Goal: Task Accomplishment & Management: Use online tool/utility

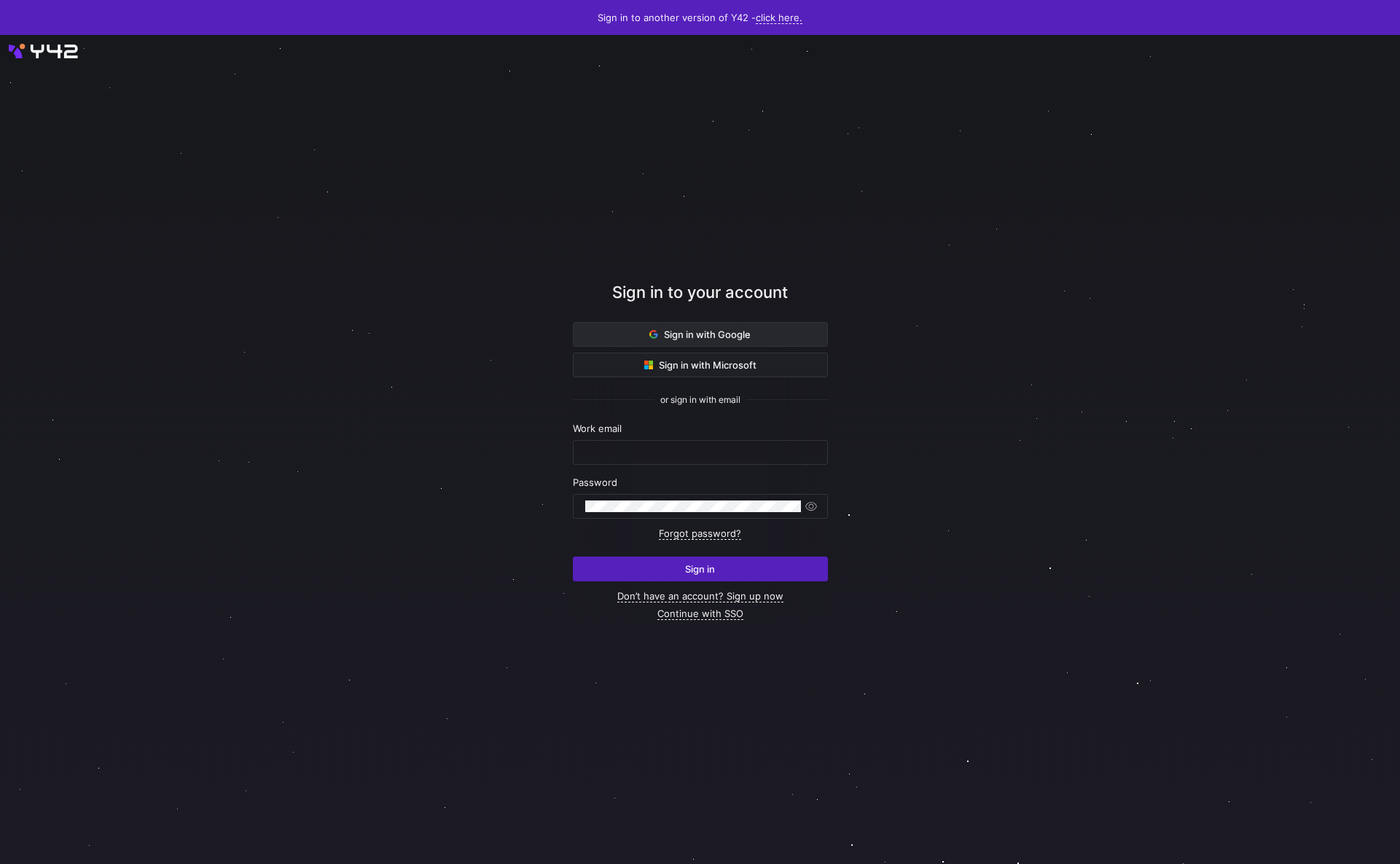
click at [722, 333] on span "Sign in with Google" at bounding box center [700, 334] width 102 height 12
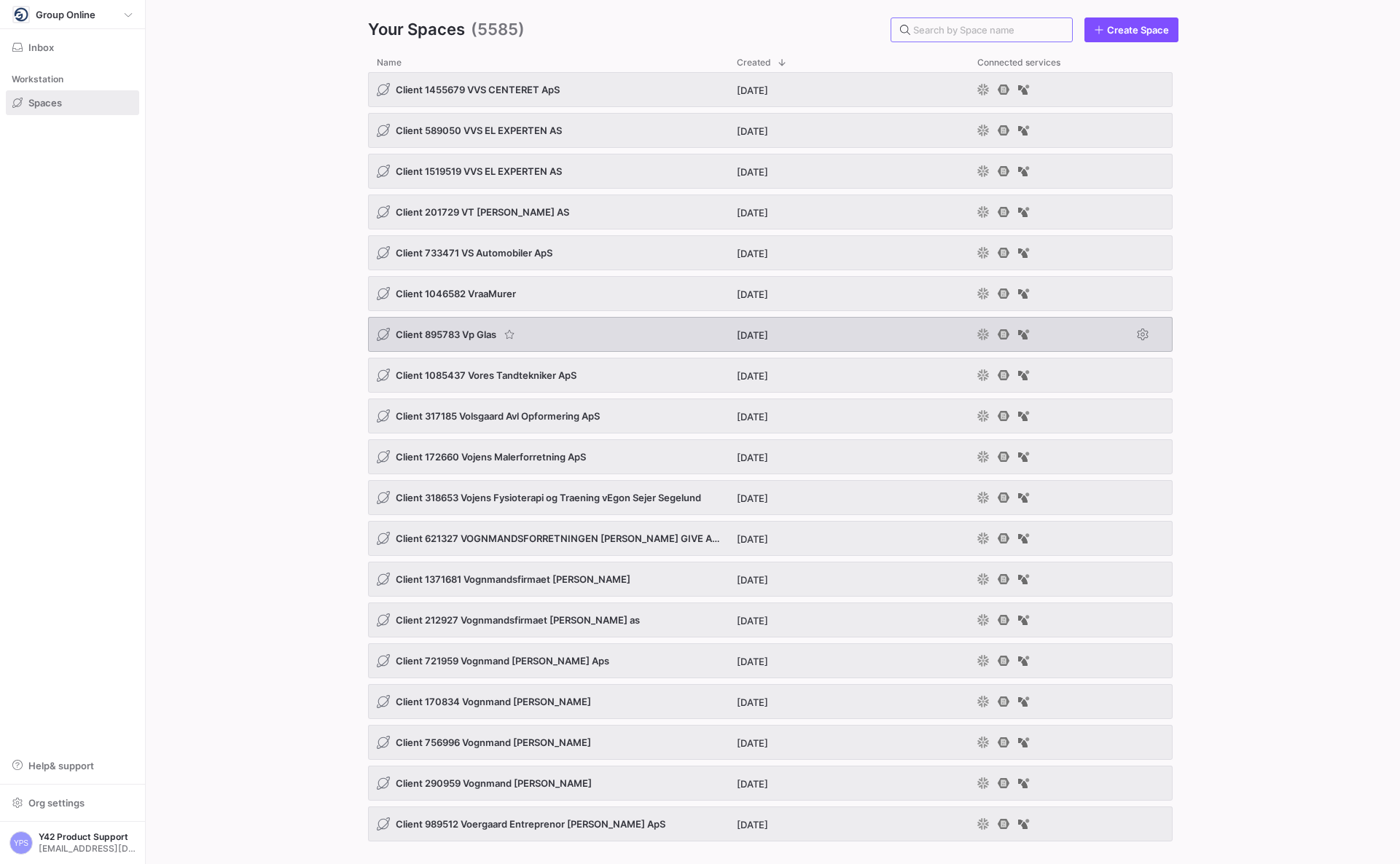
click at [452, 331] on span "Client 895783 Vp Glas" at bounding box center [446, 334] width 101 height 12
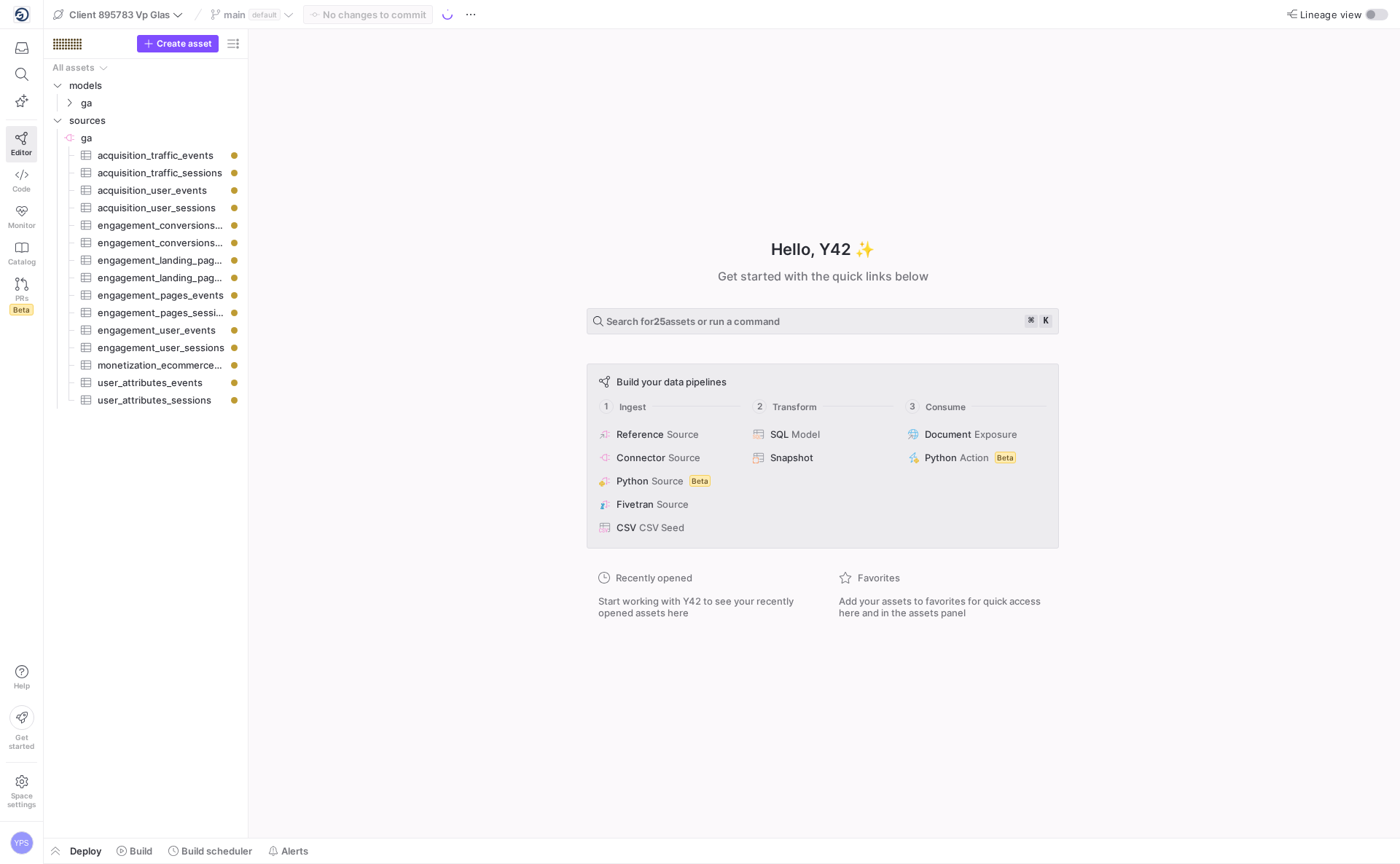
click at [1306, 433] on div "Hello, Y42 ✨ Get started with the quick links below Search for 25 assets or run…" at bounding box center [822, 433] width 1137 height 808
click at [151, 853] on span "Build" at bounding box center [141, 851] width 22 height 12
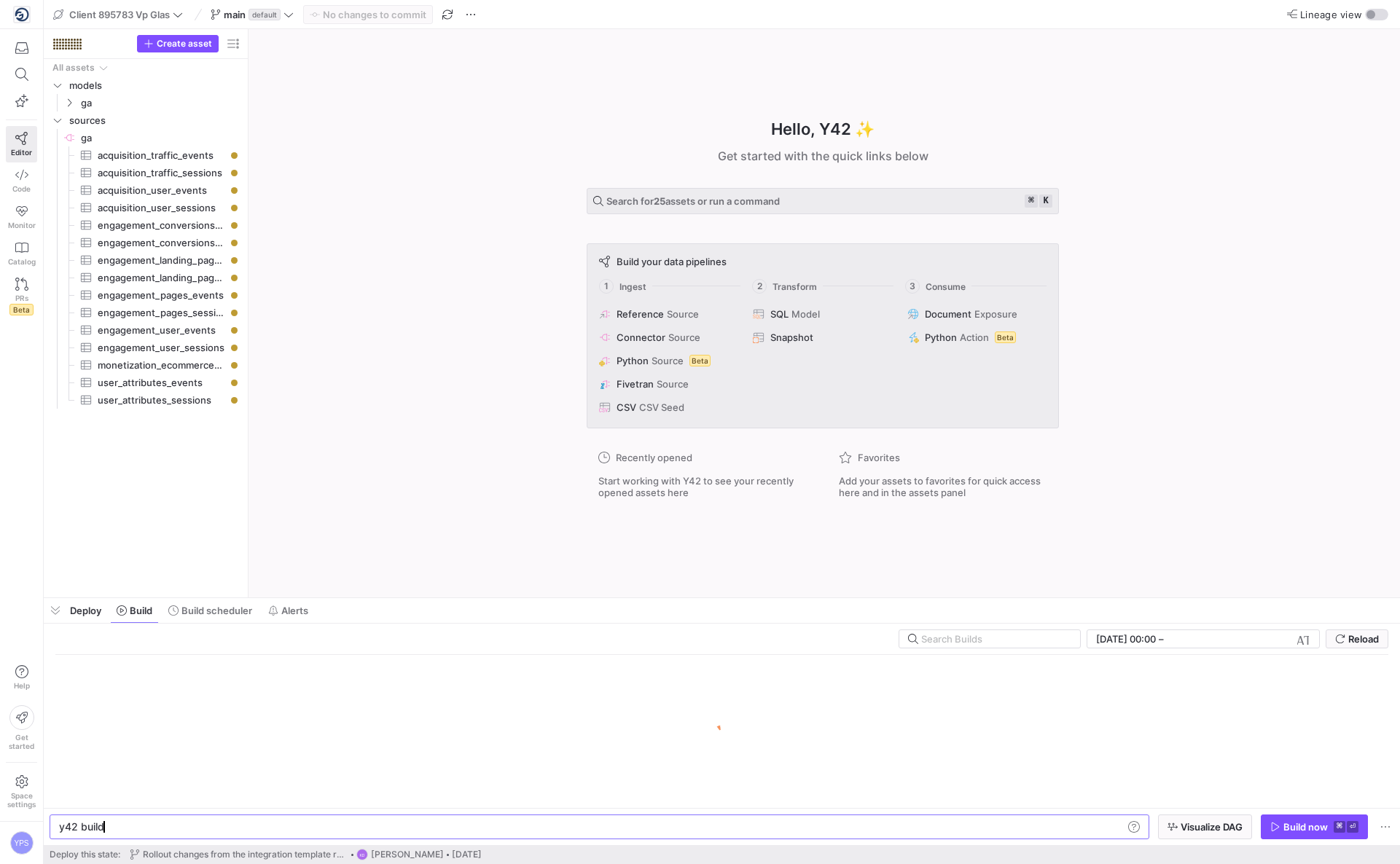
scroll to position [0, 44]
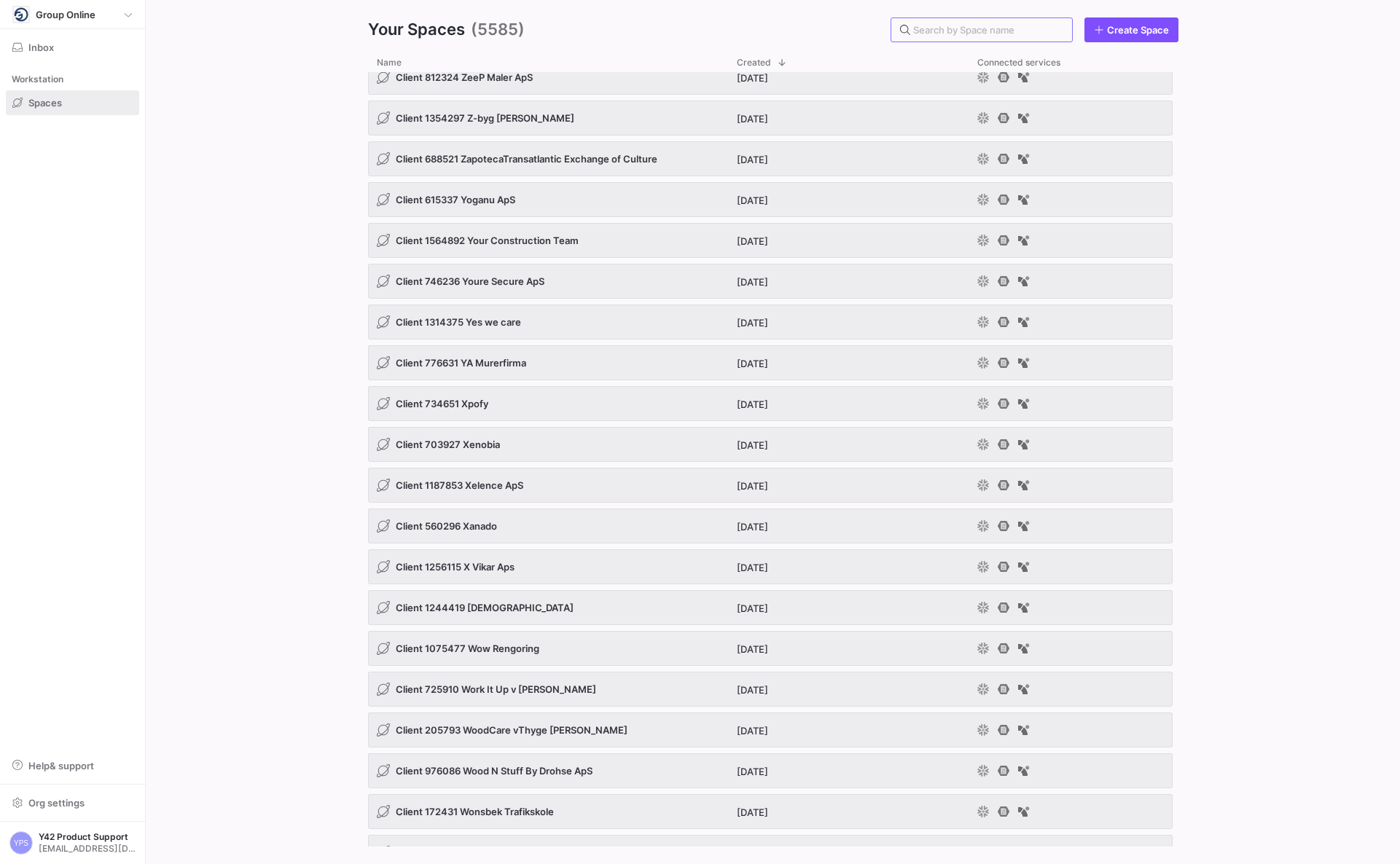
scroll to position [2171, 0]
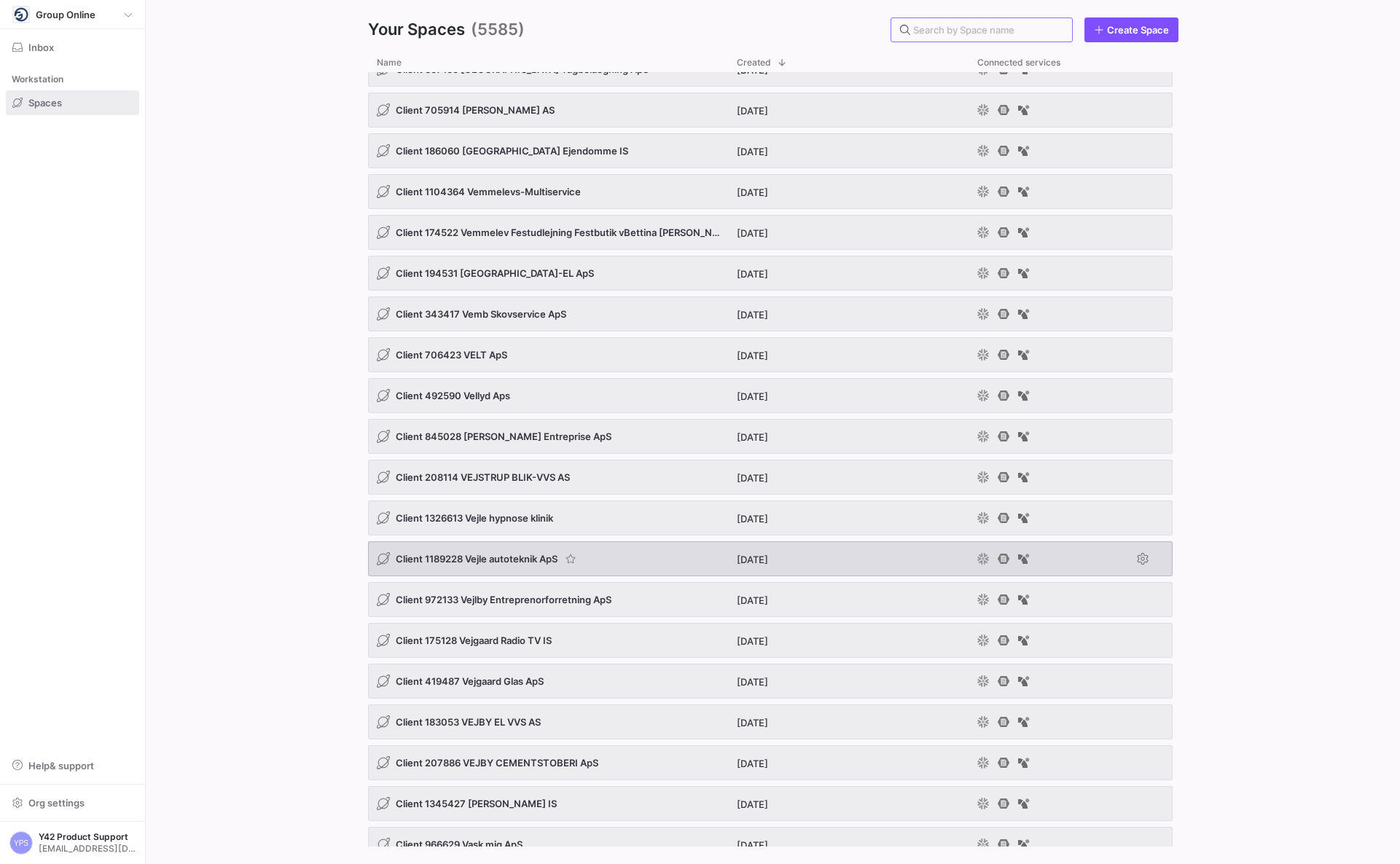
click at [503, 568] on div "Client 1189228 Vejle autoteknik ApS" at bounding box center [547, 559] width 360 height 35
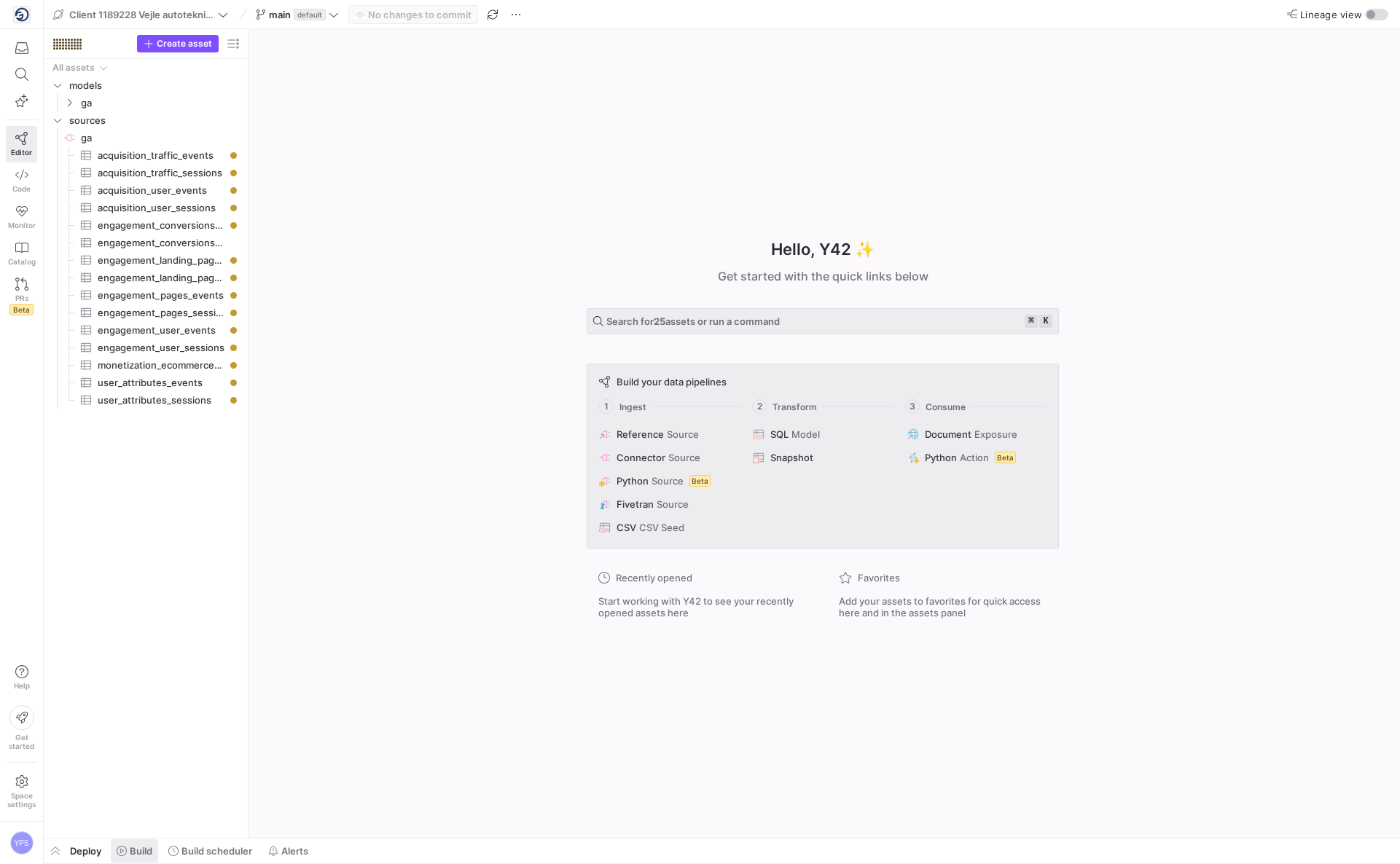
click at [140, 847] on span "Build" at bounding box center [141, 851] width 22 height 12
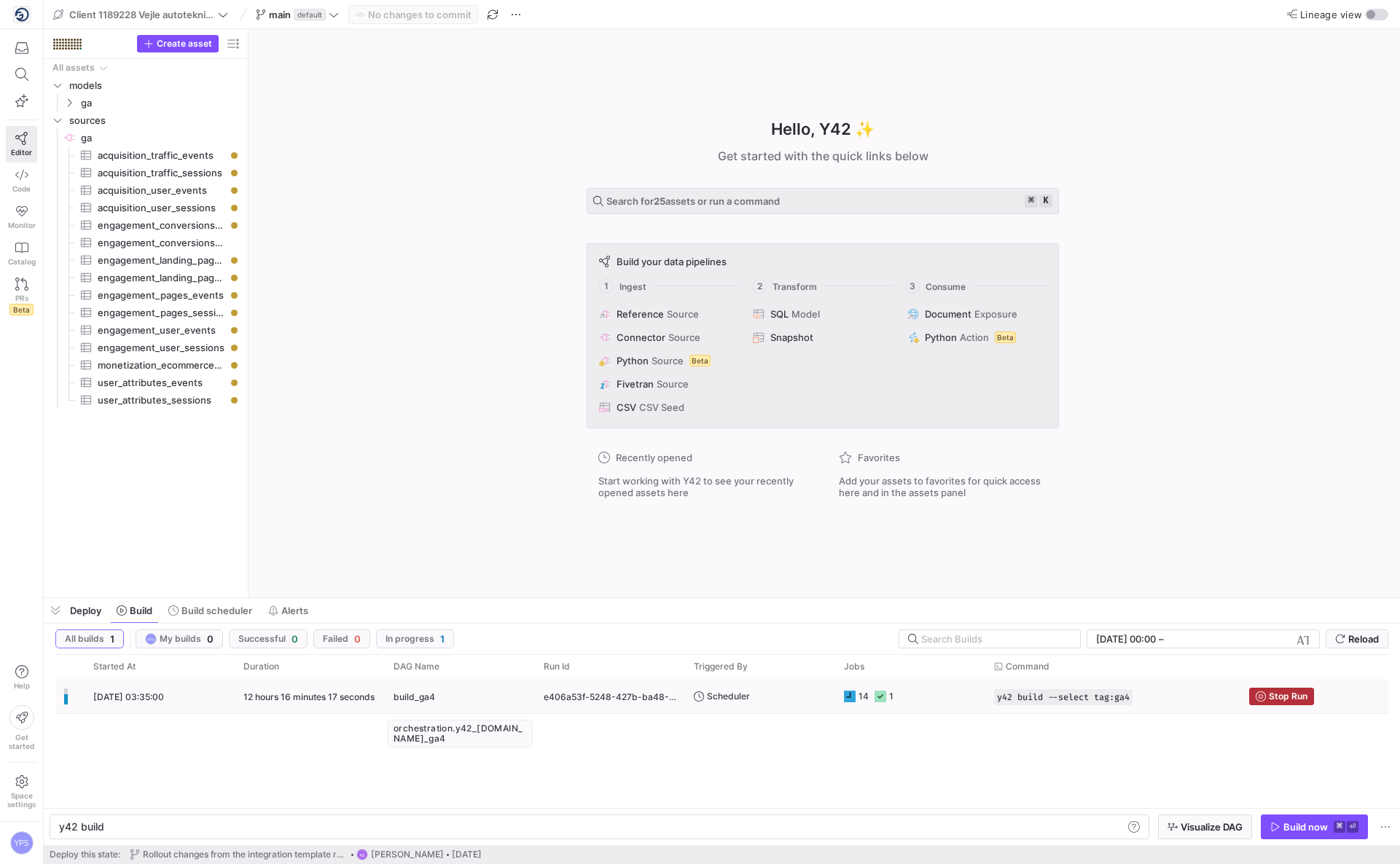
click at [486, 697] on div "build_ga4" at bounding box center [460, 696] width 133 height 34
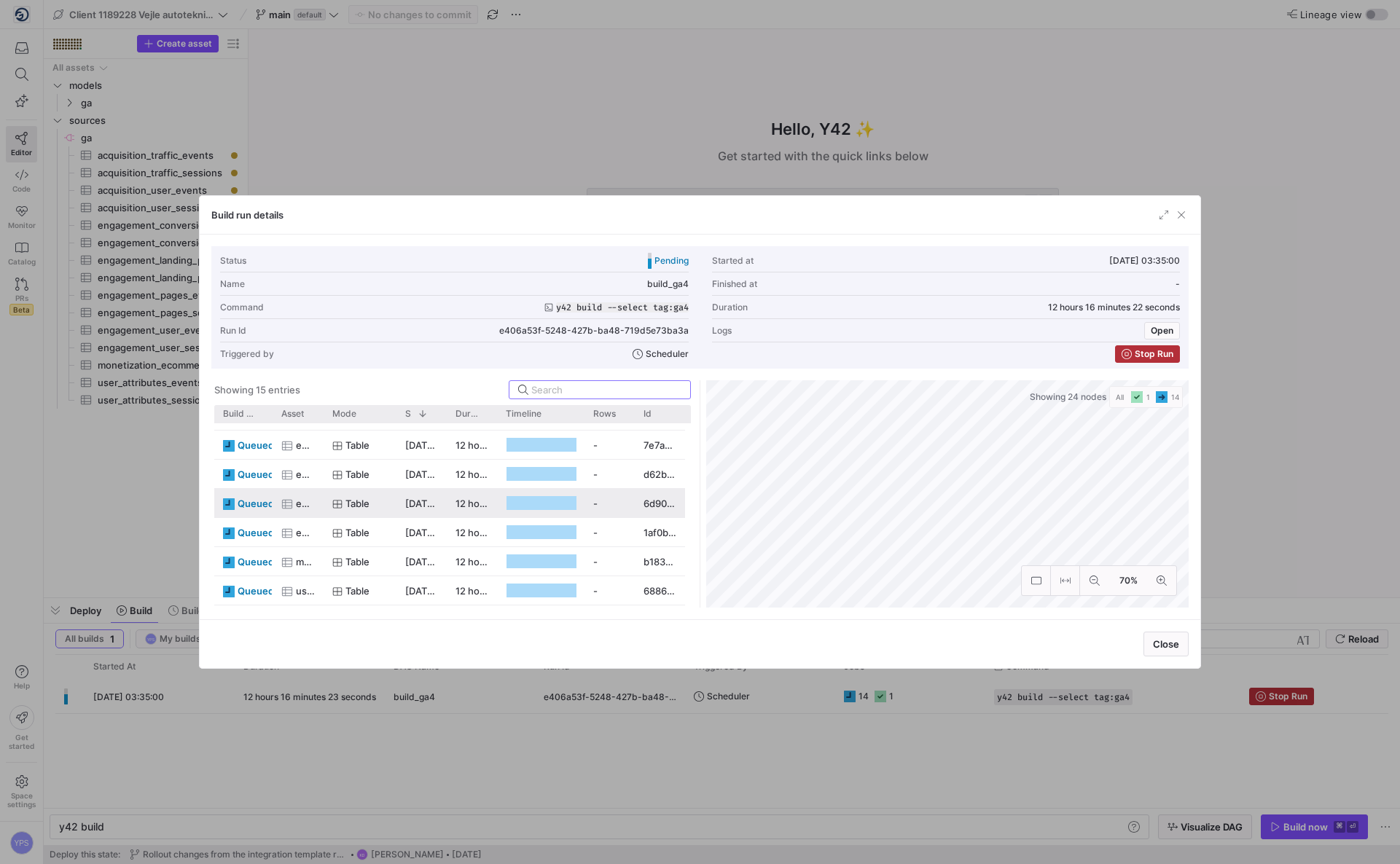
click at [387, 505] on div "Table" at bounding box center [360, 503] width 56 height 28
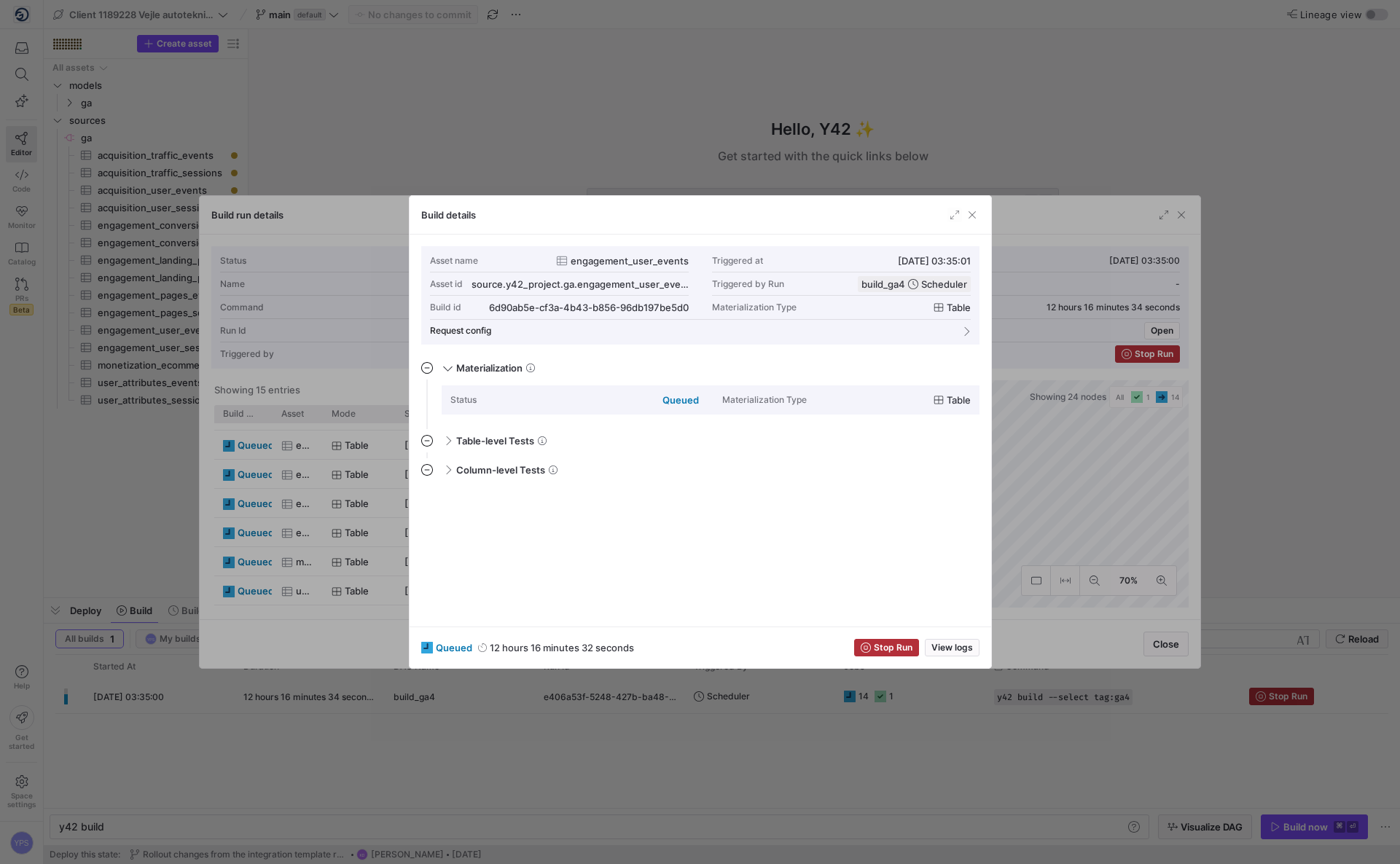
click at [474, 115] on div at bounding box center [700, 432] width 1400 height 864
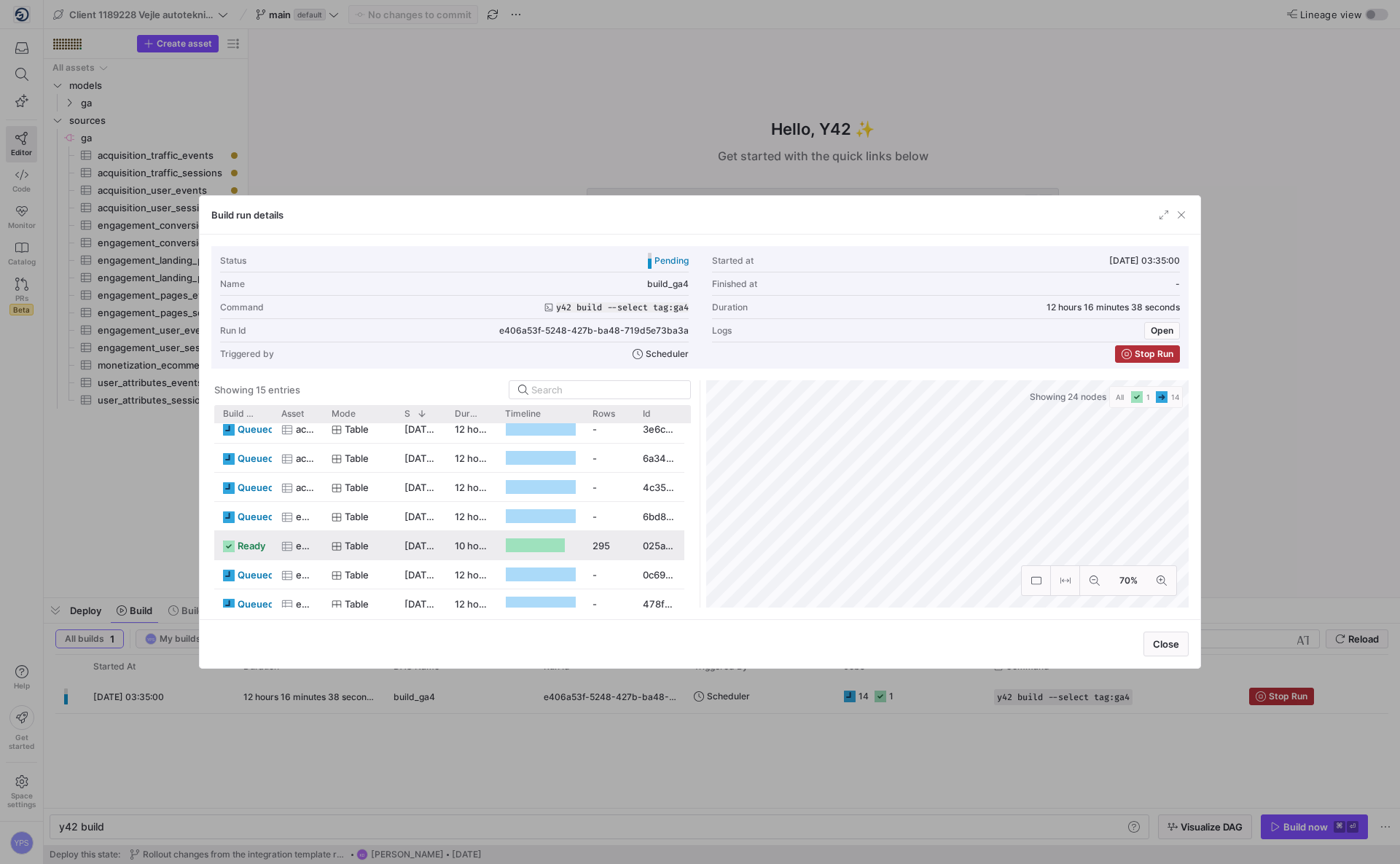
click at [391, 547] on div "table" at bounding box center [359, 544] width 73 height 28
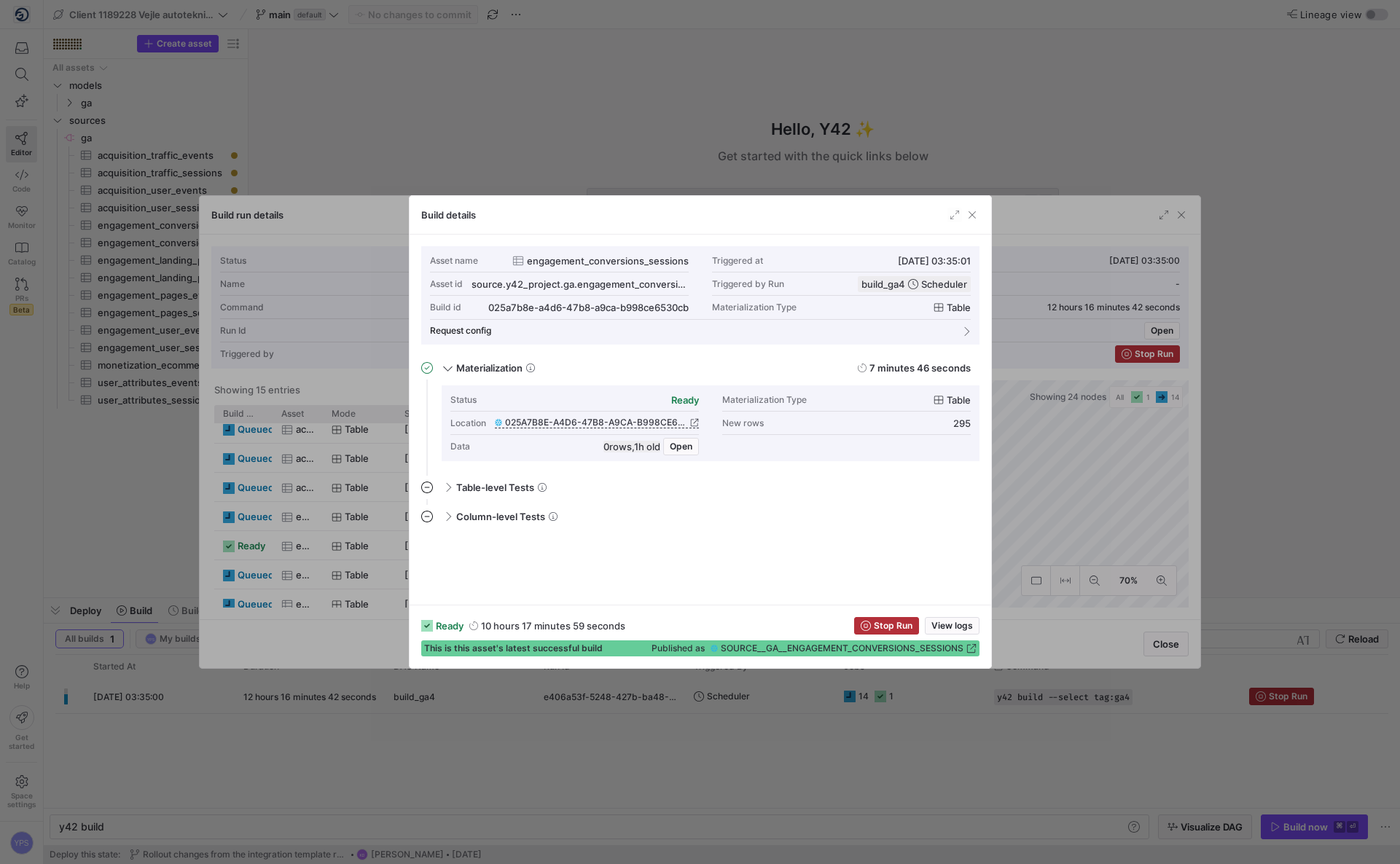
click at [446, 132] on div at bounding box center [700, 432] width 1400 height 864
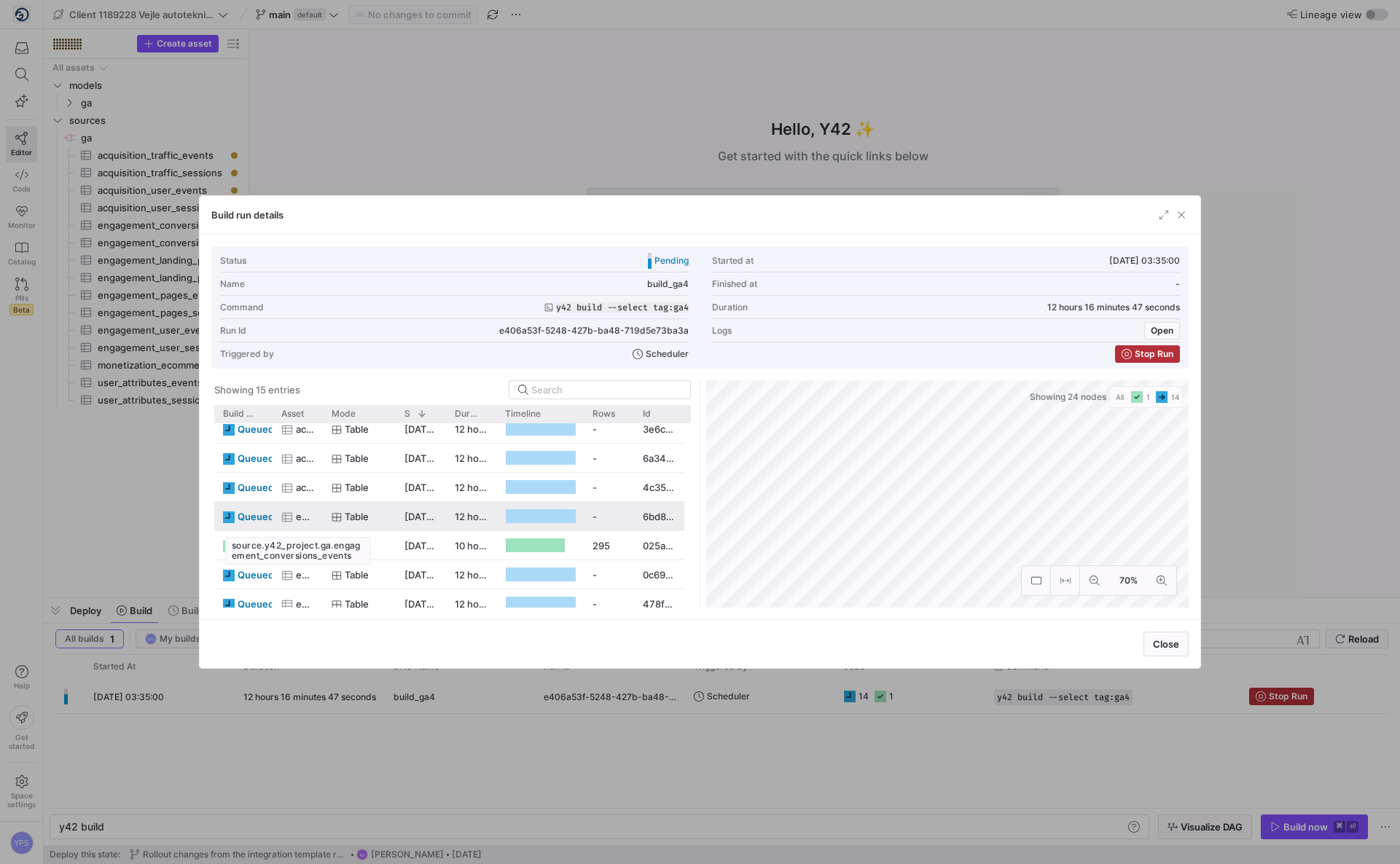
click at [314, 520] on span "engagement_conversions_events" at bounding box center [305, 516] width 19 height 28
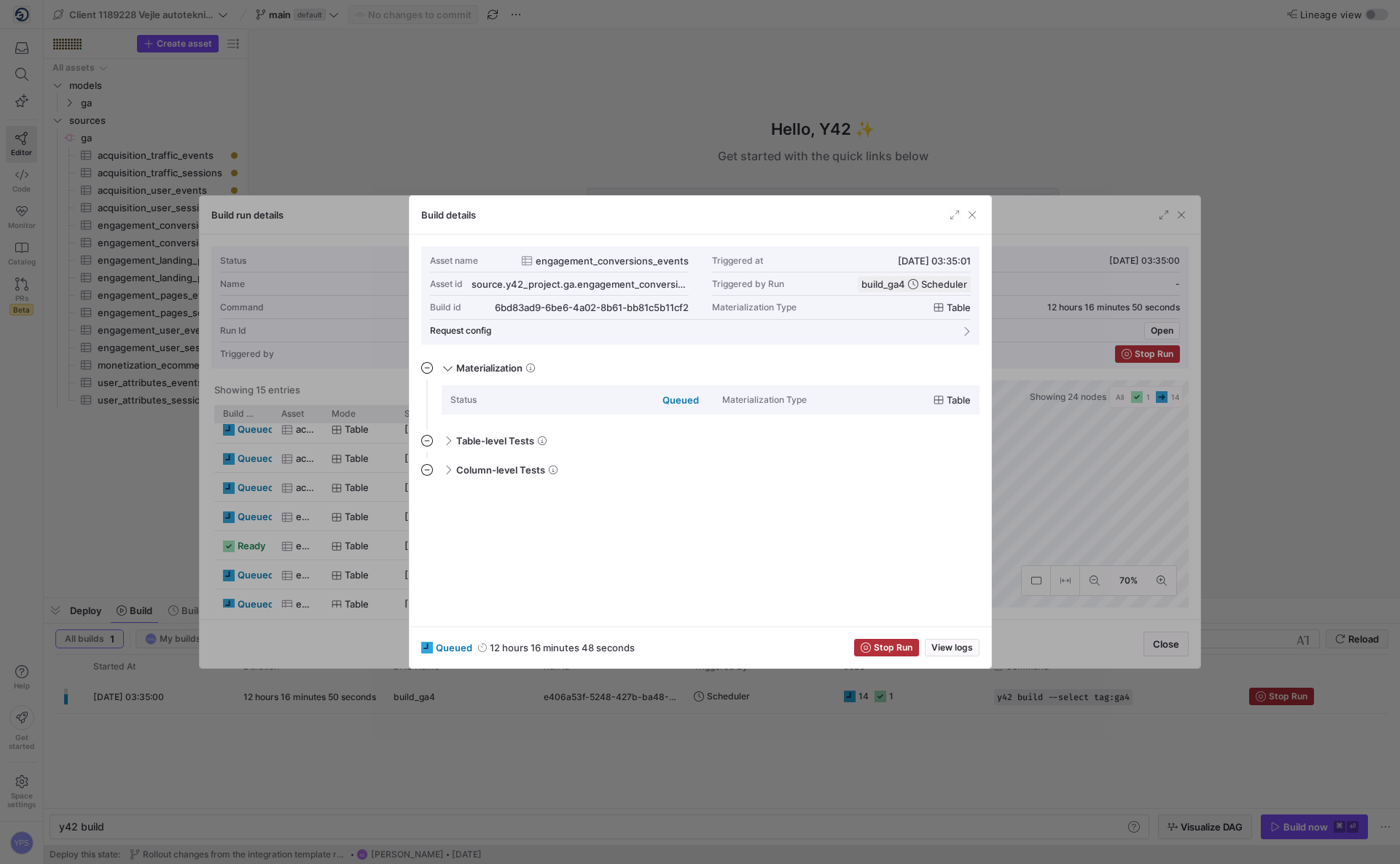
click at [312, 538] on div at bounding box center [700, 432] width 1400 height 864
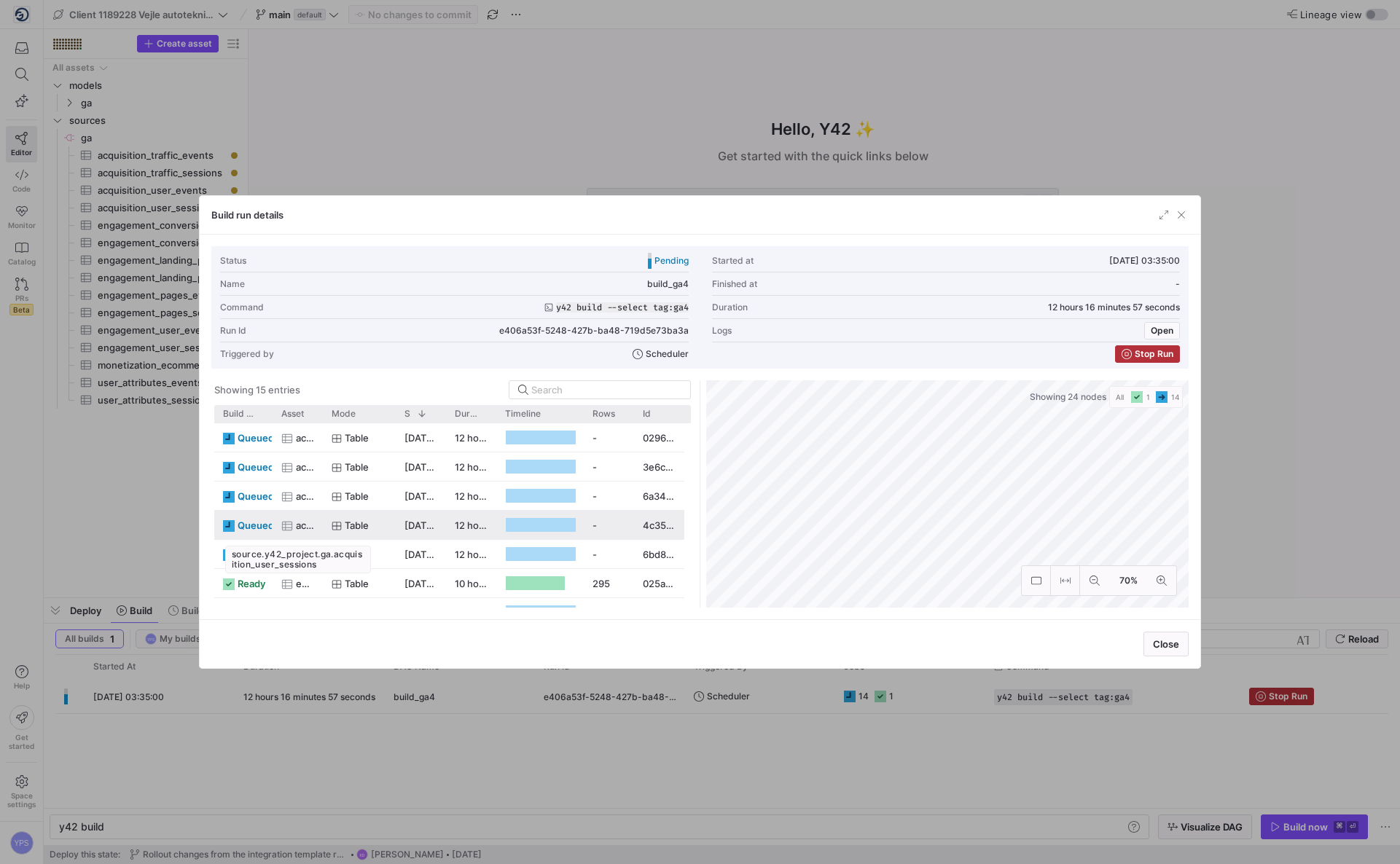
click at [311, 526] on span "acquisition_user_sessions" at bounding box center [305, 525] width 19 height 28
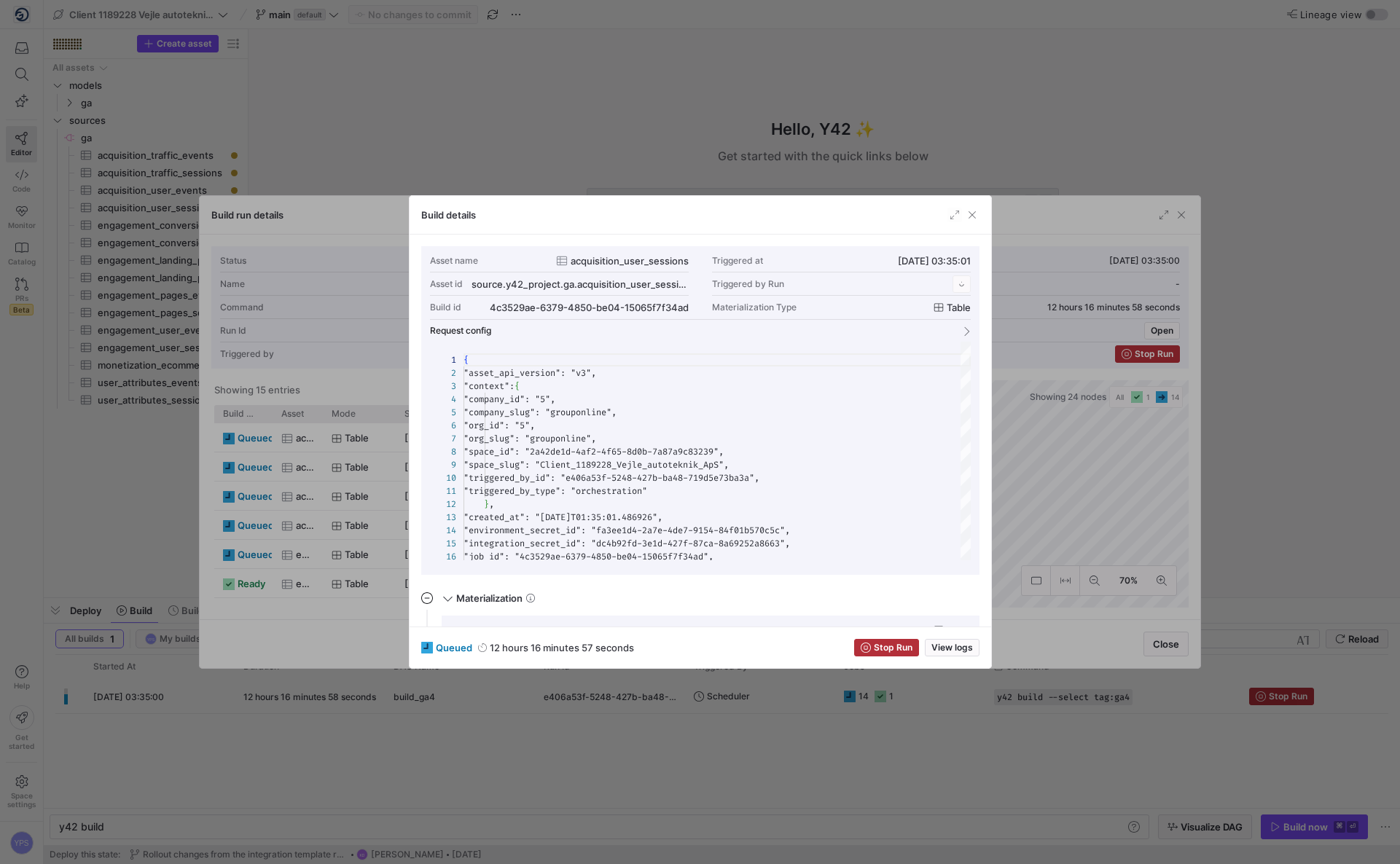
scroll to position [131, 0]
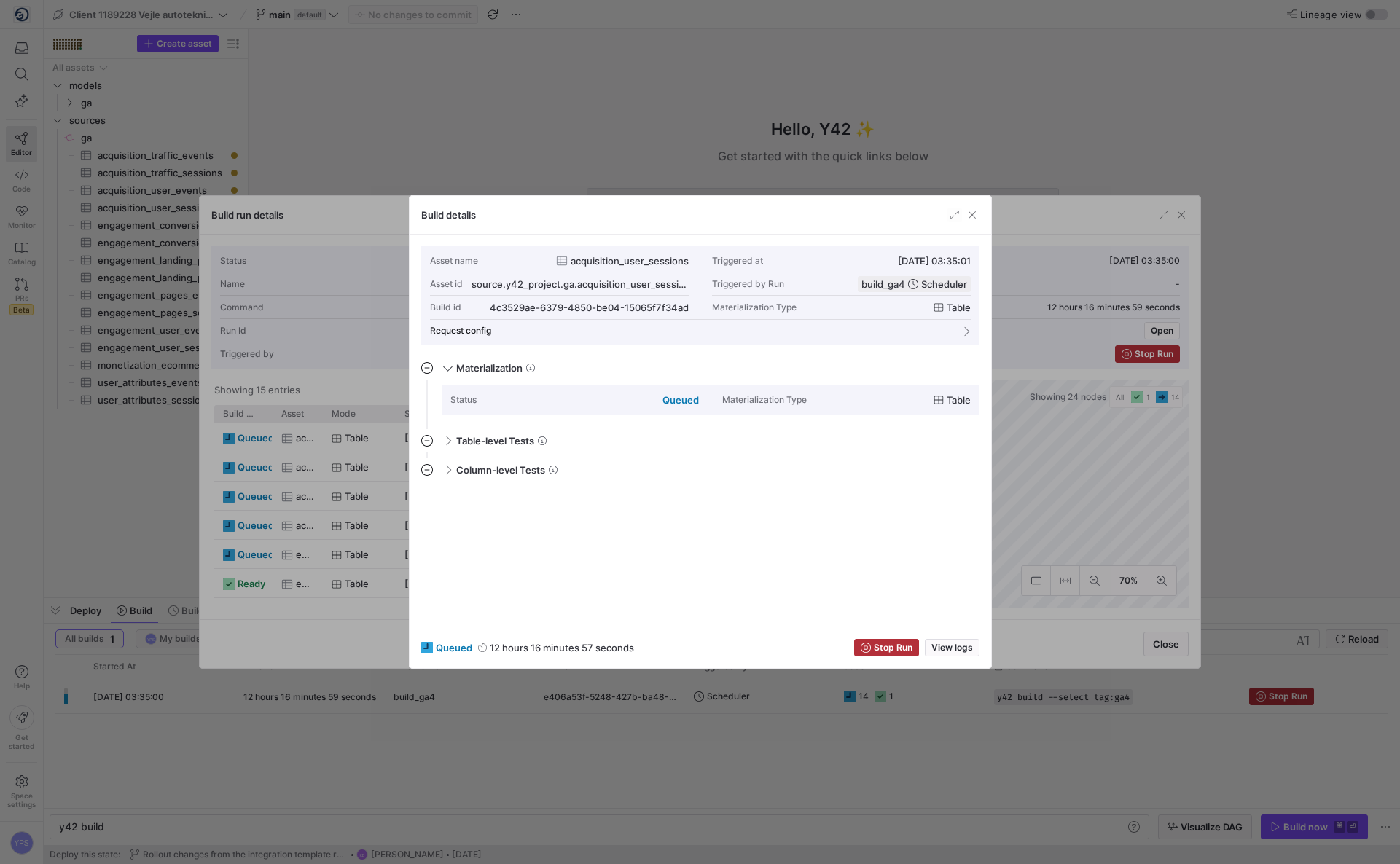
click at [311, 526] on div at bounding box center [700, 432] width 1400 height 864
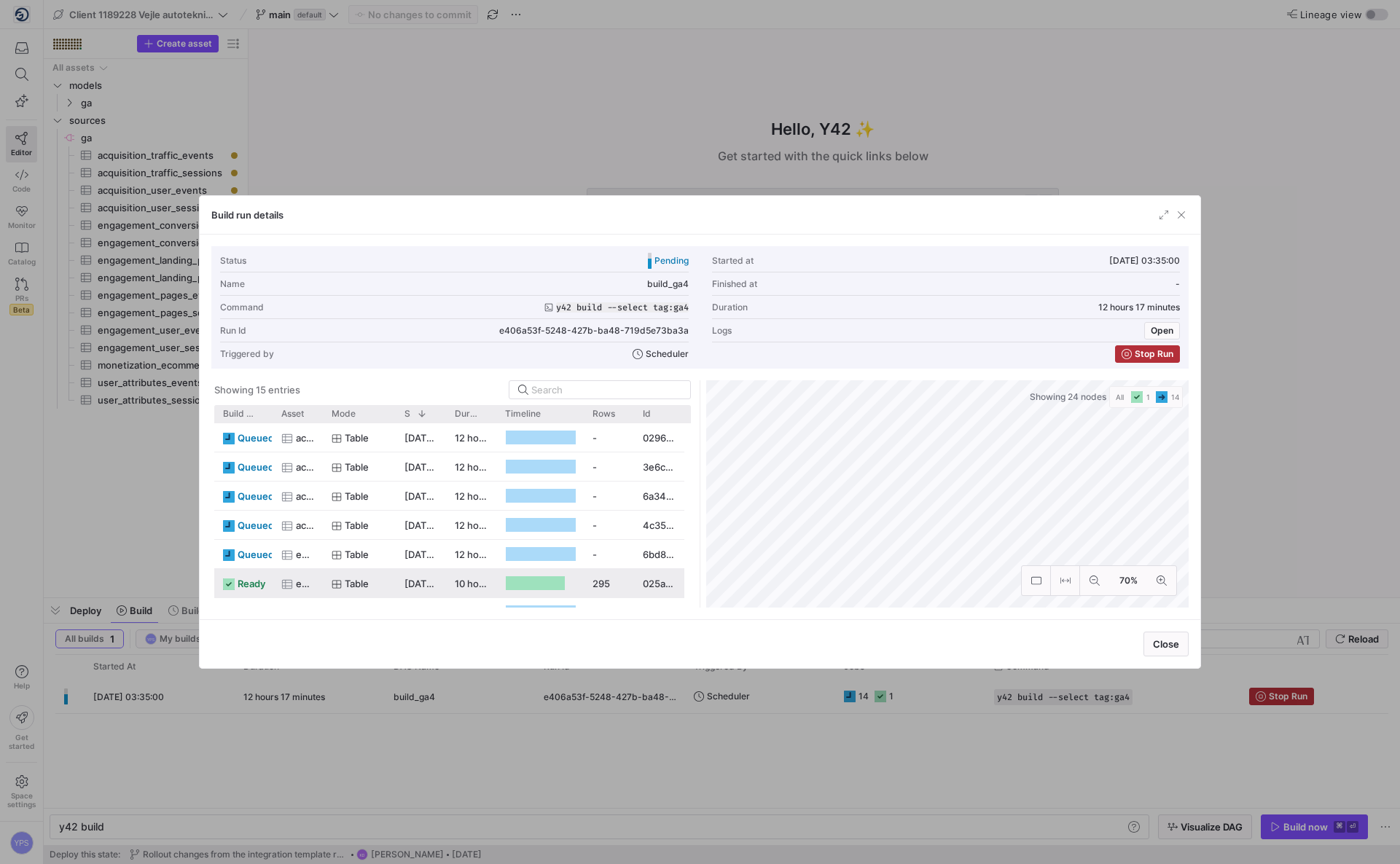
click at [309, 578] on span "engagement_conversions_sessions" at bounding box center [305, 583] width 19 height 28
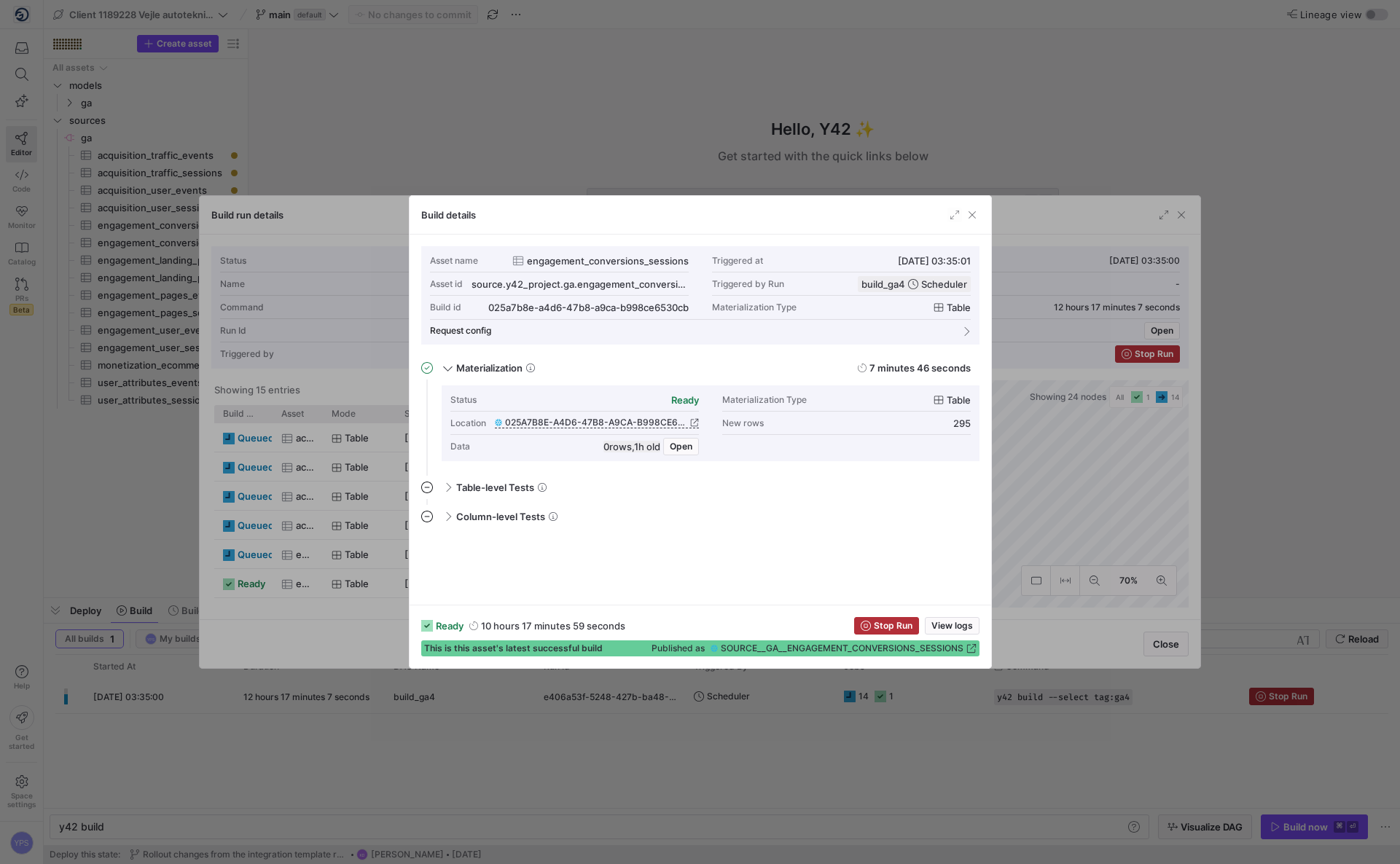
click at [315, 586] on div at bounding box center [700, 432] width 1400 height 864
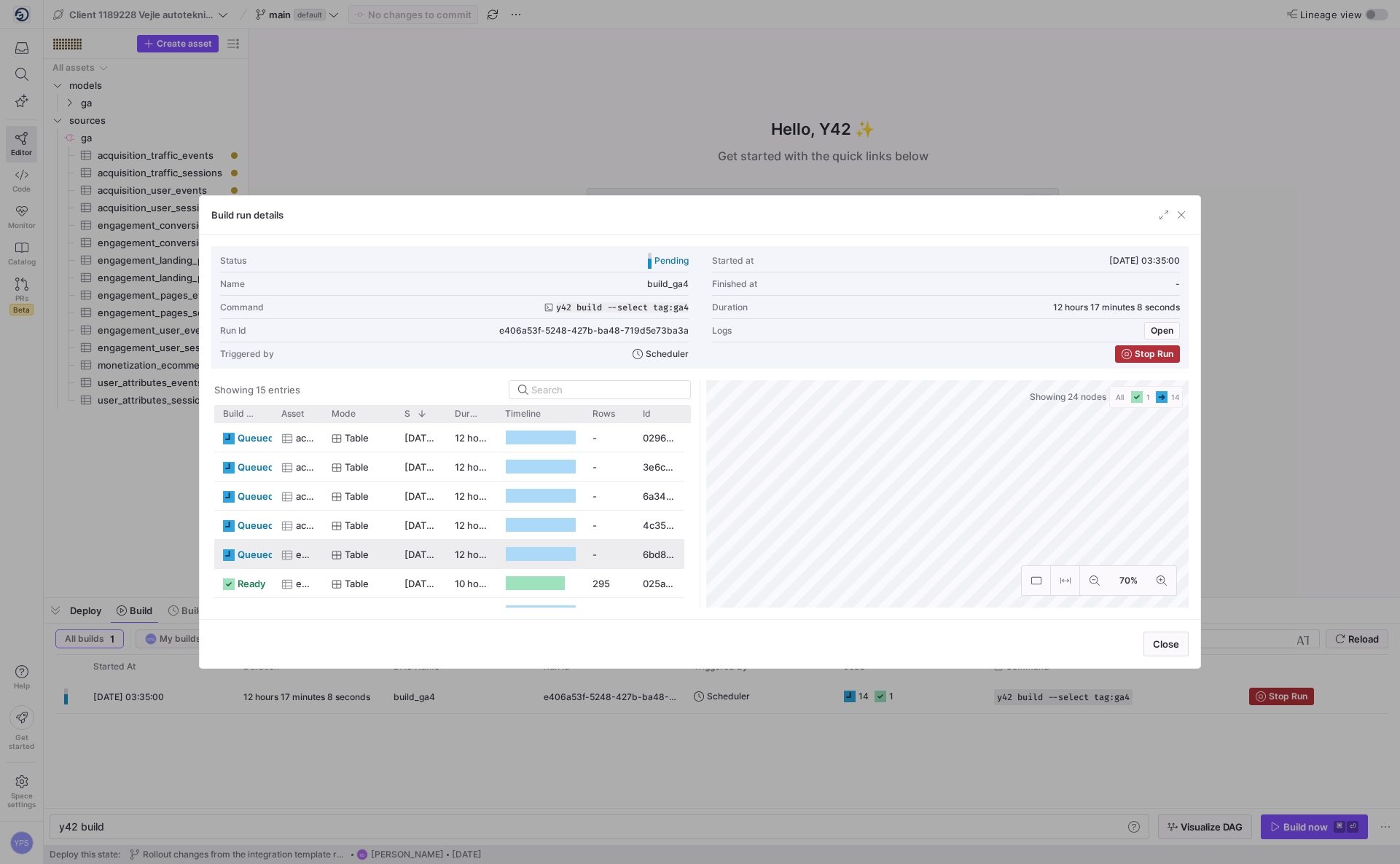
click at [321, 559] on div "engagement_conversions_events" at bounding box center [297, 553] width 50 height 28
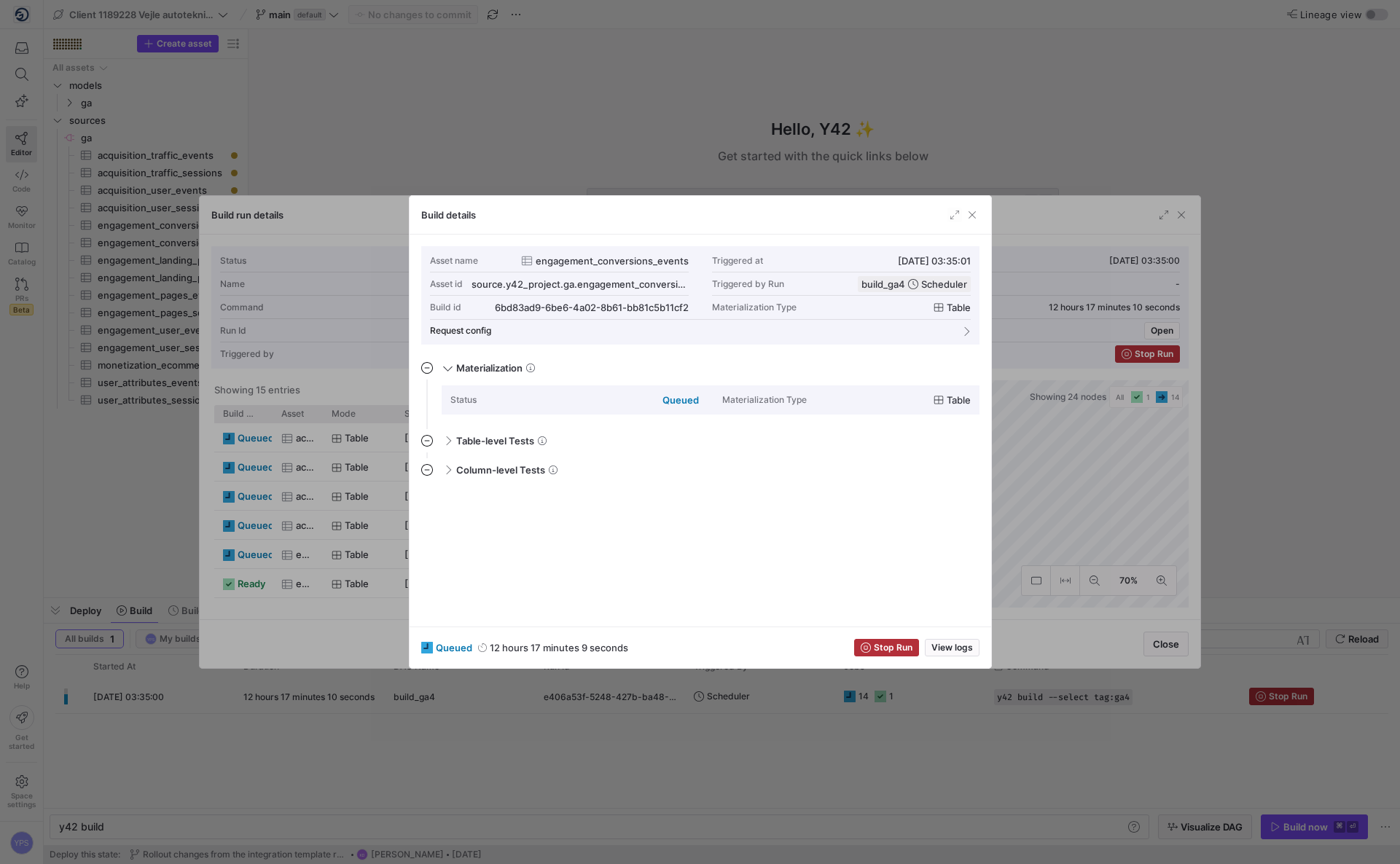
click at [317, 577] on div at bounding box center [700, 432] width 1400 height 864
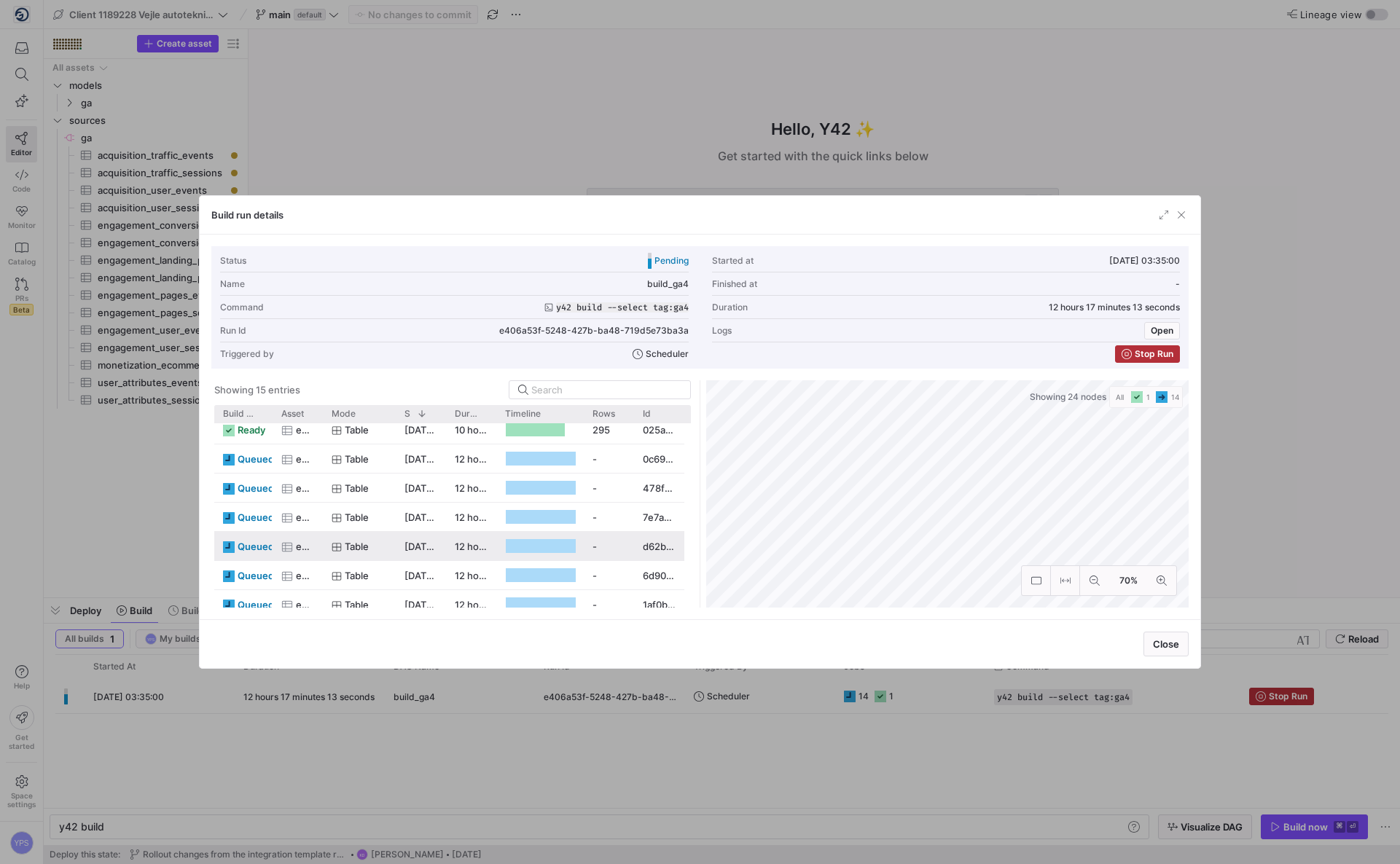
scroll to position [253, 0]
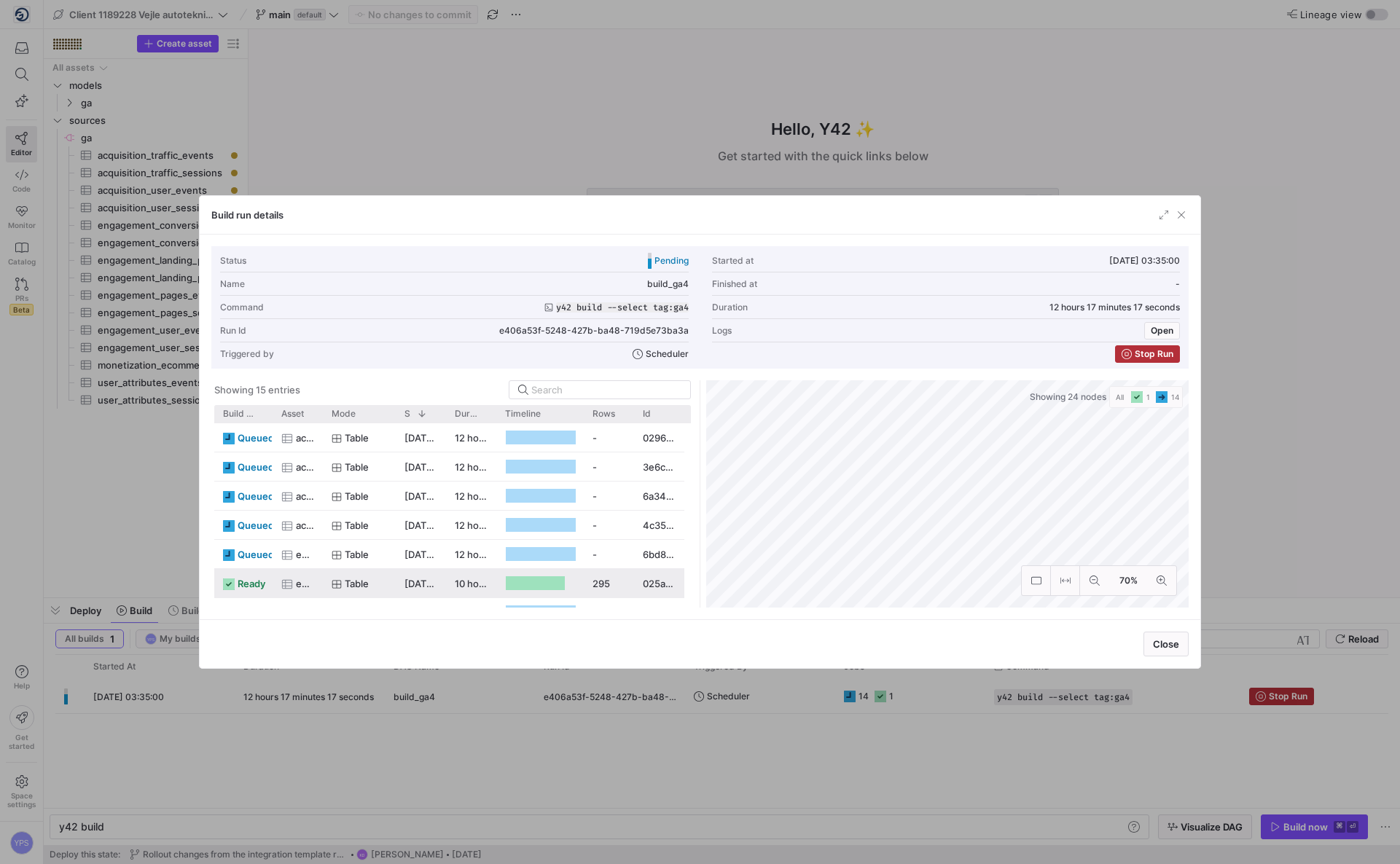
click at [311, 588] on span "engagement_conversions_sessions" at bounding box center [305, 583] width 19 height 28
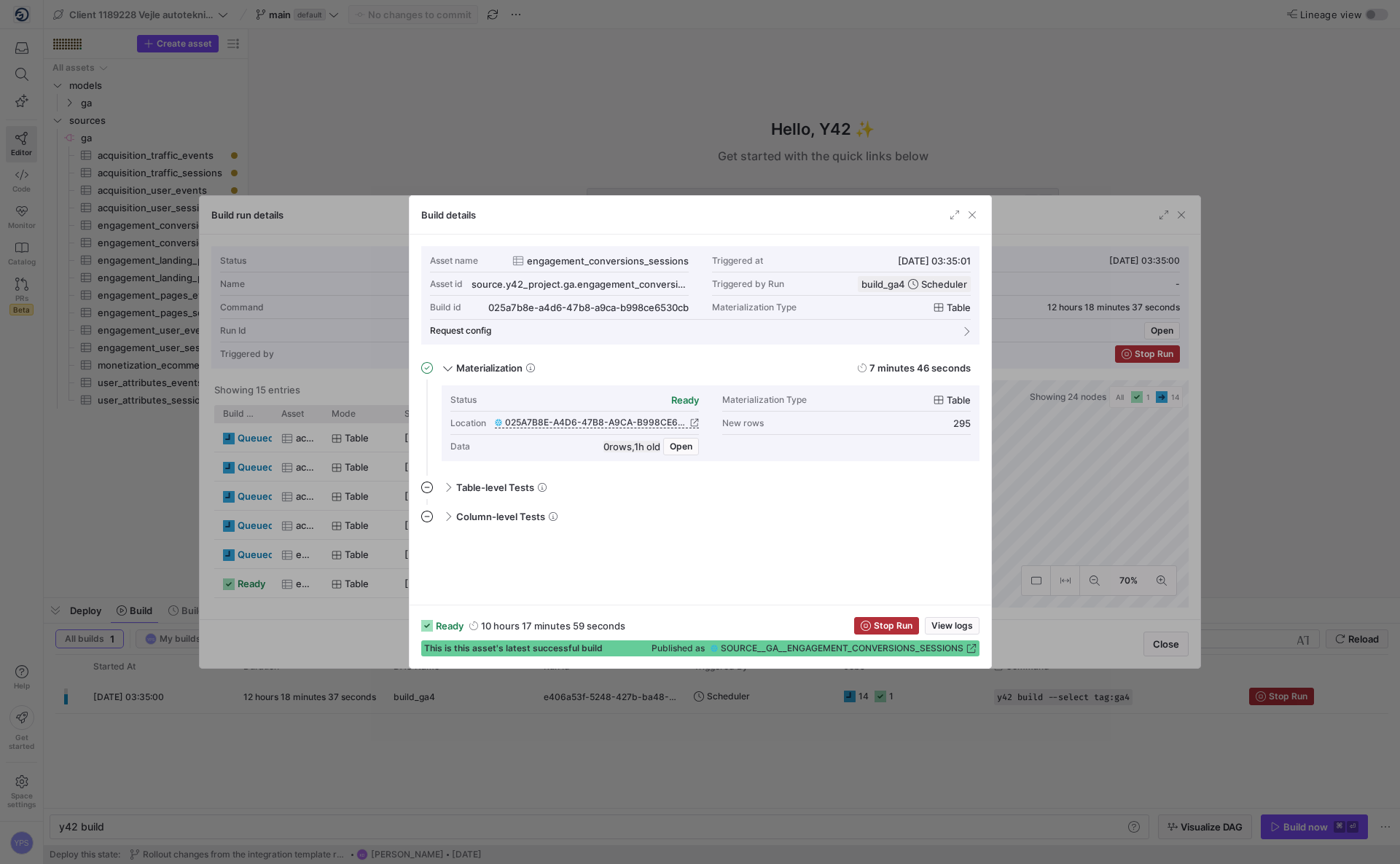
click at [328, 479] on div at bounding box center [700, 432] width 1400 height 864
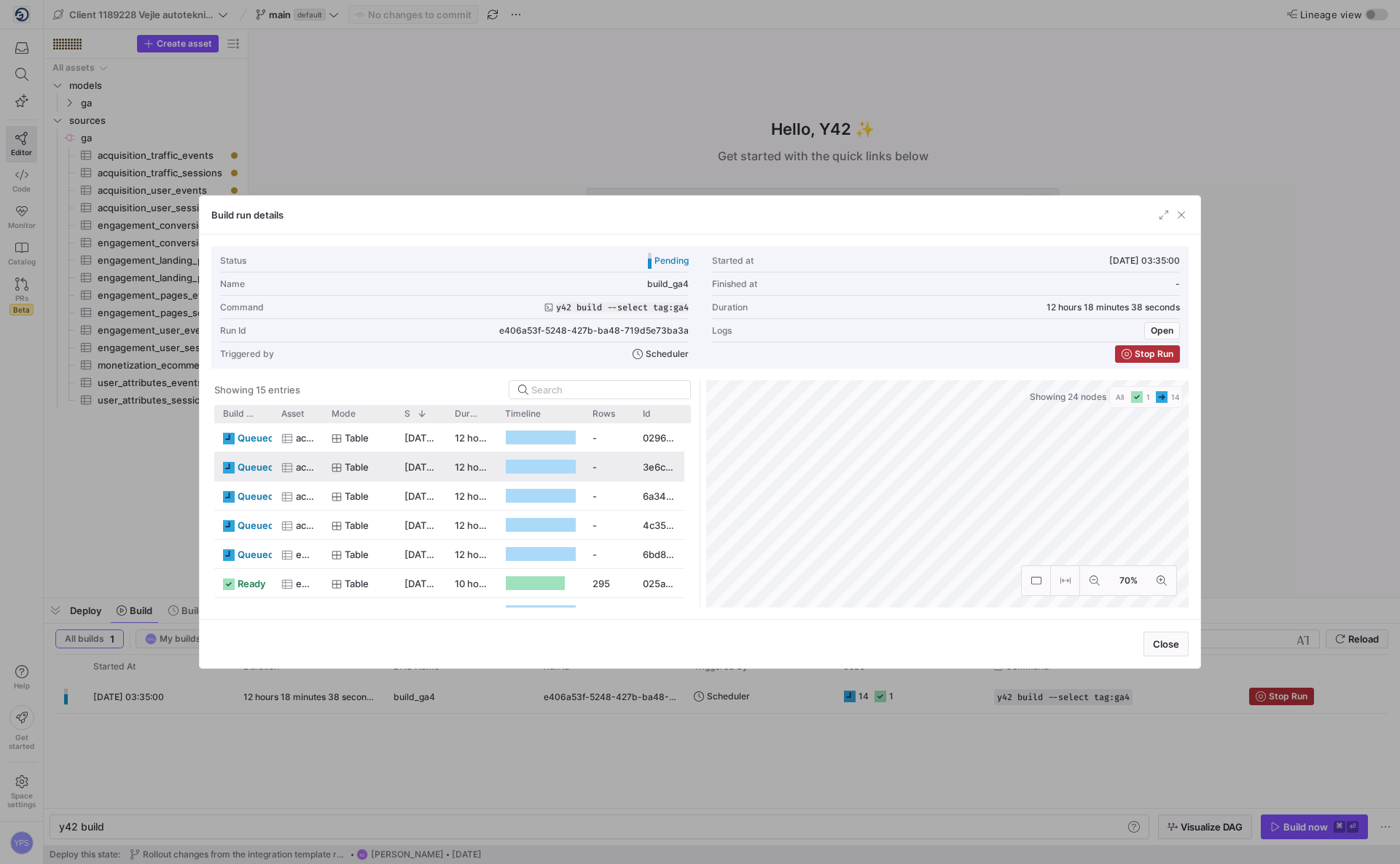
click at [314, 471] on div "acquisition_traffic_sessions" at bounding box center [297, 466] width 50 height 28
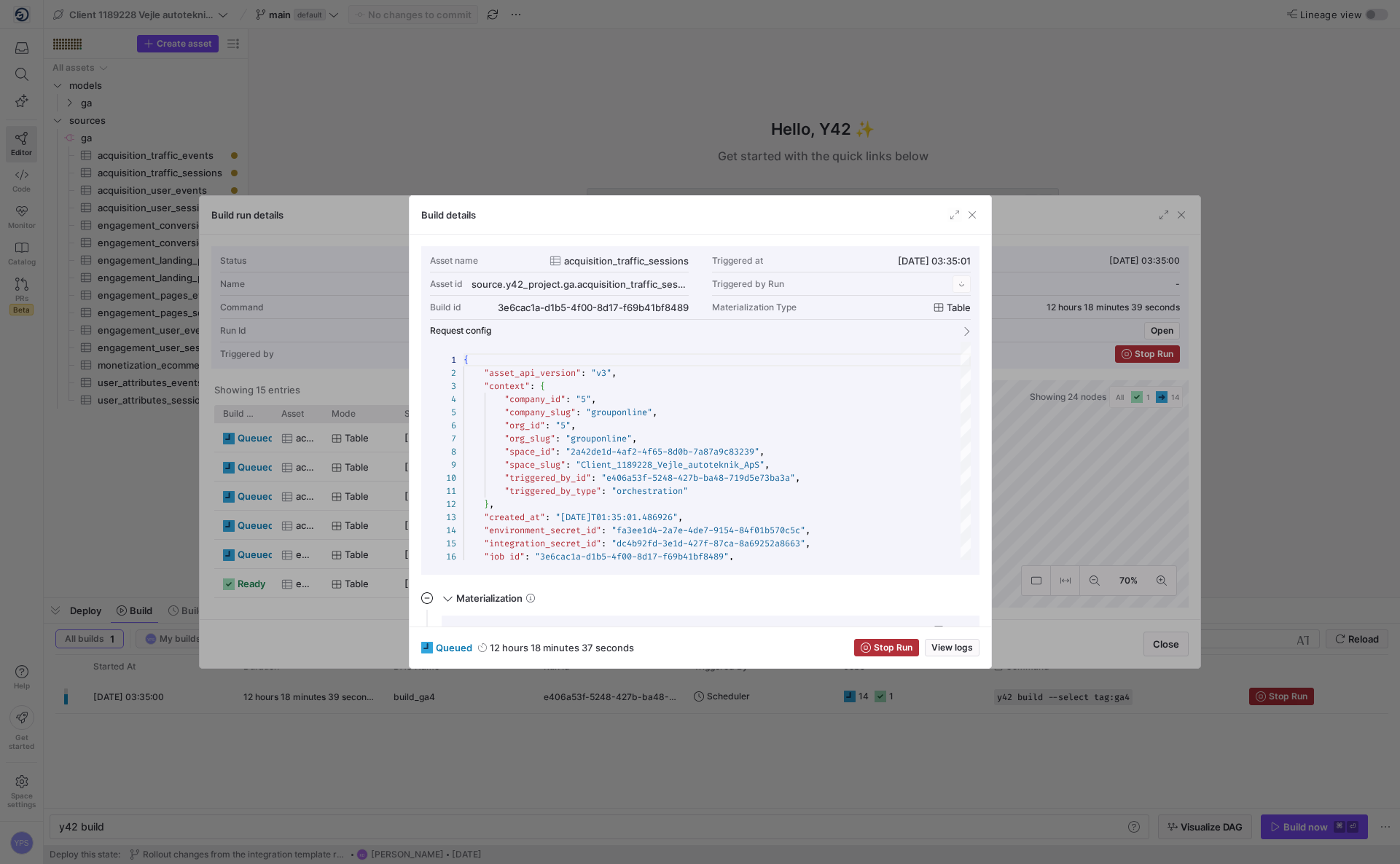
scroll to position [131, 0]
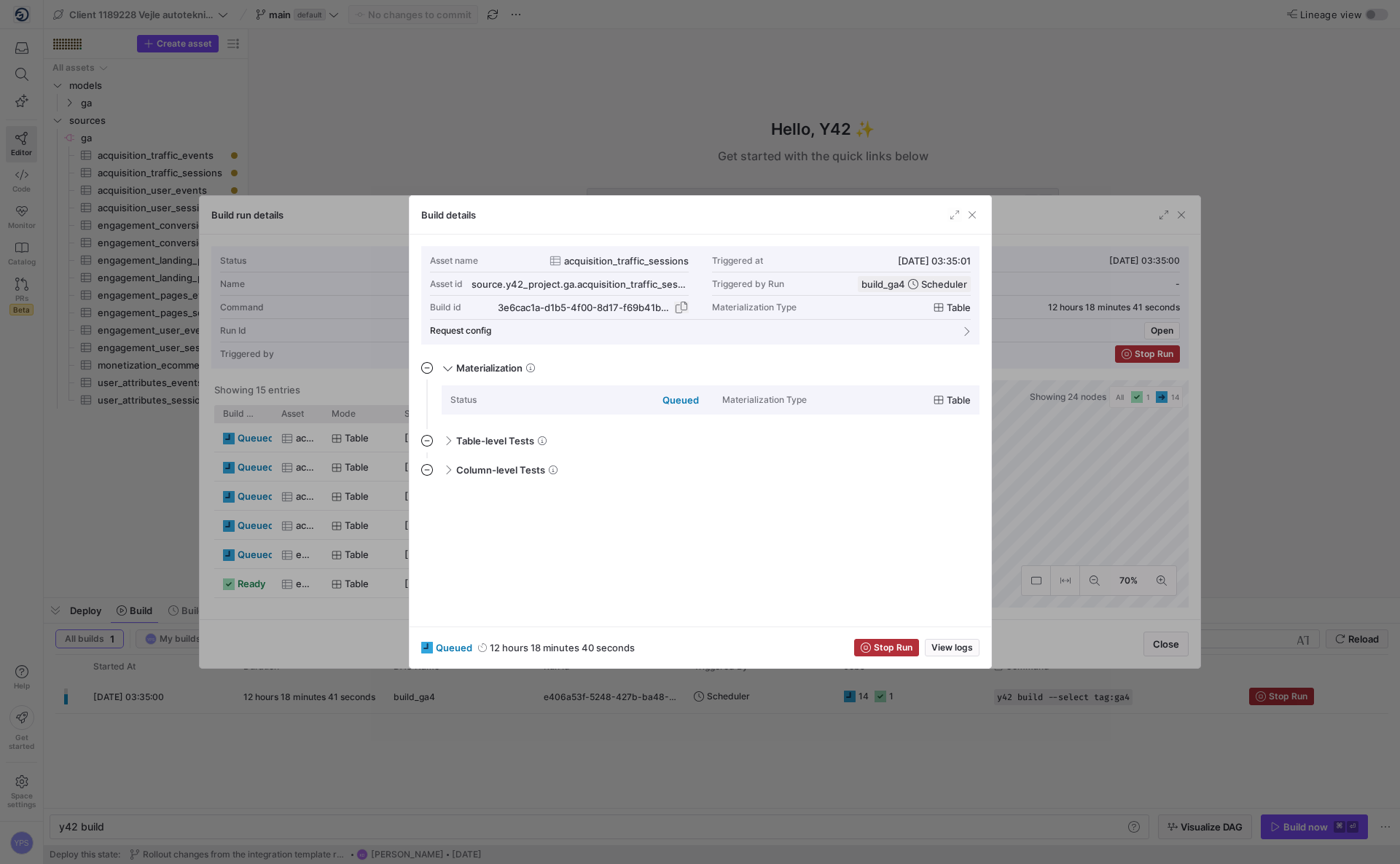
click at [679, 307] on span "button" at bounding box center [681, 307] width 15 height 15
click at [387, 460] on div at bounding box center [700, 432] width 1400 height 864
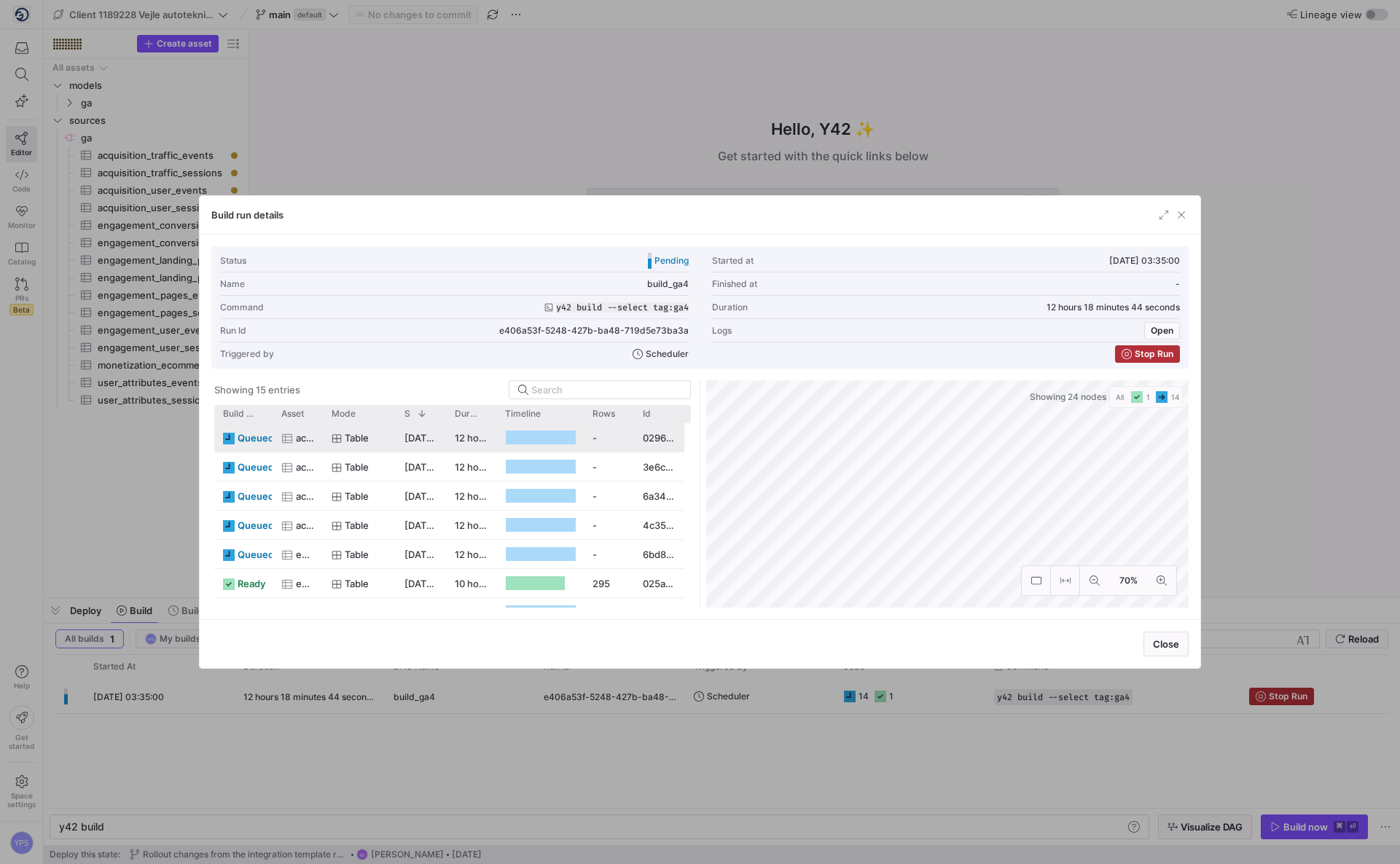
click at [398, 444] on div "[DATE] 03:35:01" at bounding box center [420, 437] width 50 height 28
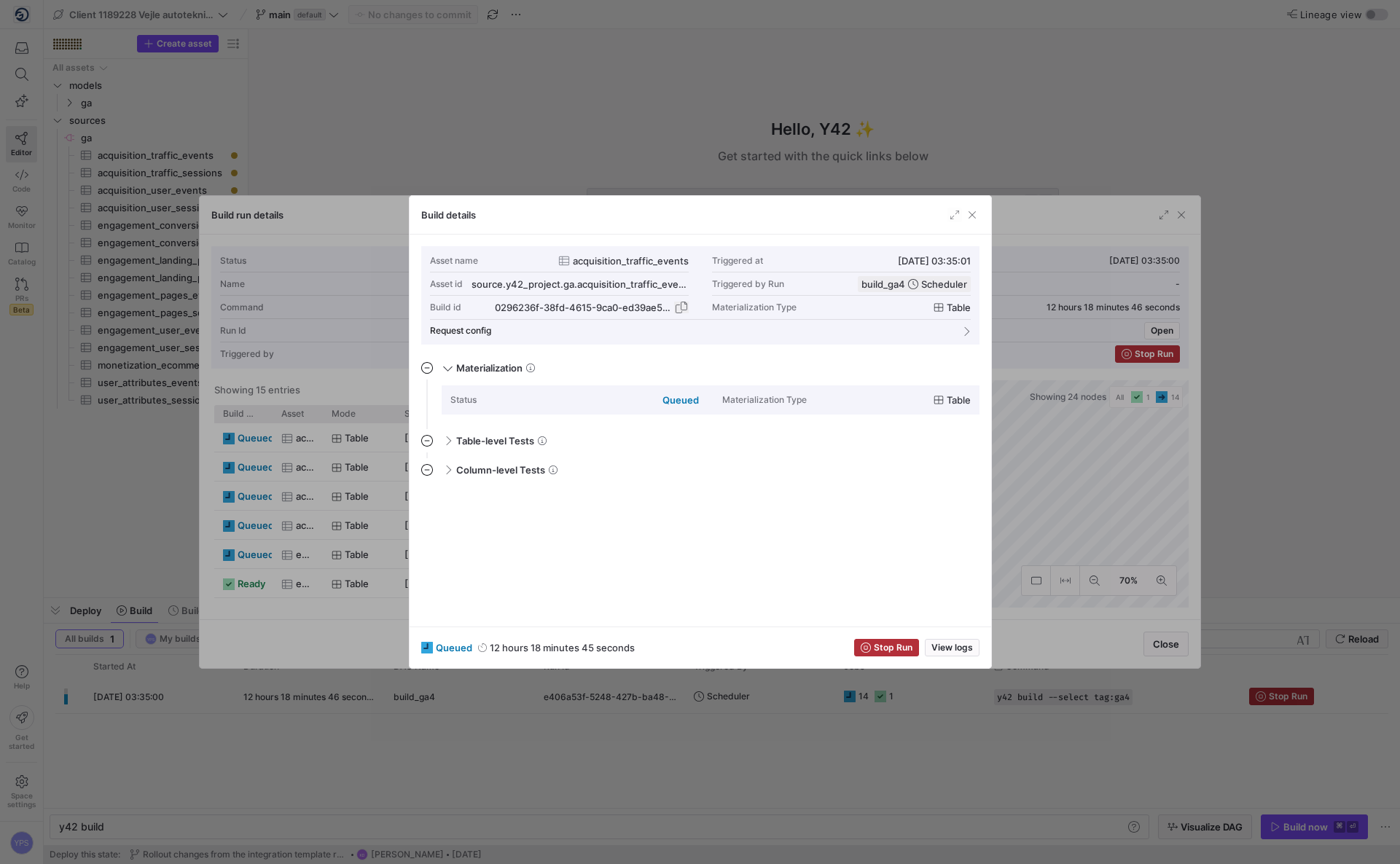
click at [685, 306] on span "button" at bounding box center [681, 307] width 15 height 15
click at [617, 327] on mat-panel-title "Request config" at bounding box center [691, 330] width 523 height 10
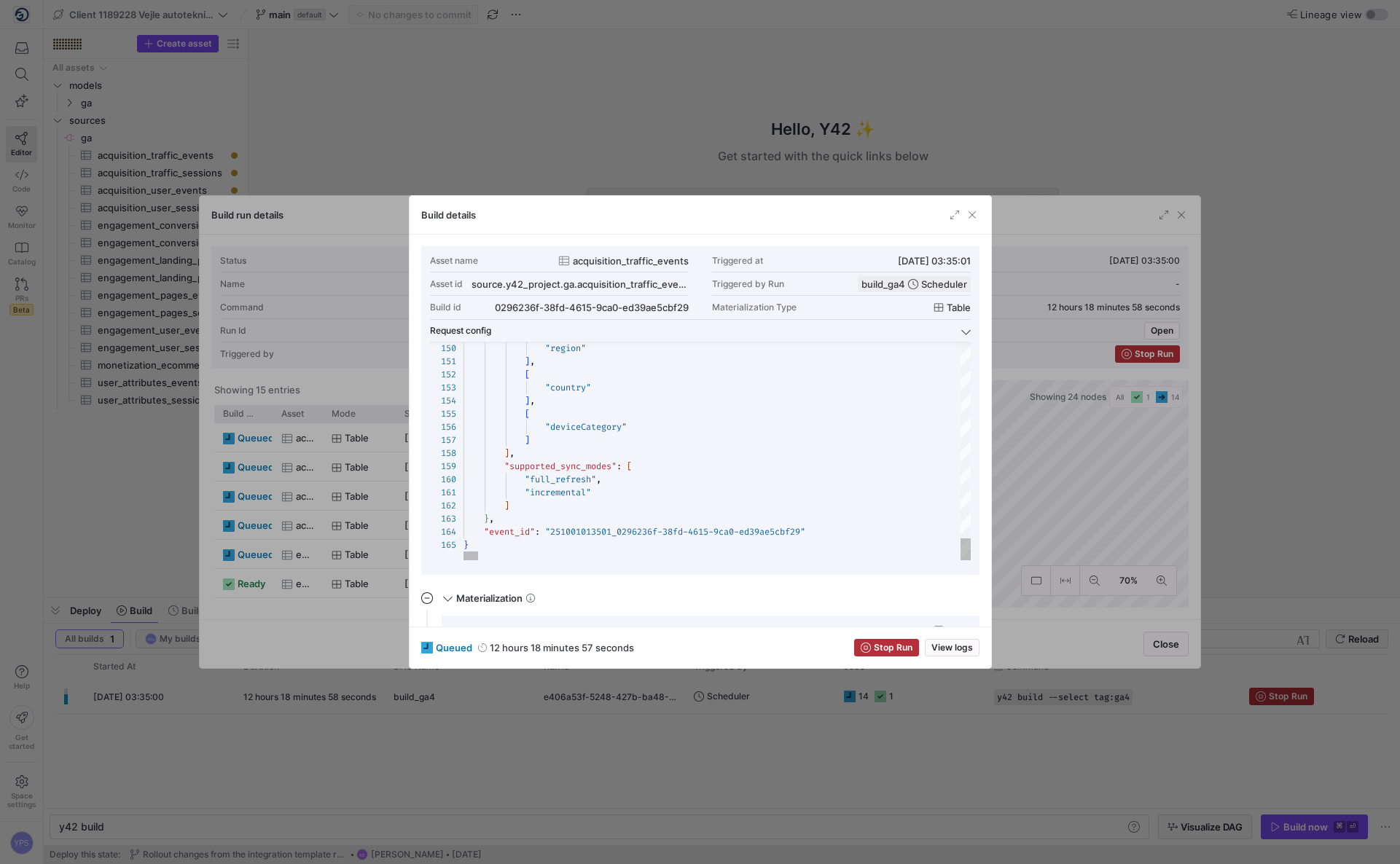
scroll to position [91, 0]
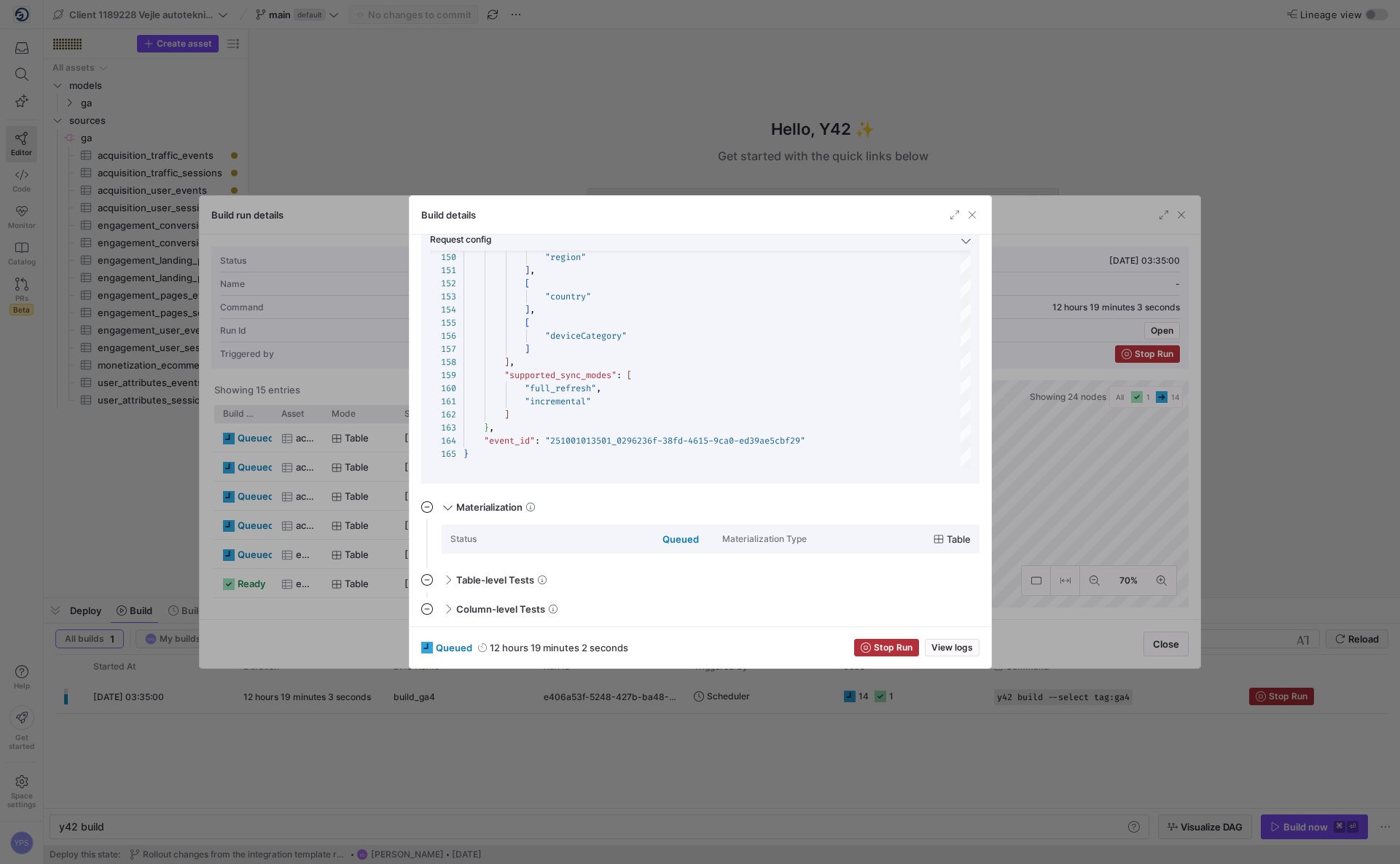
click at [1106, 507] on div at bounding box center [700, 432] width 1400 height 864
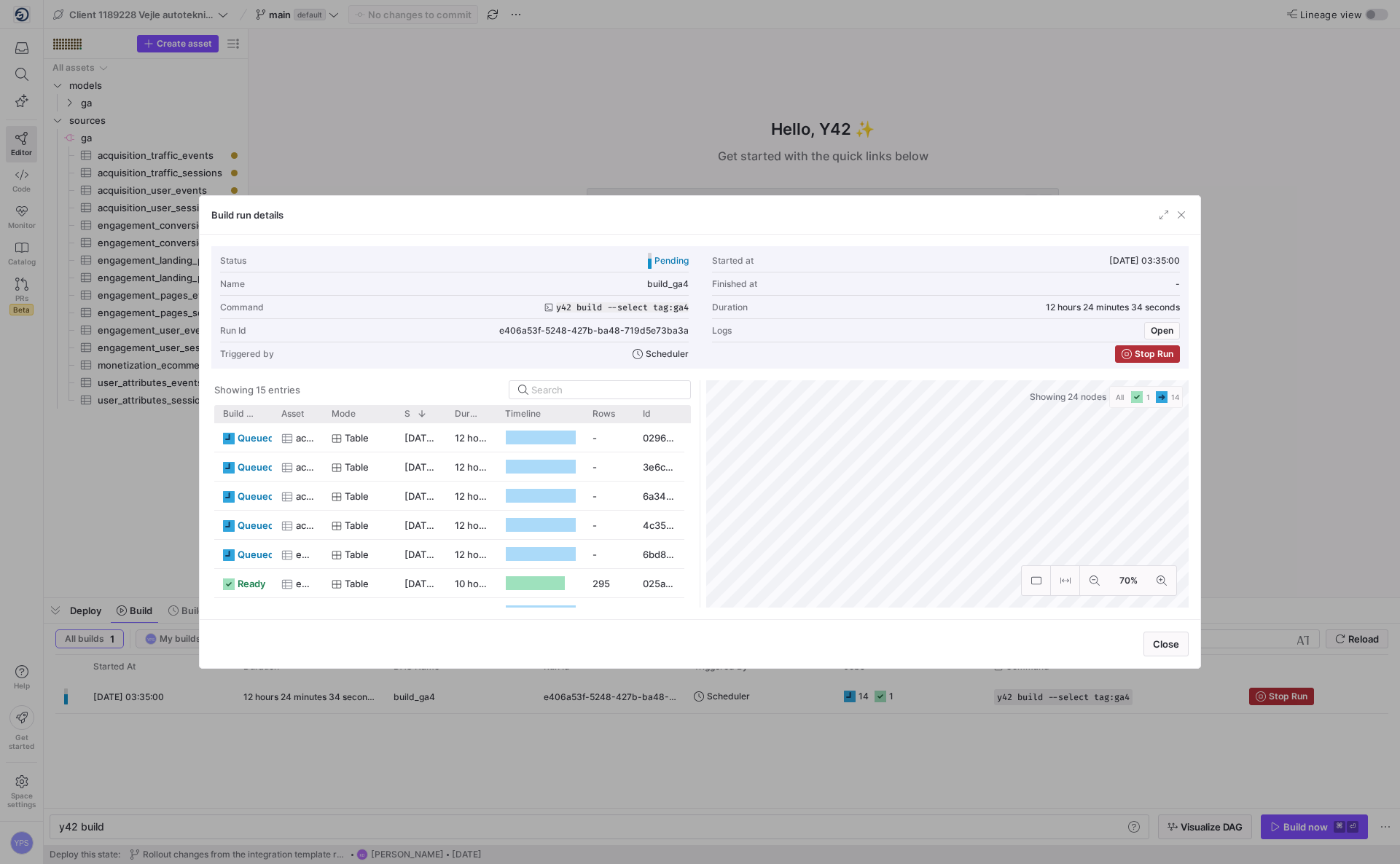
click at [598, 153] on div at bounding box center [700, 432] width 1400 height 864
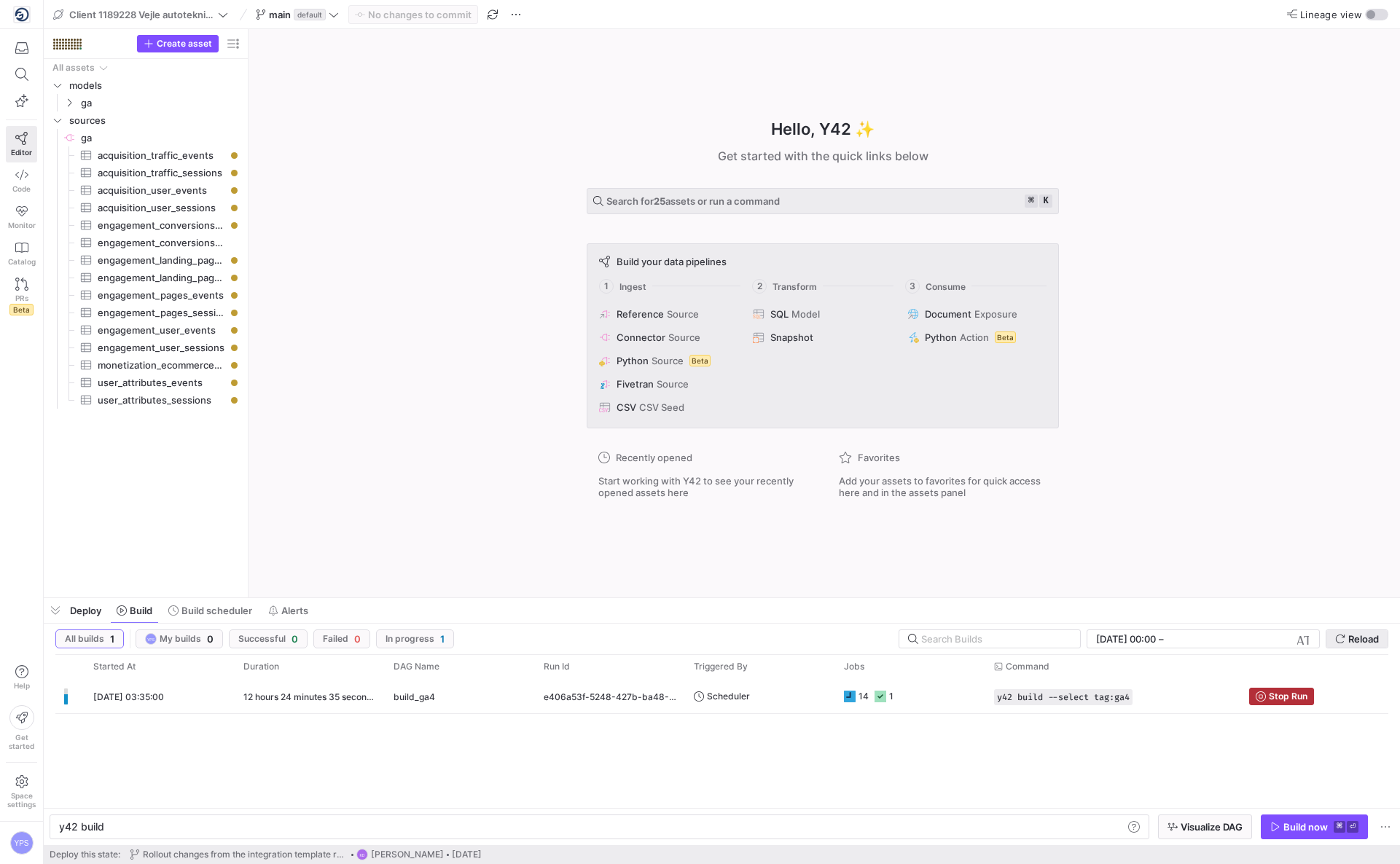
click at [1347, 630] on span "submit" at bounding box center [1357, 639] width 62 height 18
click at [780, 700] on y42-orchestration-triggered-by "Scheduler" at bounding box center [761, 696] width 133 height 33
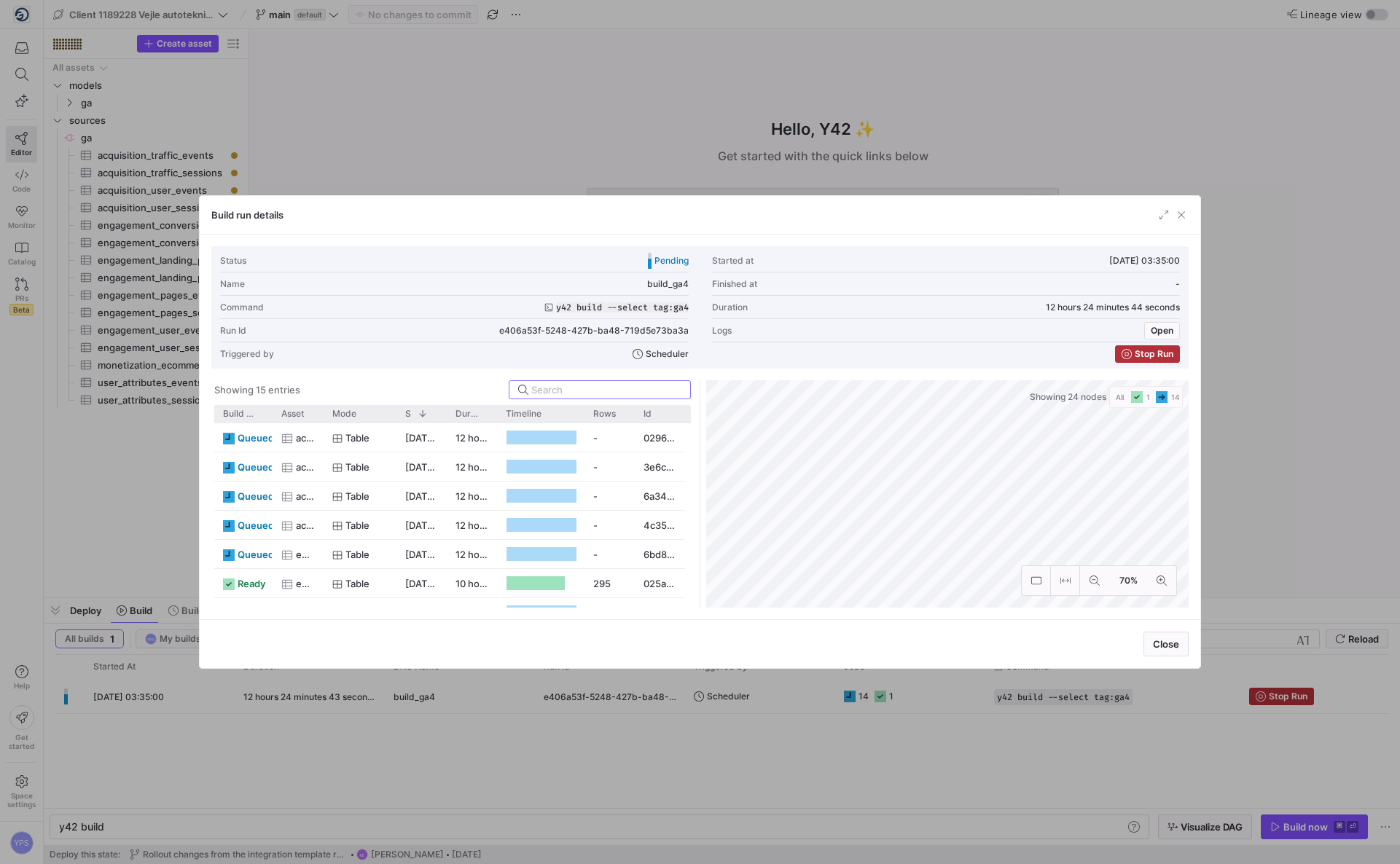
click at [605, 99] on div at bounding box center [700, 432] width 1400 height 864
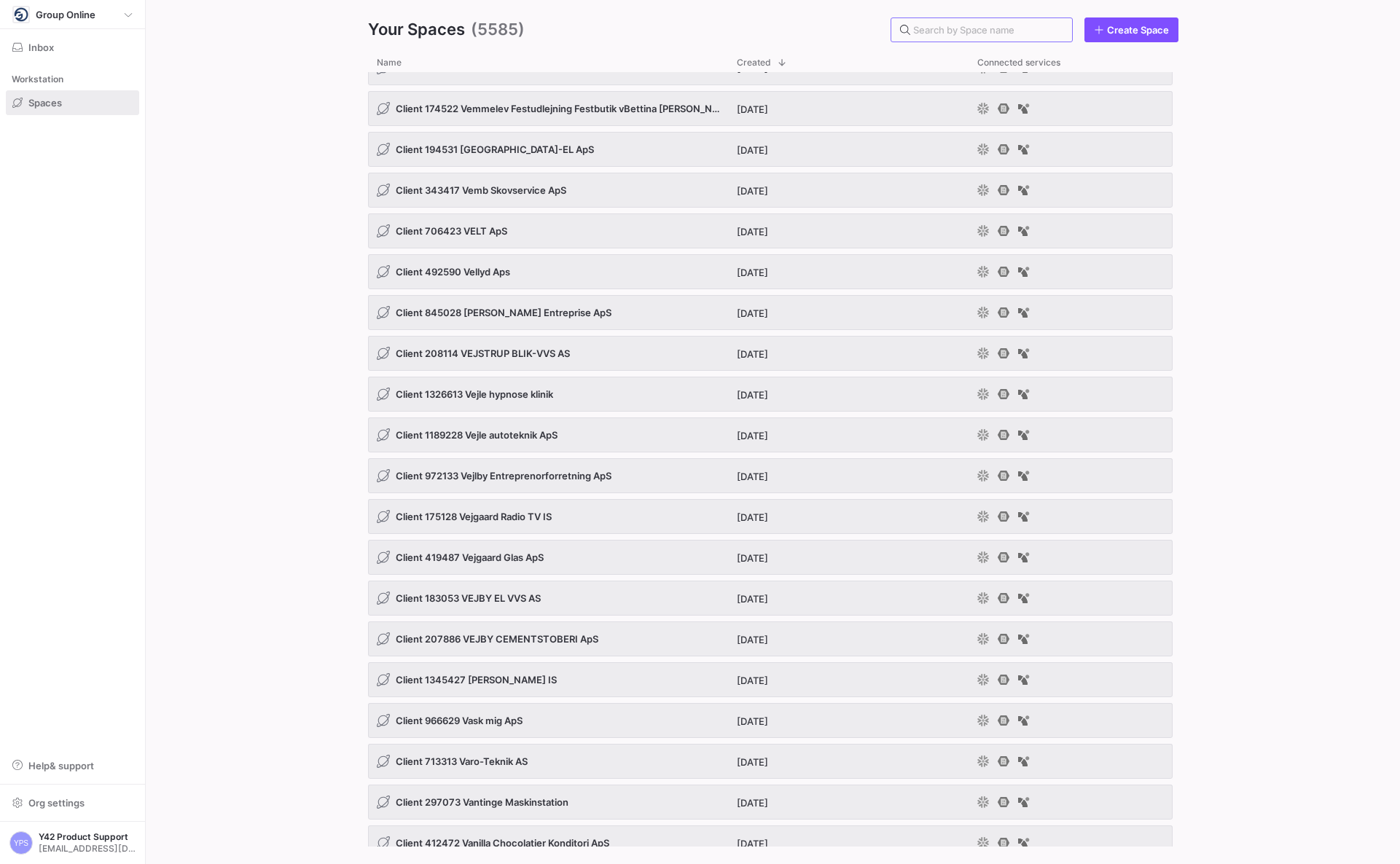
scroll to position [6889, 0]
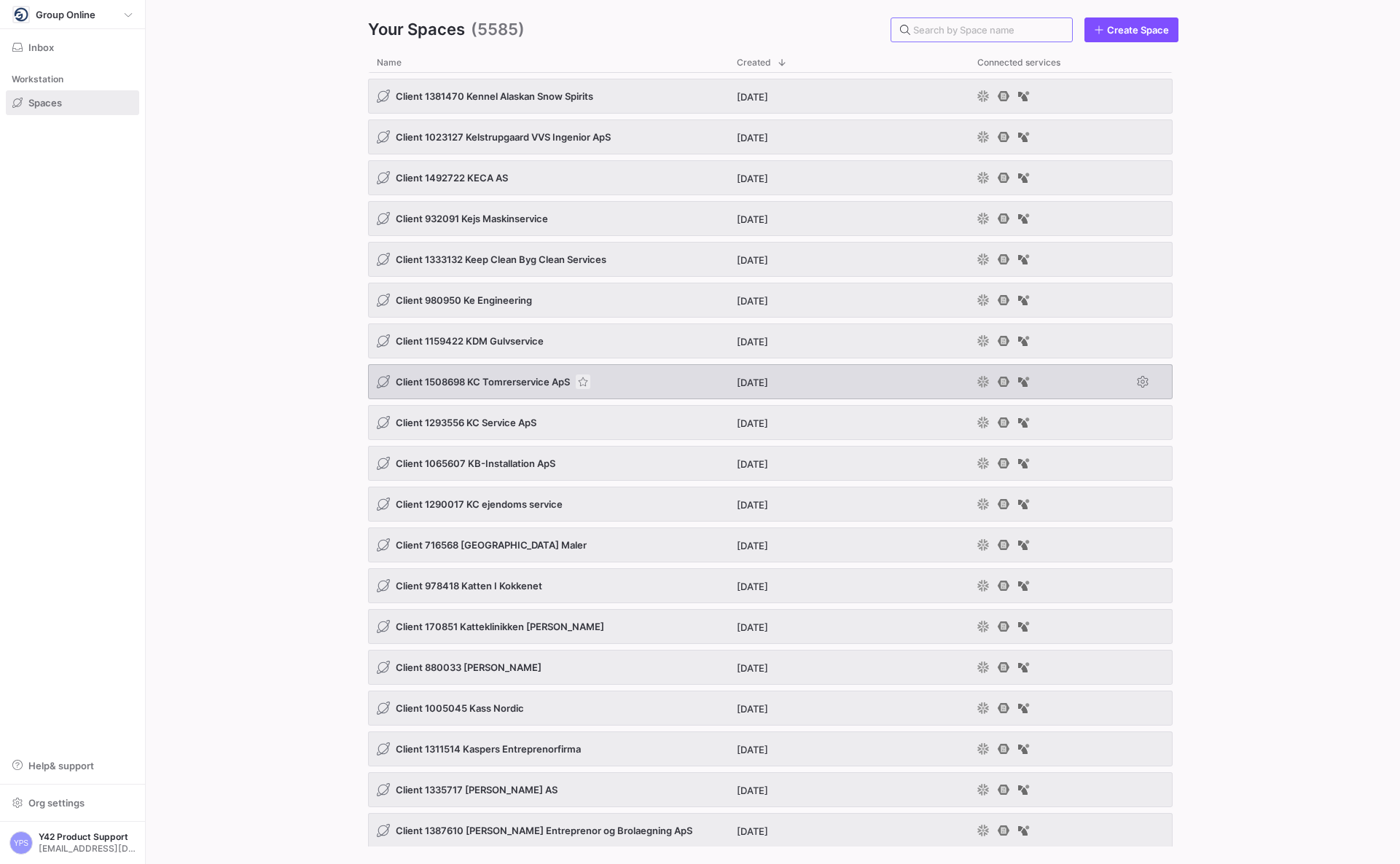
click at [586, 379] on span "Press SPACE to select this row." at bounding box center [583, 381] width 15 height 15
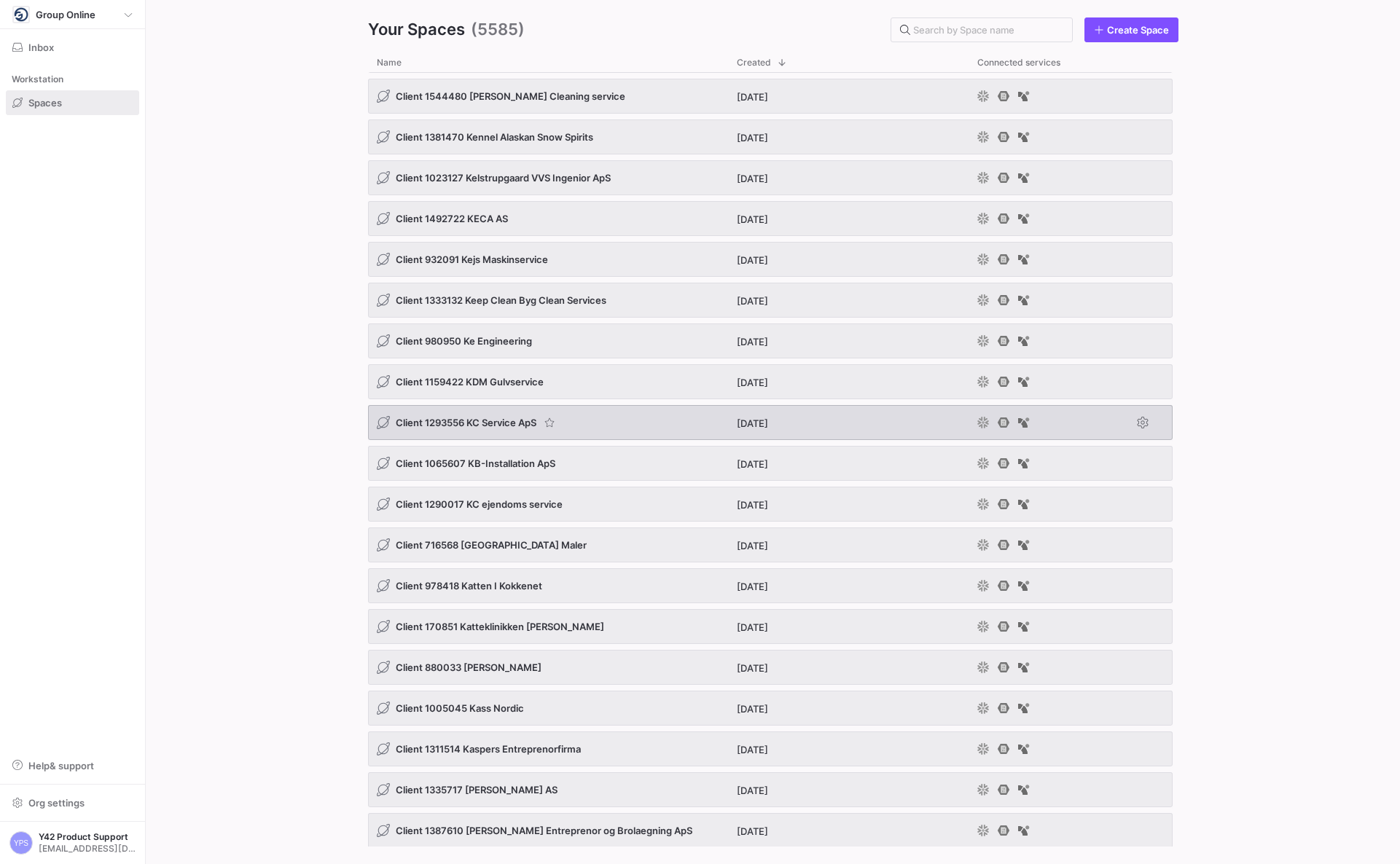
click at [479, 418] on span "Client 1293556 KC Service ApS" at bounding box center [466, 422] width 141 height 12
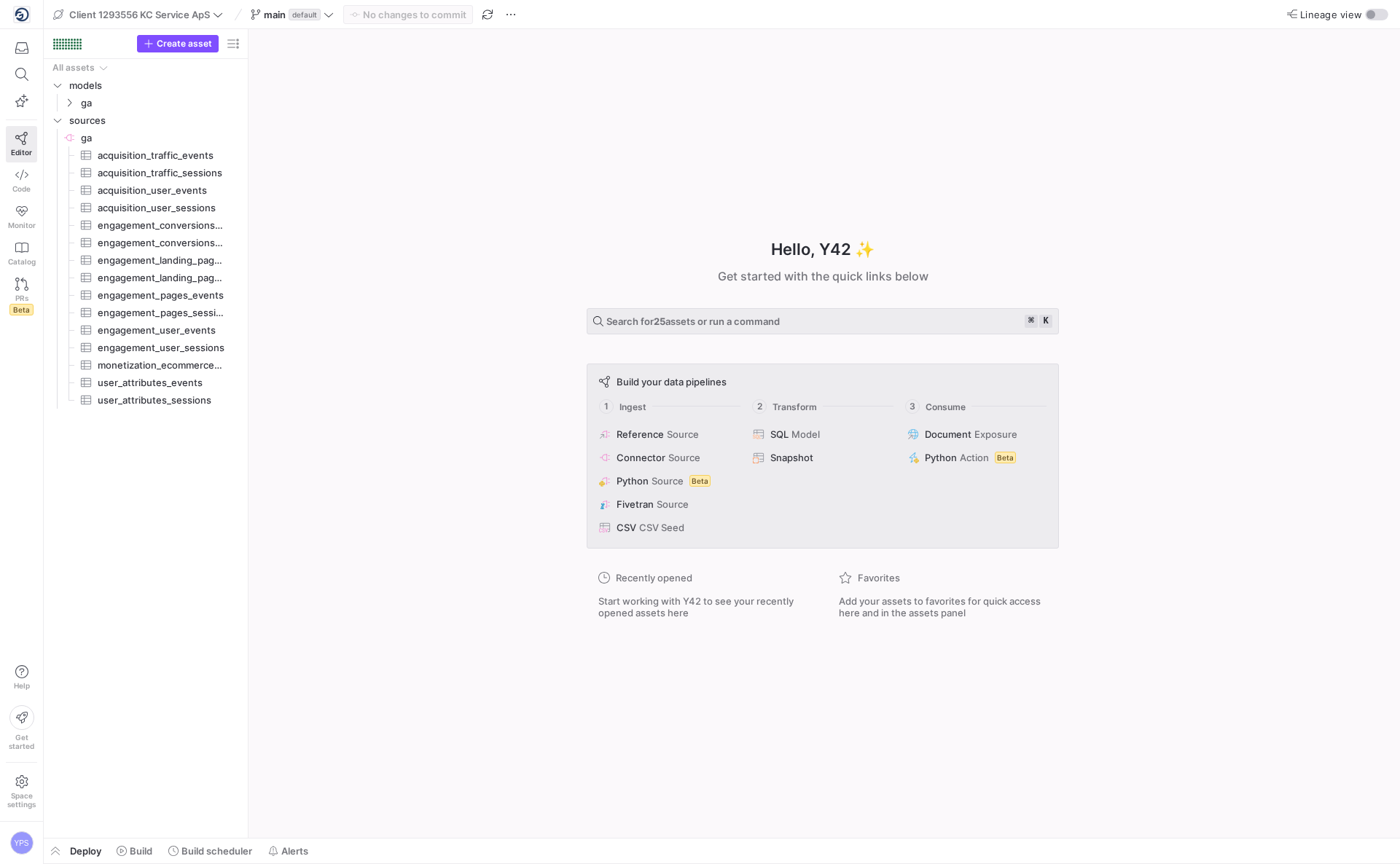
click at [479, 418] on div "Hello, Y42 ✨ Get started with the quick links below Search for 25 assets or run…" at bounding box center [822, 433] width 1137 height 808
click at [142, 849] on span "Build" at bounding box center [141, 851] width 22 height 12
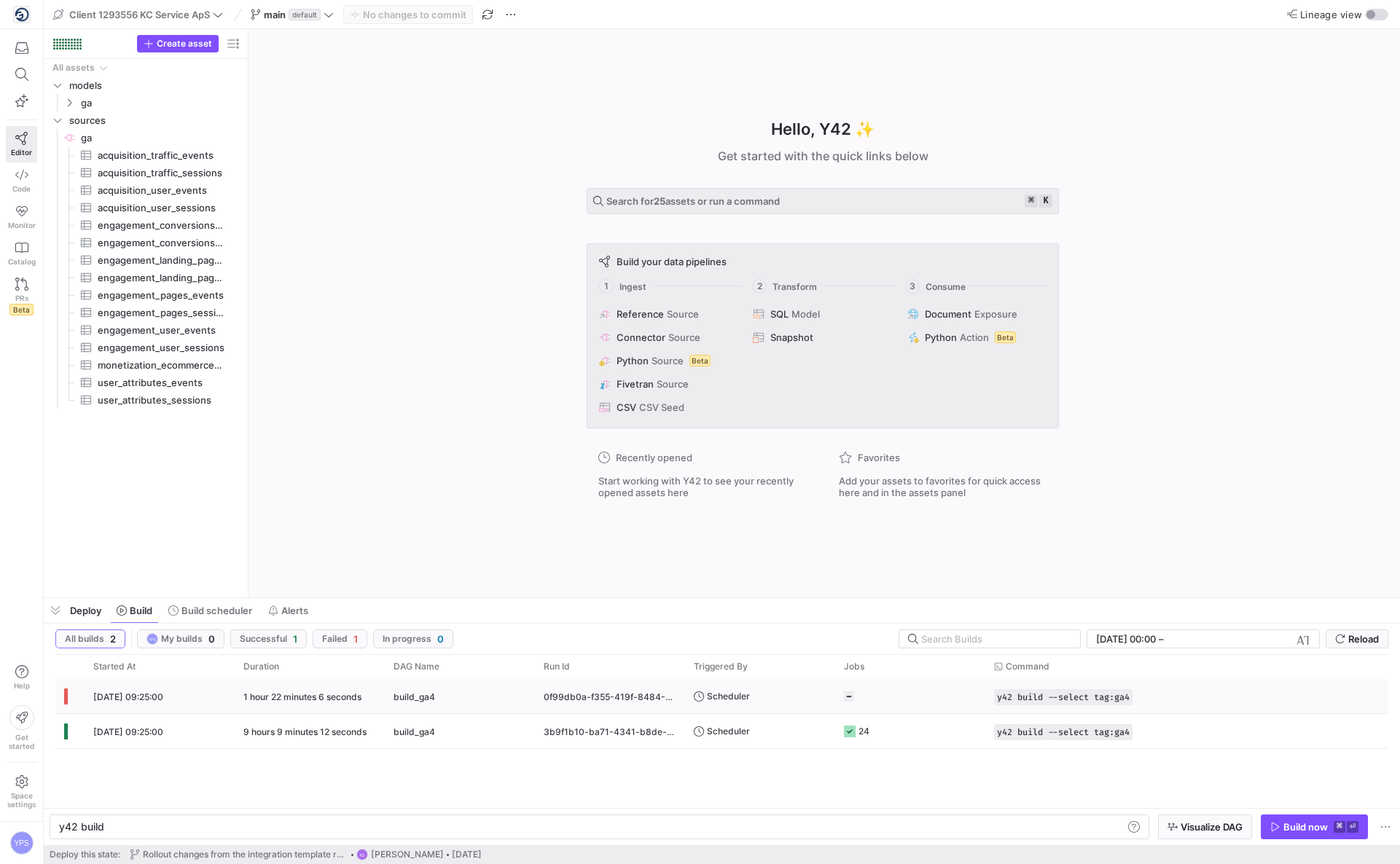
click at [482, 698] on div "build_ga4" at bounding box center [460, 696] width 133 height 34
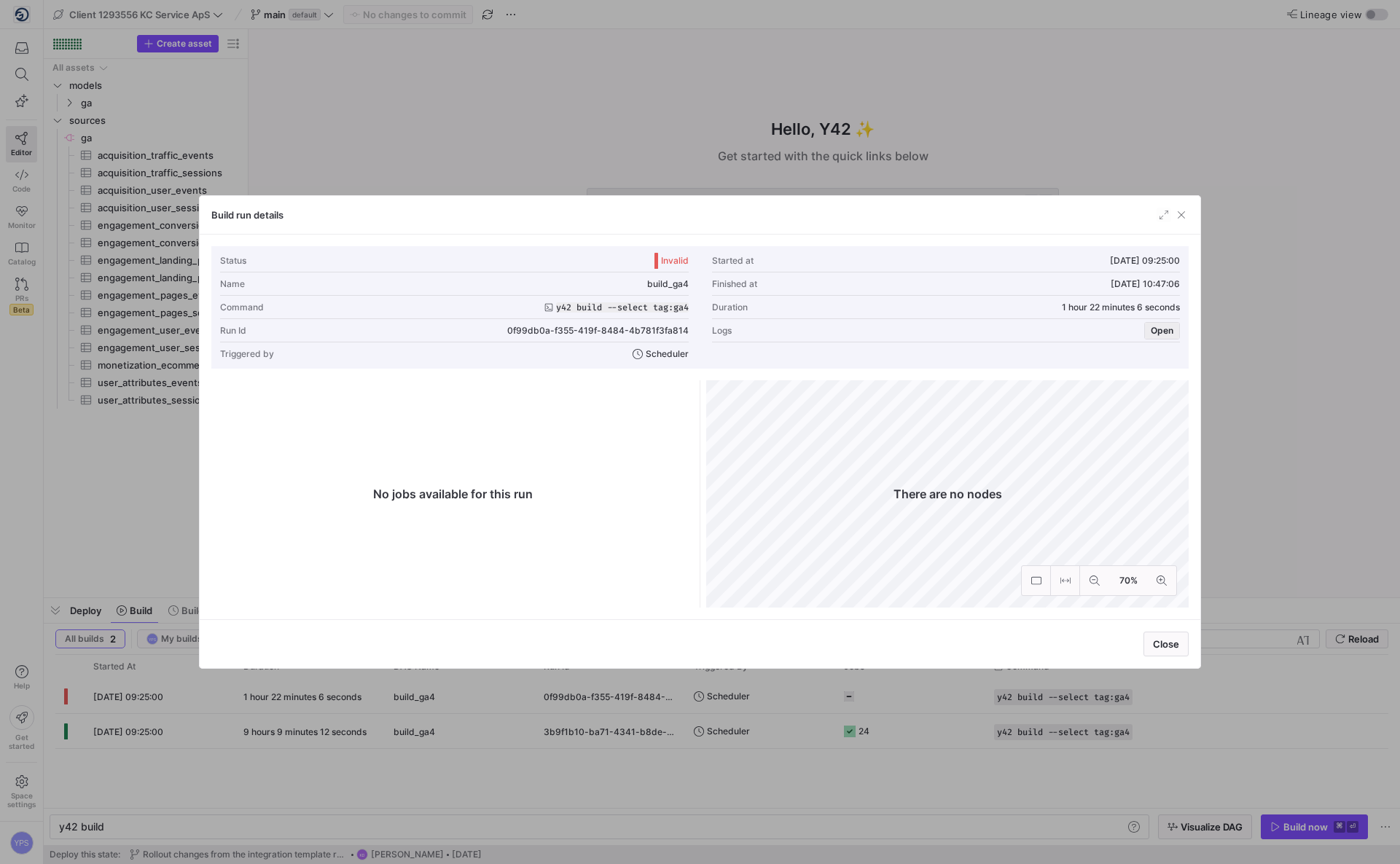
click at [1160, 335] on span "Open" at bounding box center [1161, 330] width 22 height 10
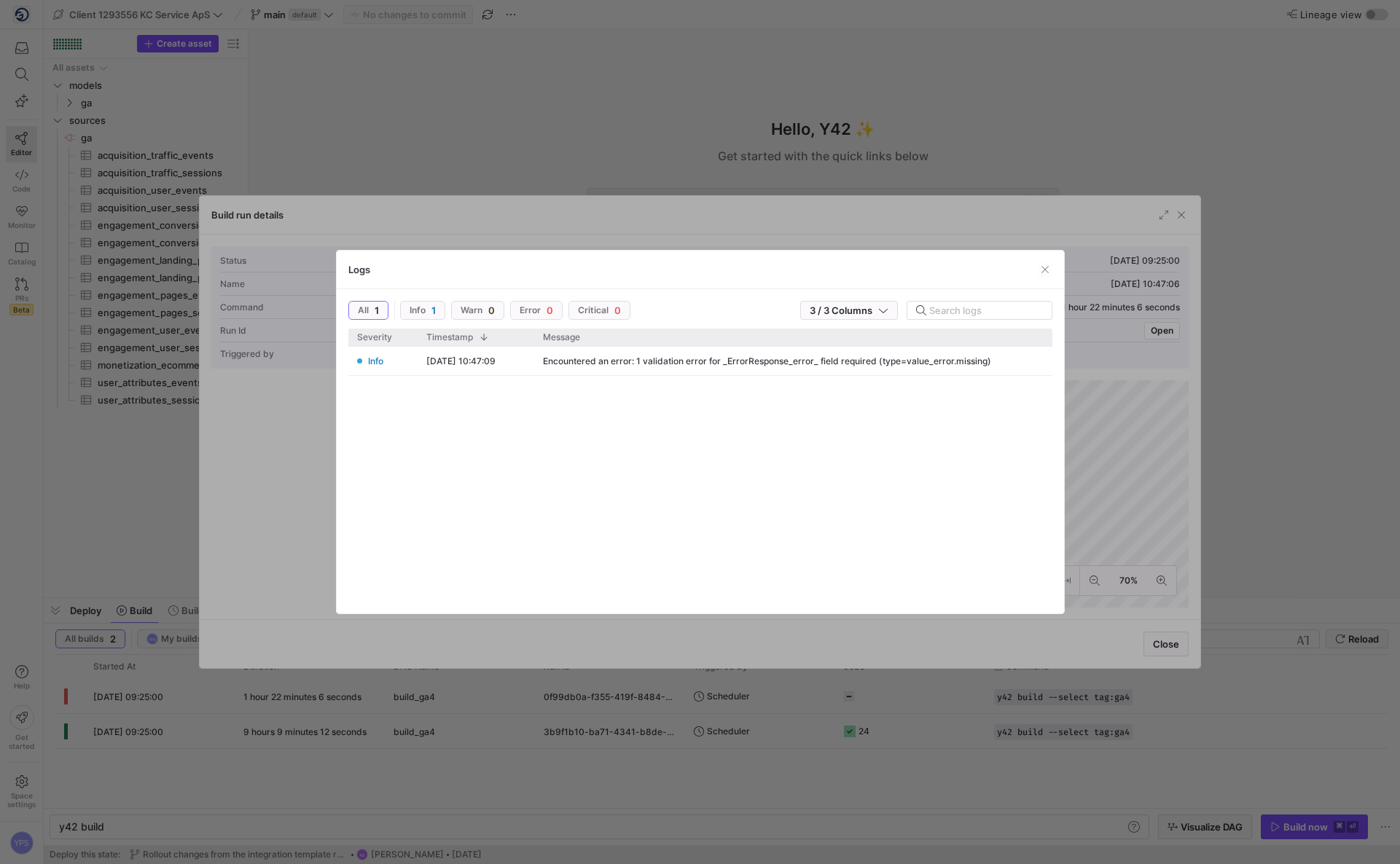
click at [635, 144] on div at bounding box center [700, 432] width 1400 height 864
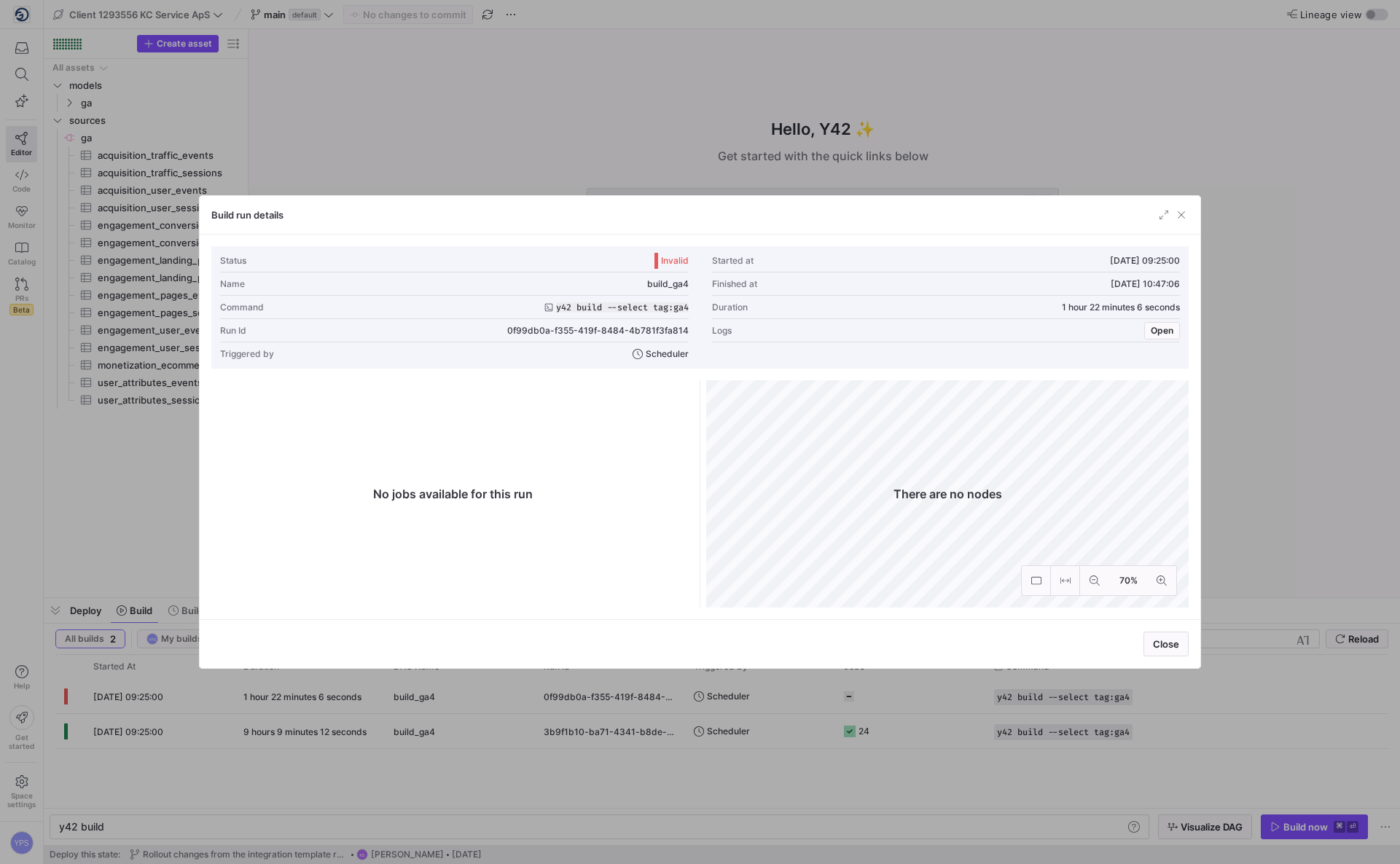
click at [635, 144] on div at bounding box center [700, 432] width 1400 height 864
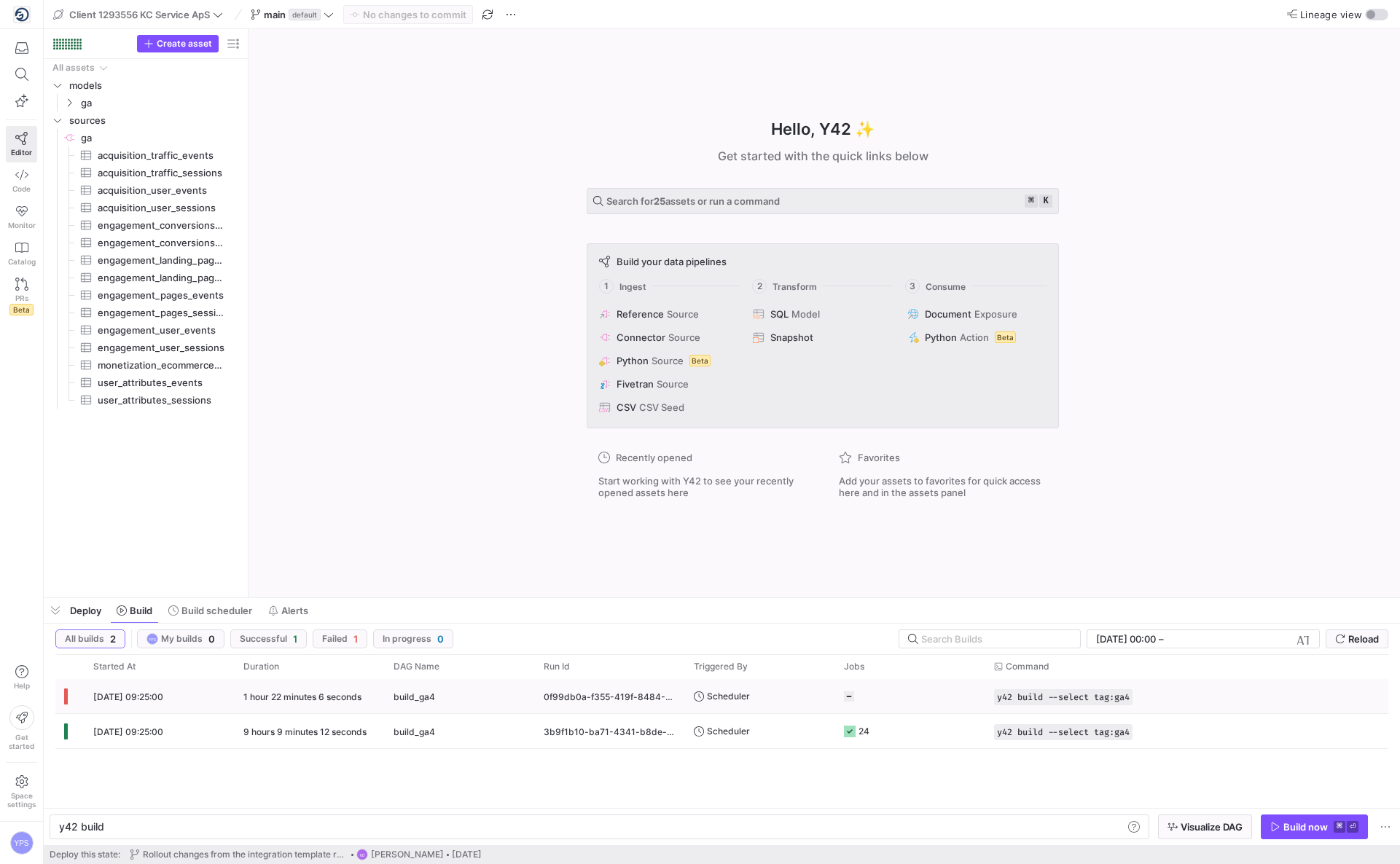
click at [933, 697] on y42-job-status-cell-renderer "Press SPACE to select this row." at bounding box center [910, 696] width 133 height 33
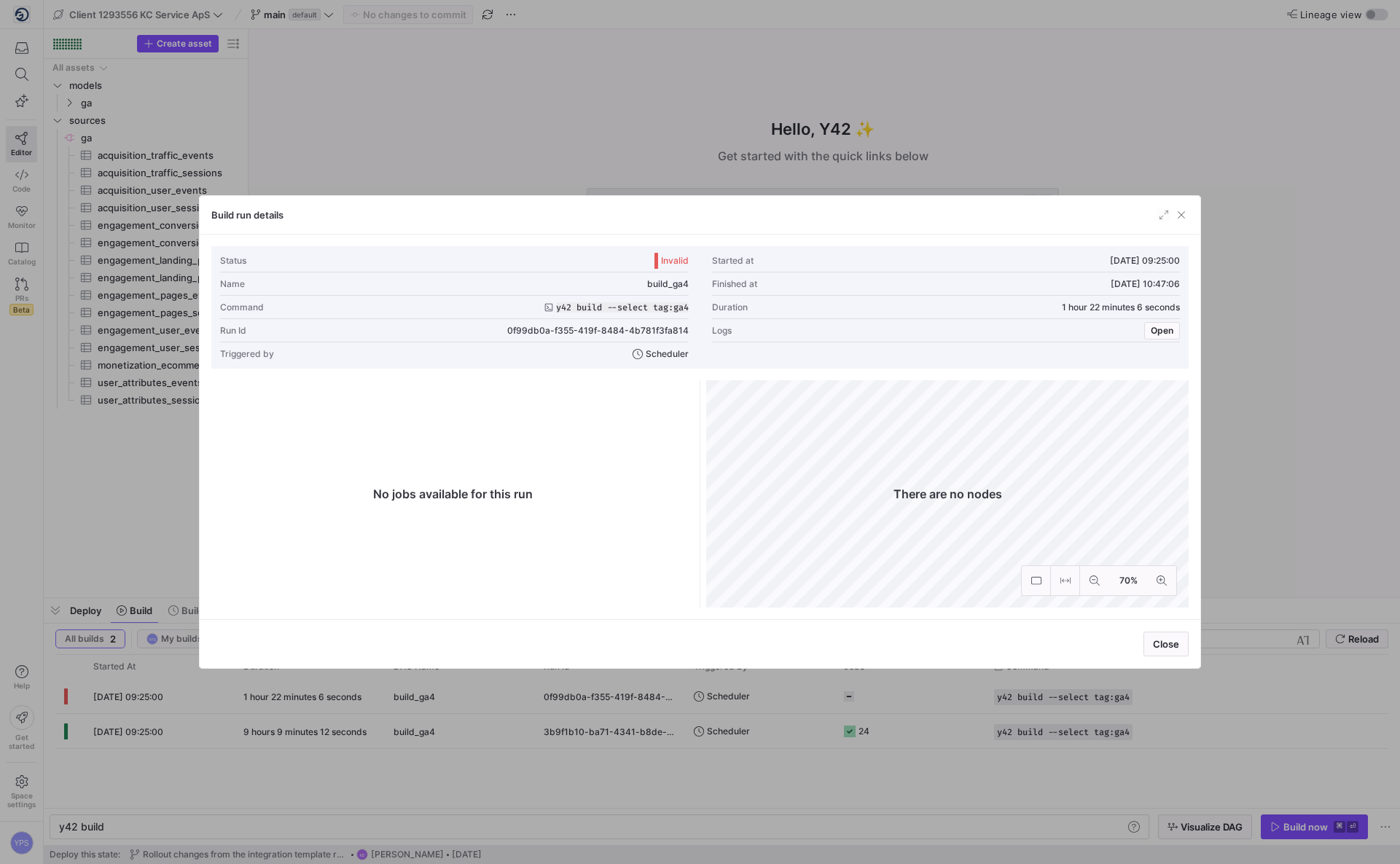
click at [951, 750] on div at bounding box center [700, 432] width 1400 height 864
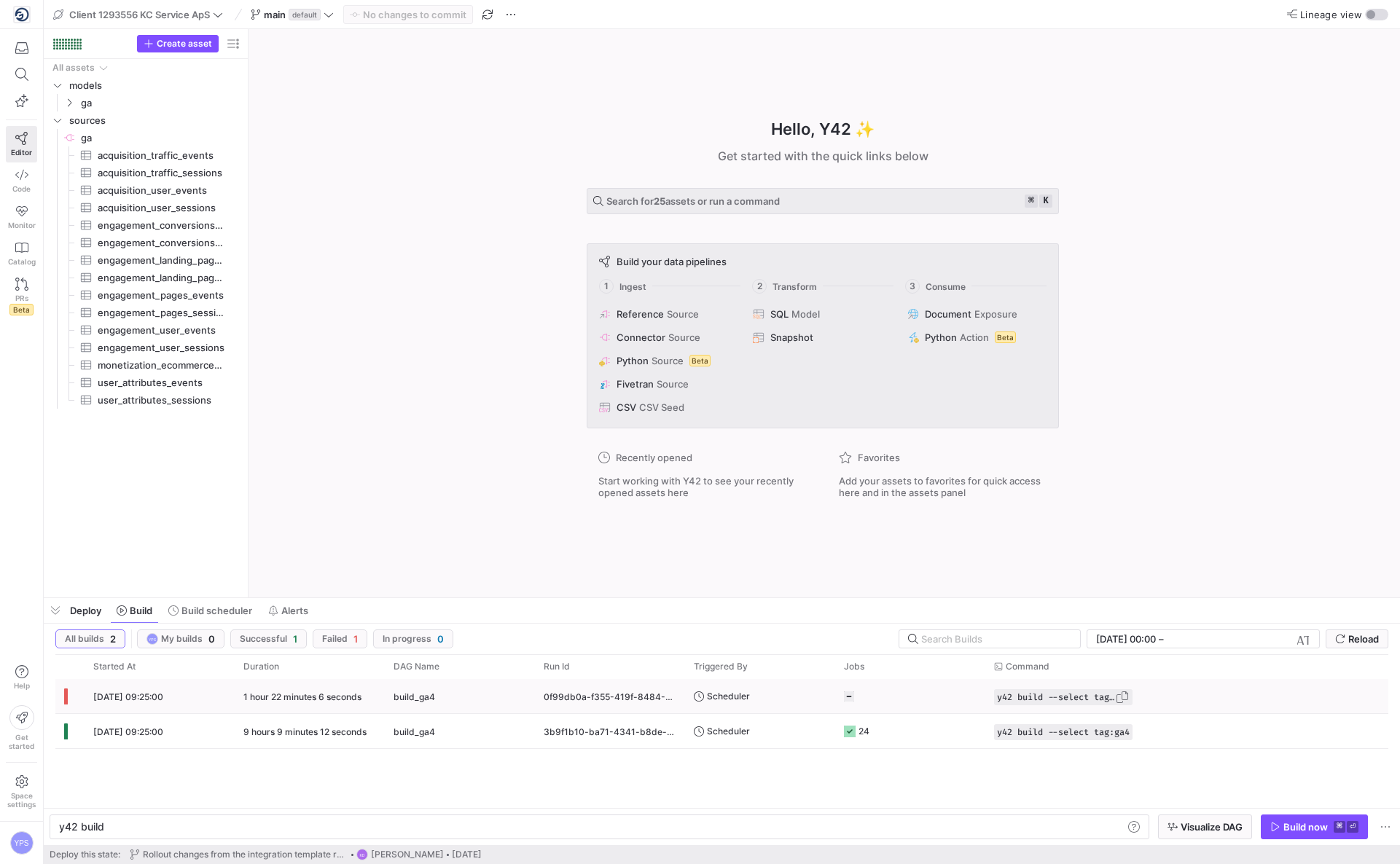
click at [1124, 694] on span "Press SPACE to select this row." at bounding box center [1121, 697] width 15 height 15
click at [1051, 831] on div "y42 build" at bounding box center [591, 827] width 1064 height 12
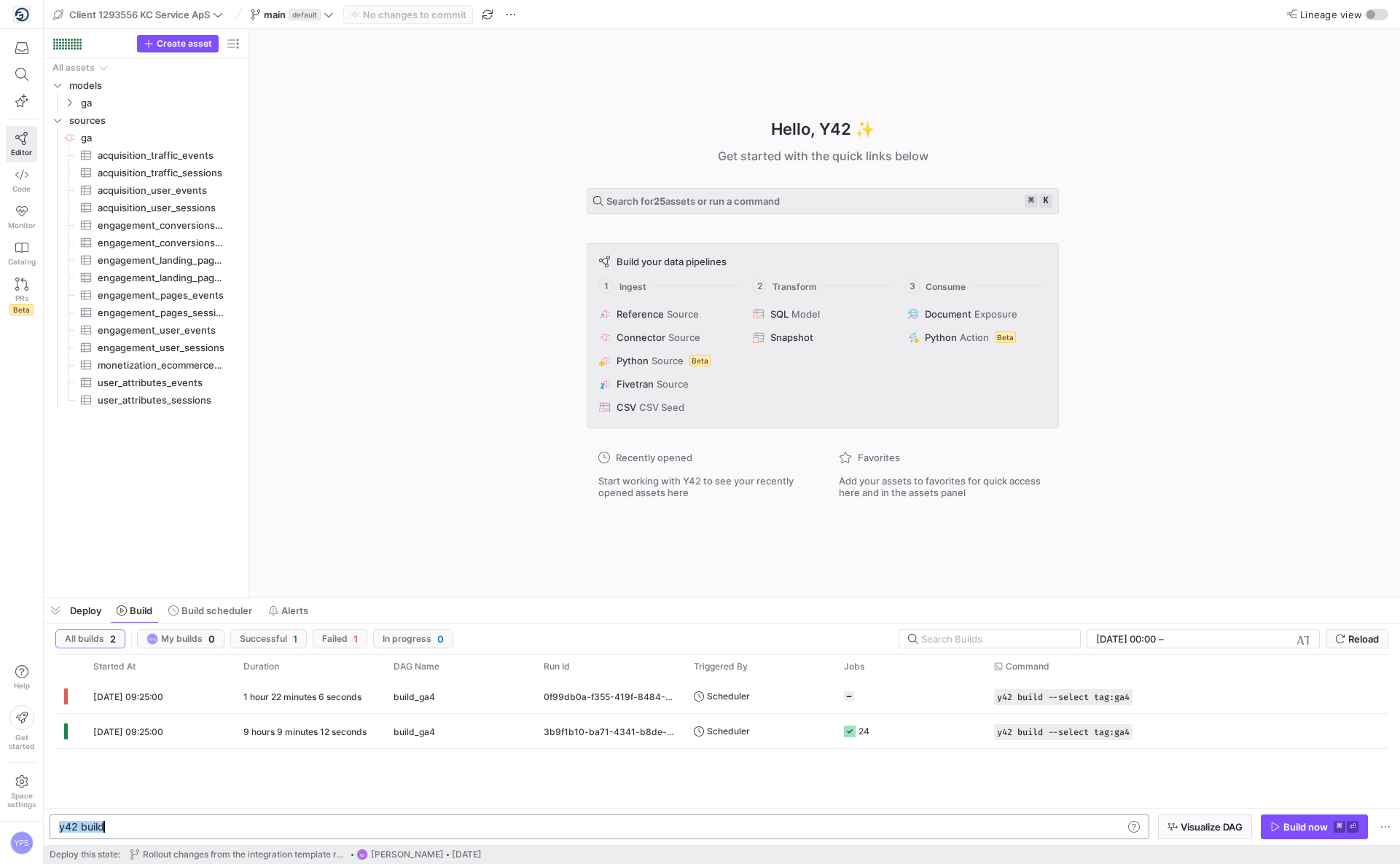
type textarea "y42 build --select tag:ga4"
click at [1321, 826] on div "Build now" at bounding box center [1305, 827] width 44 height 12
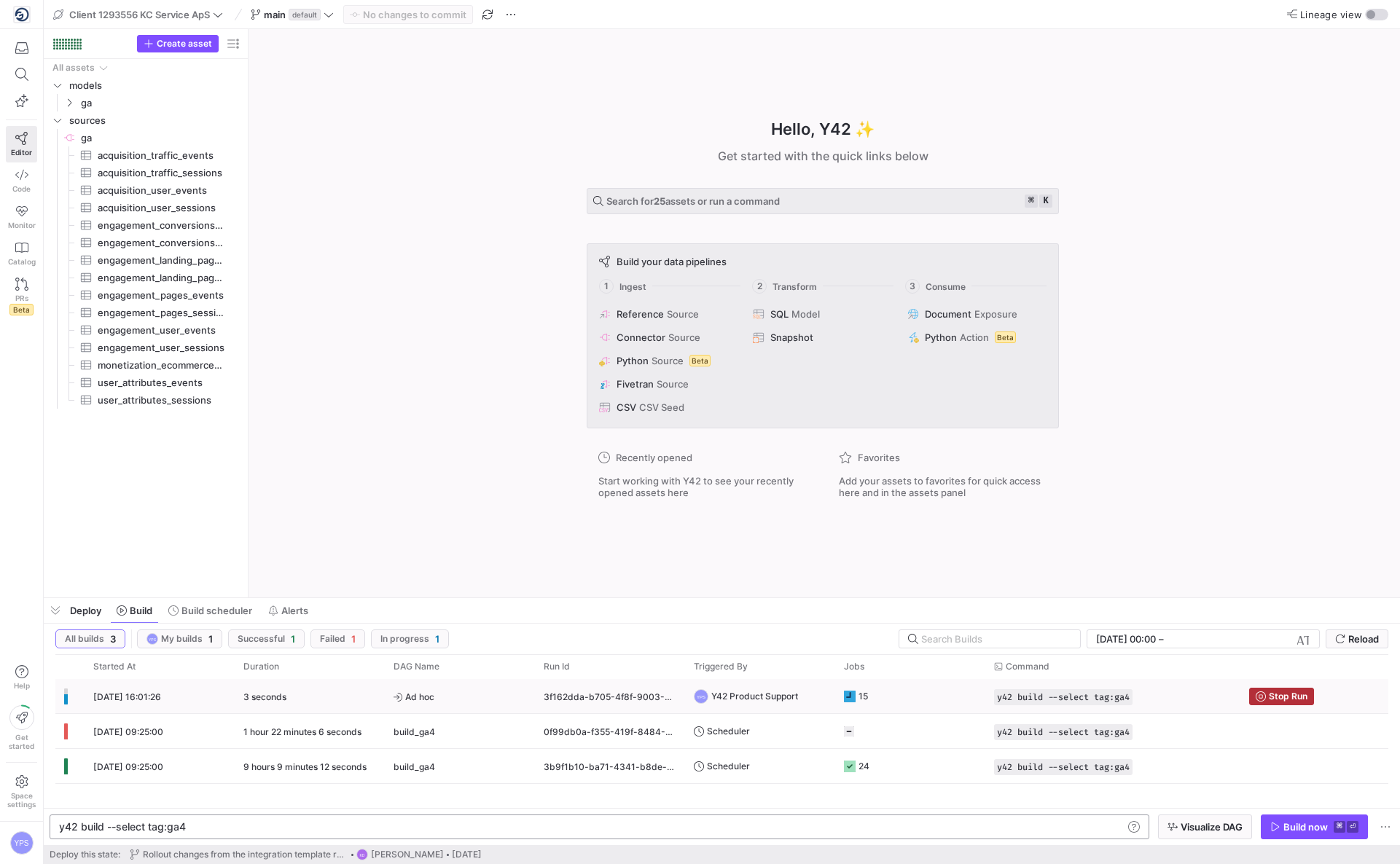
click at [913, 703] on y42-job-status-cell-renderer "15" at bounding box center [910, 696] width 133 height 33
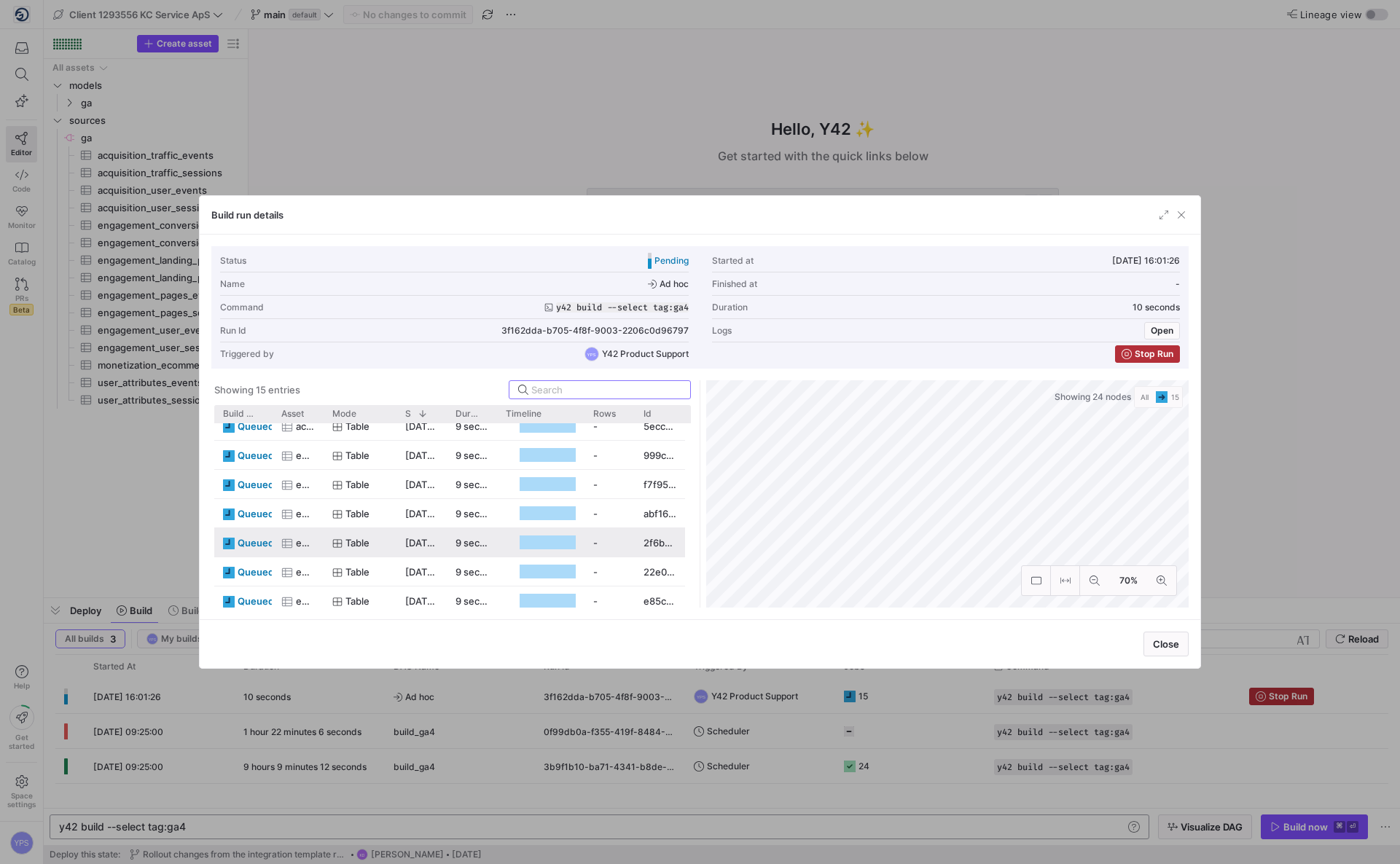
scroll to position [30, 0]
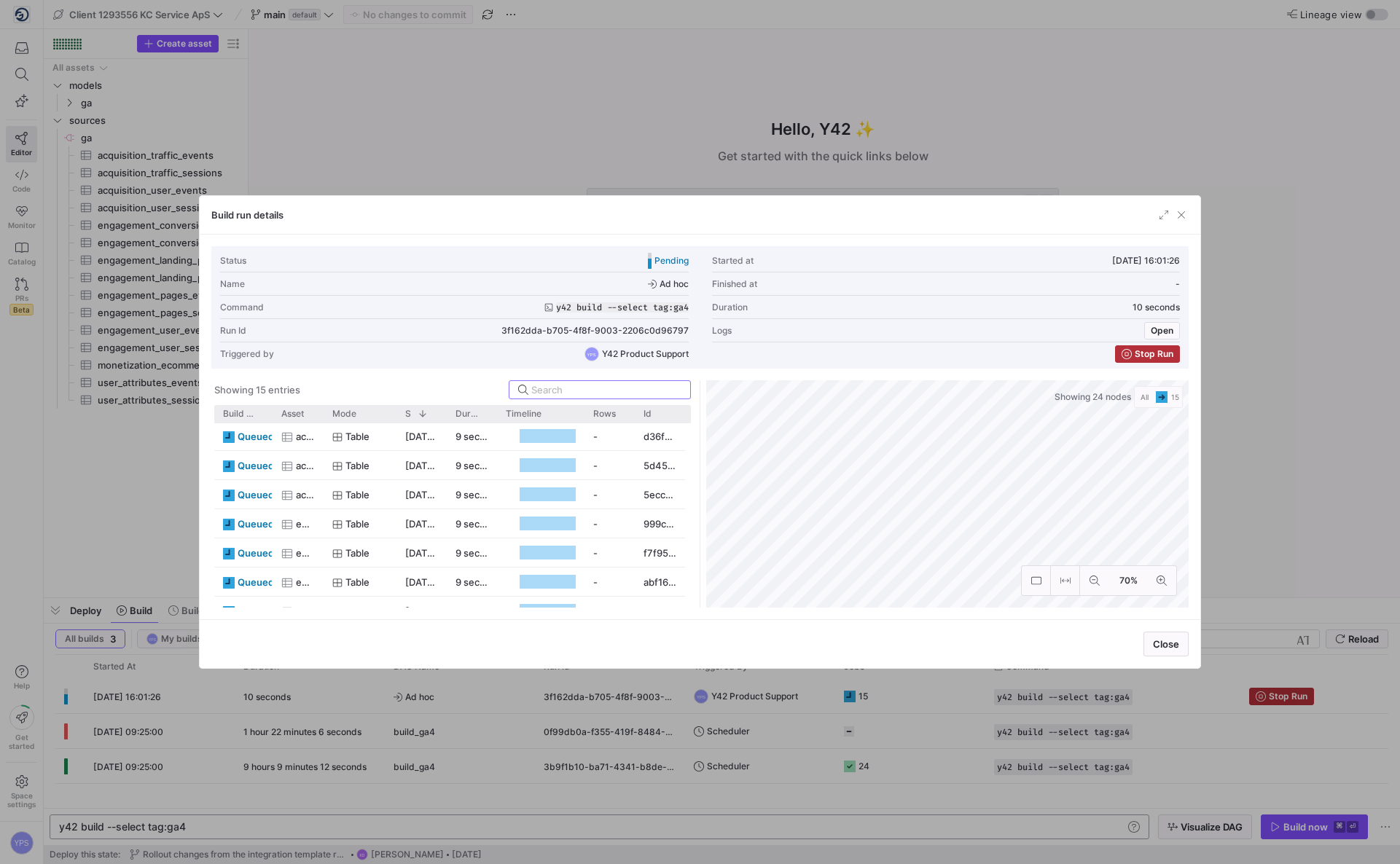
click at [495, 168] on div at bounding box center [700, 432] width 1400 height 864
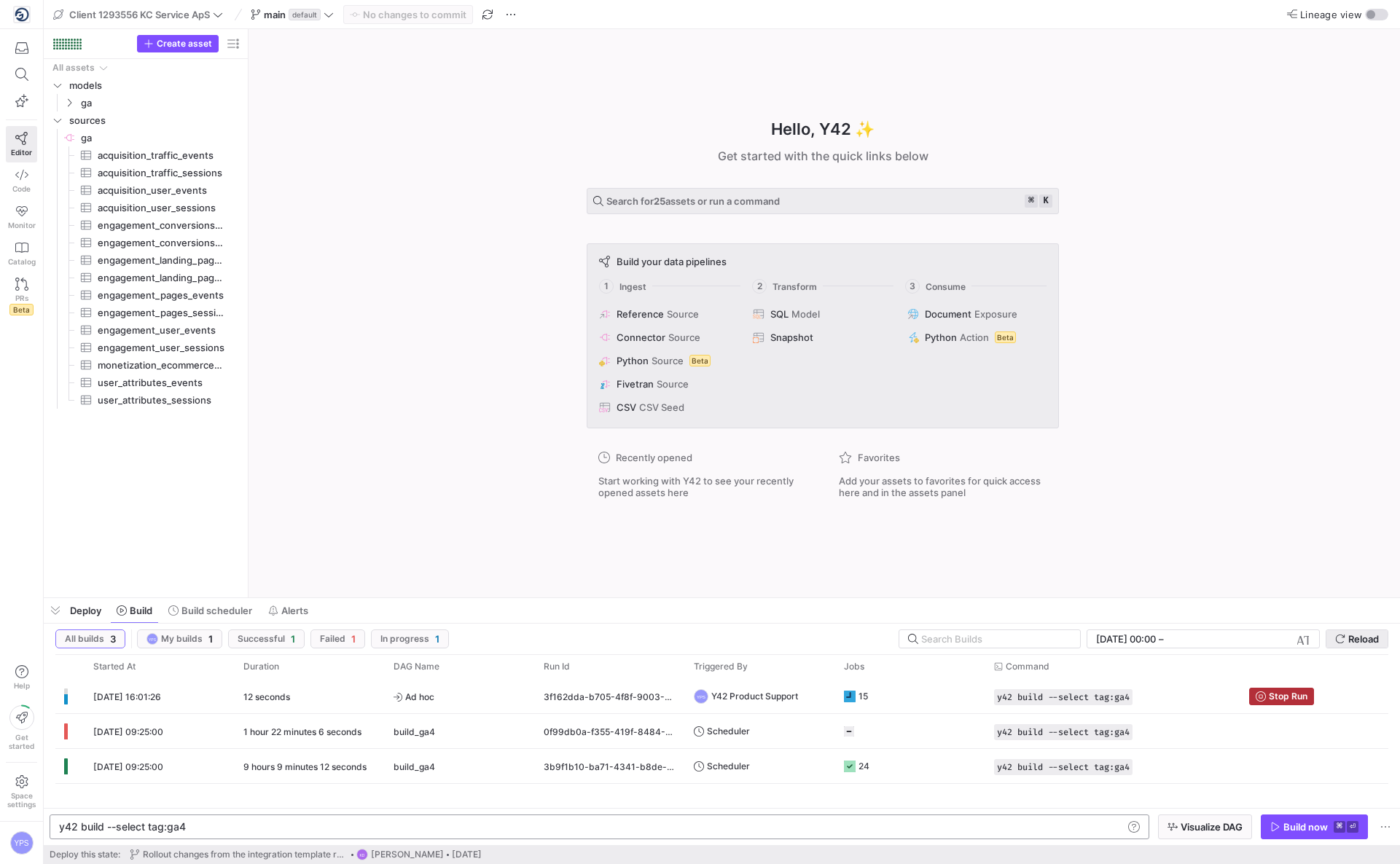
click at [1349, 630] on span "submit" at bounding box center [1357, 639] width 62 height 18
click at [919, 697] on y42-job-status-cell-renderer "15" at bounding box center [910, 696] width 133 height 33
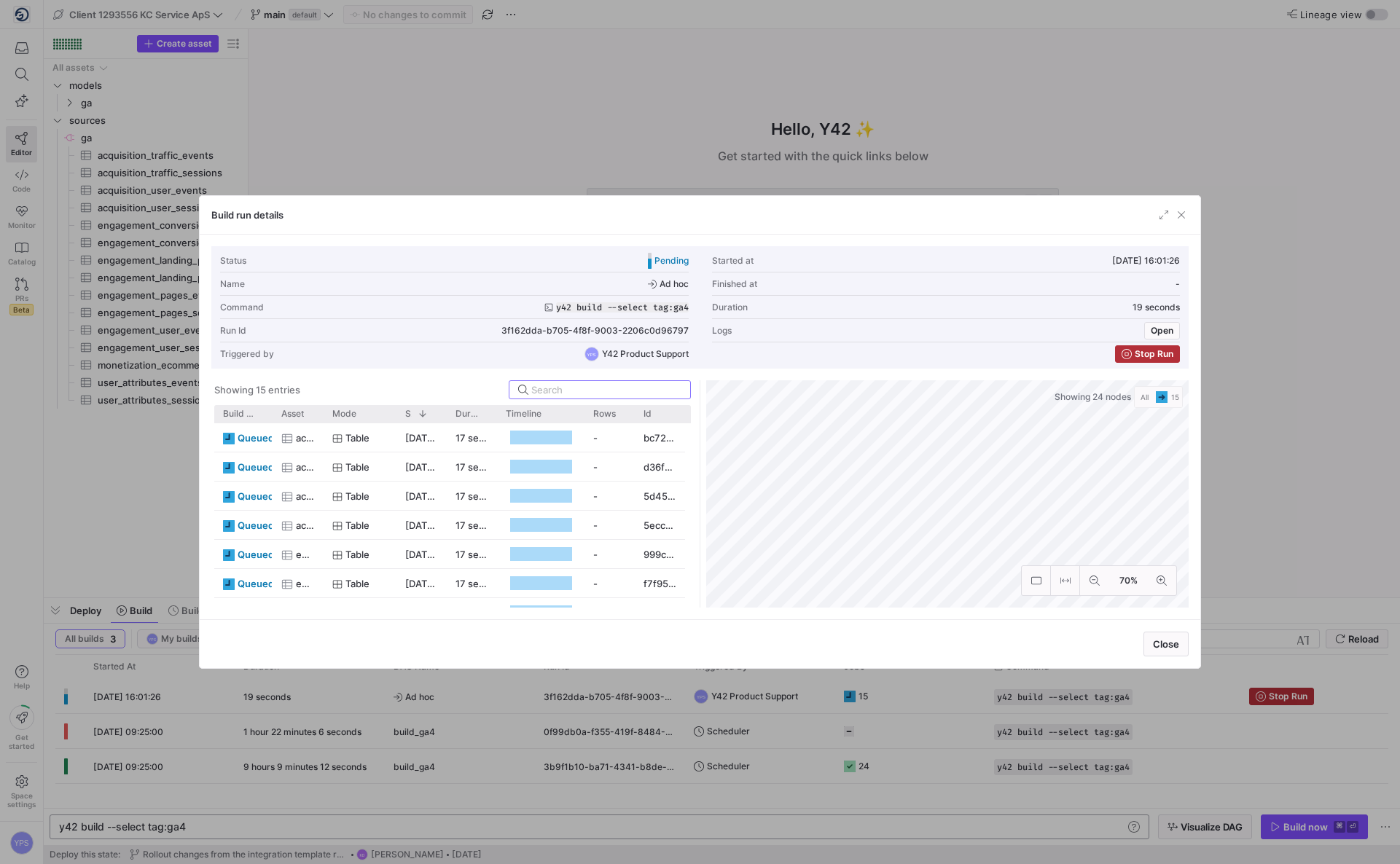
click at [635, 127] on div at bounding box center [700, 432] width 1400 height 864
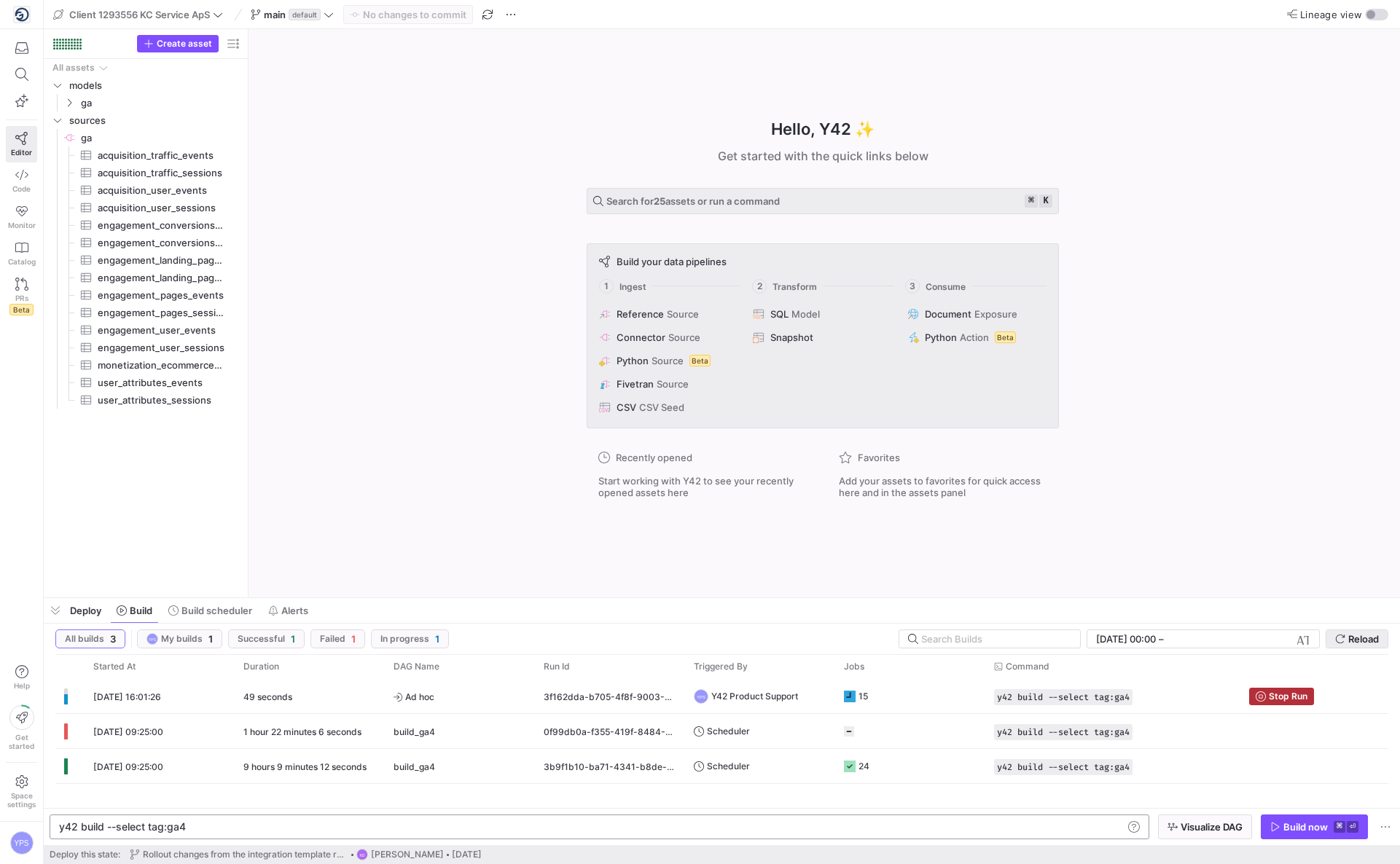
click at [1352, 642] on span "Reload" at bounding box center [1363, 639] width 30 height 12
click at [1356, 636] on span "Reload" at bounding box center [1363, 639] width 30 height 12
click at [927, 694] on y42-job-status-cell-renderer "19 2" at bounding box center [910, 696] width 133 height 33
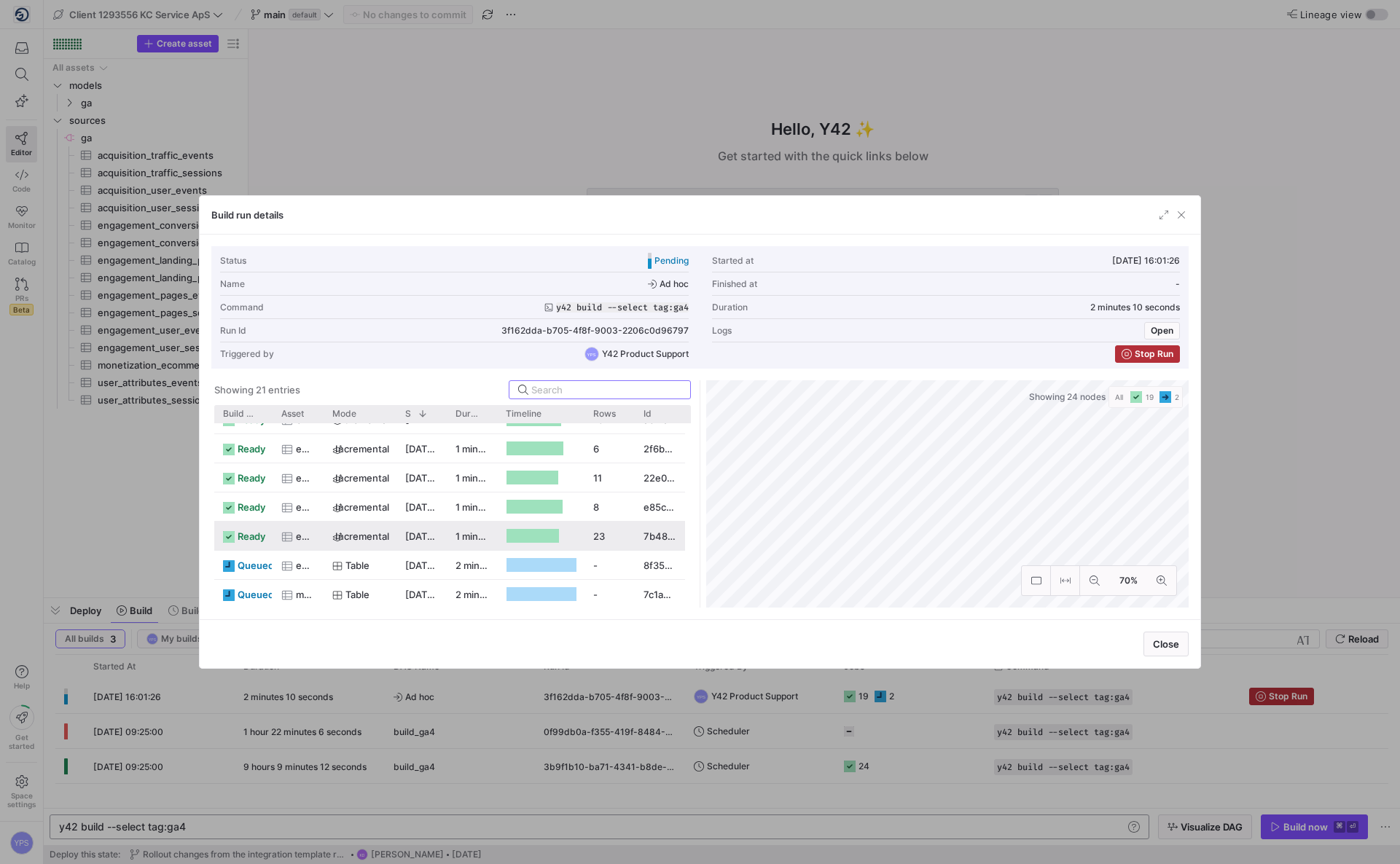
scroll to position [428, 0]
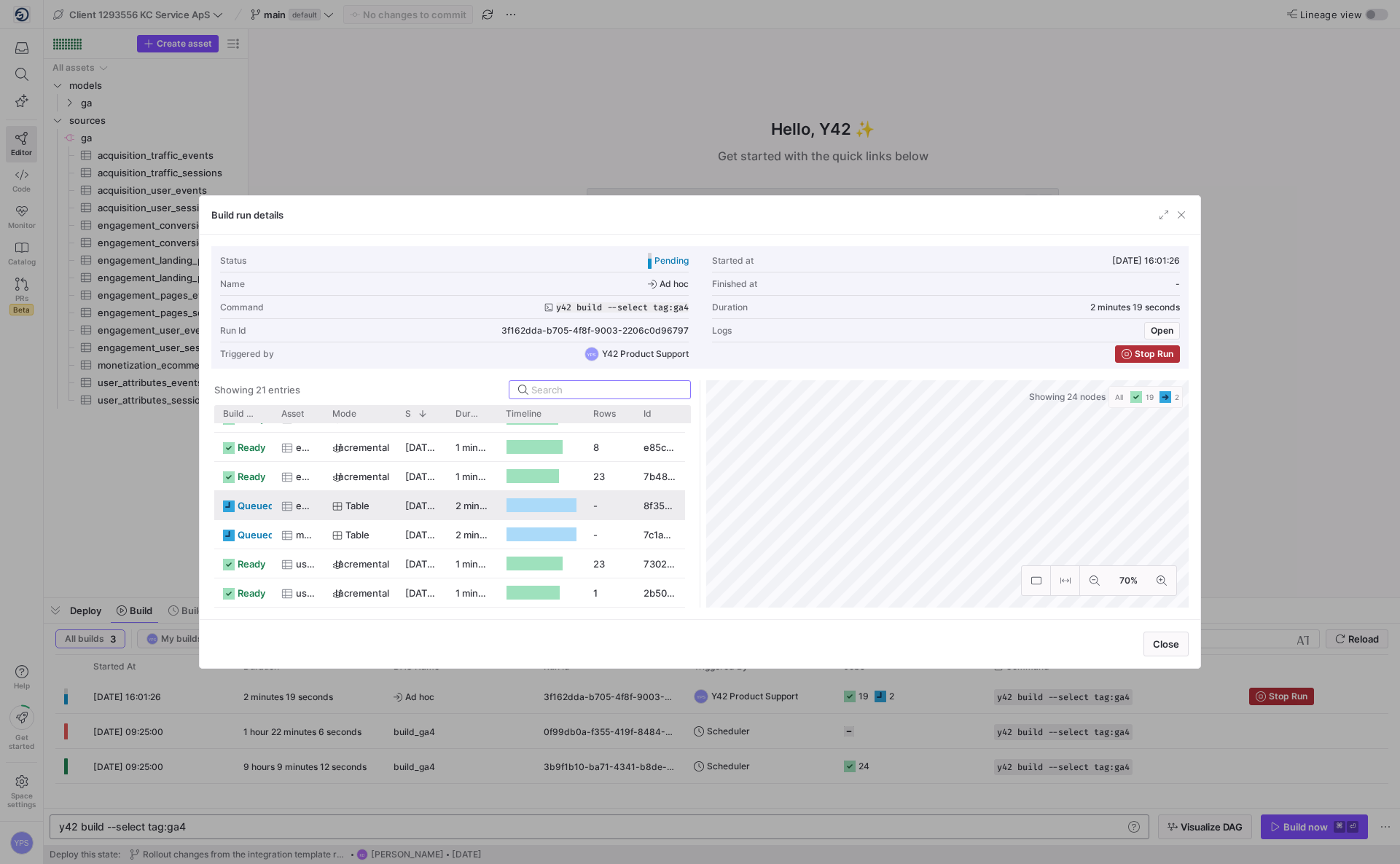
click at [376, 513] on div "Table" at bounding box center [360, 505] width 56 height 28
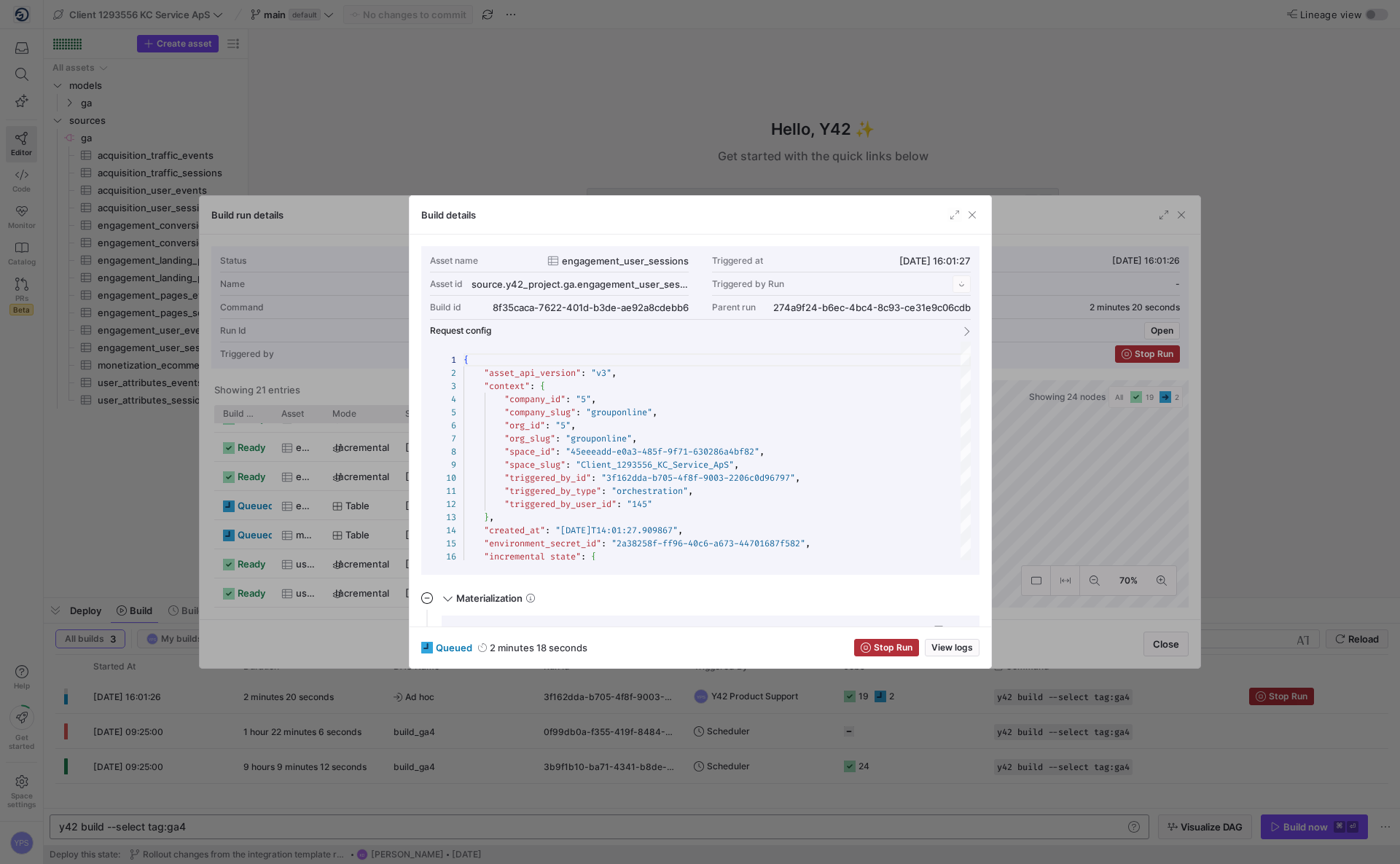
scroll to position [131, 0]
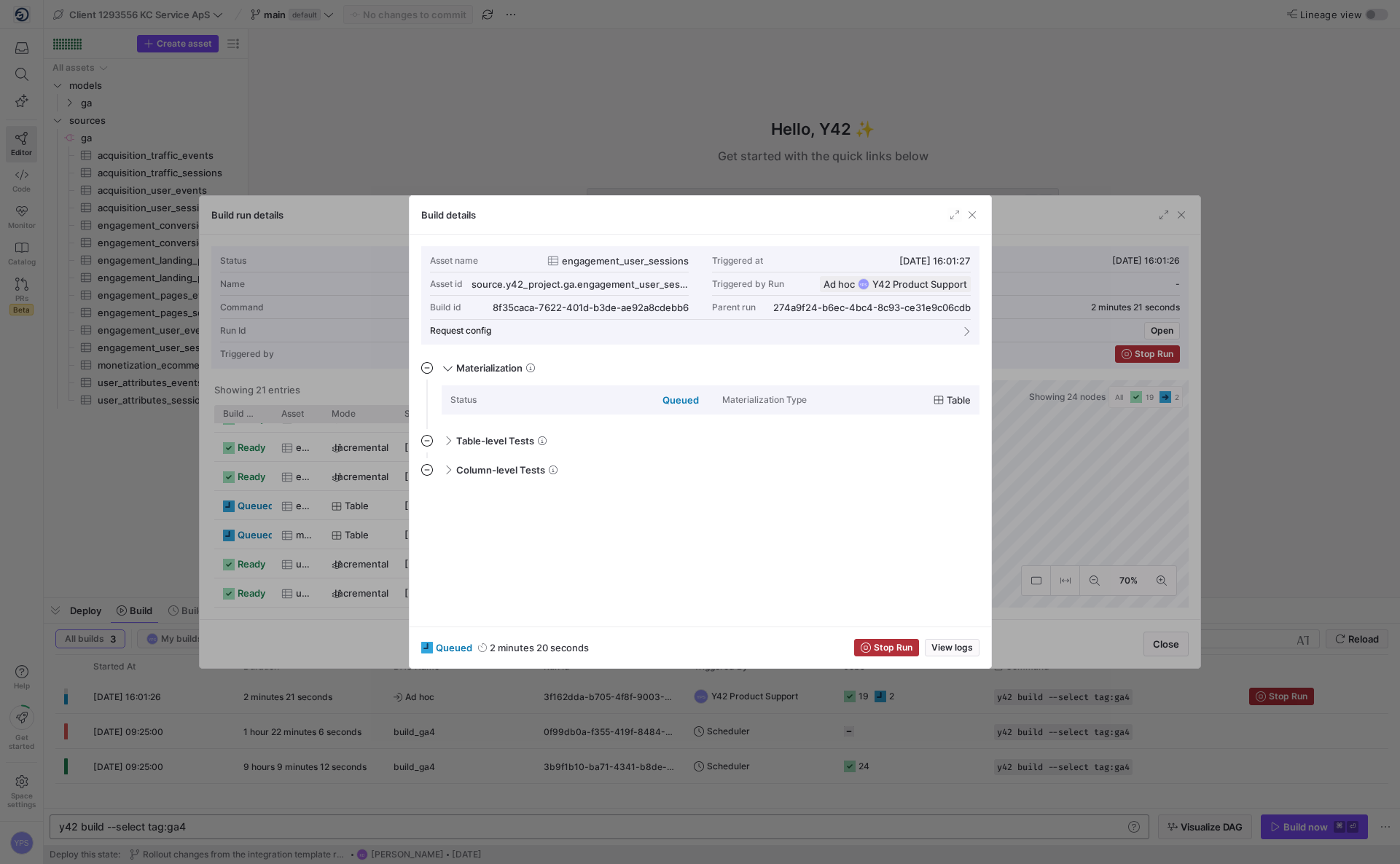
click at [368, 102] on div at bounding box center [700, 432] width 1400 height 864
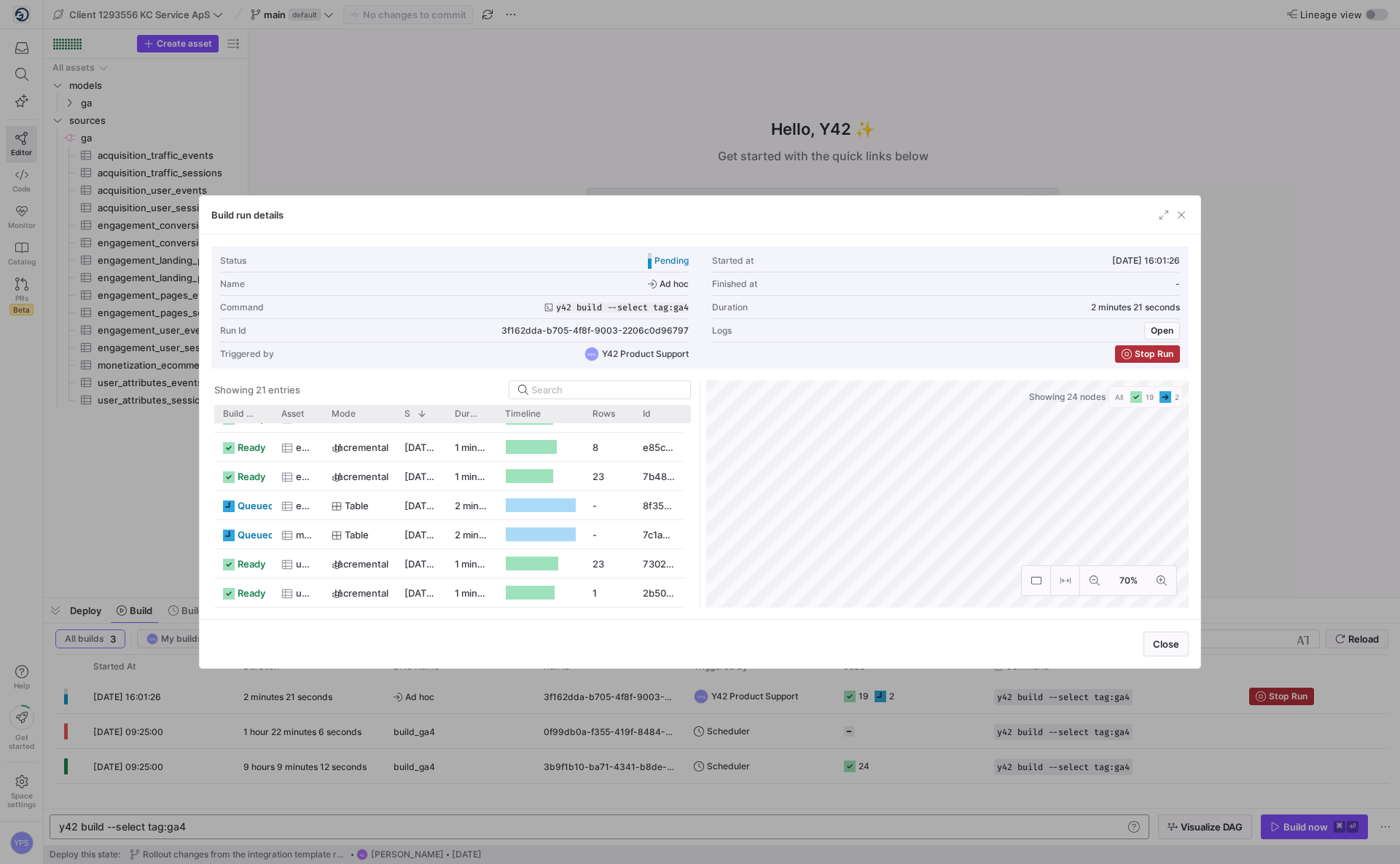
click at [368, 102] on div at bounding box center [700, 432] width 1400 height 864
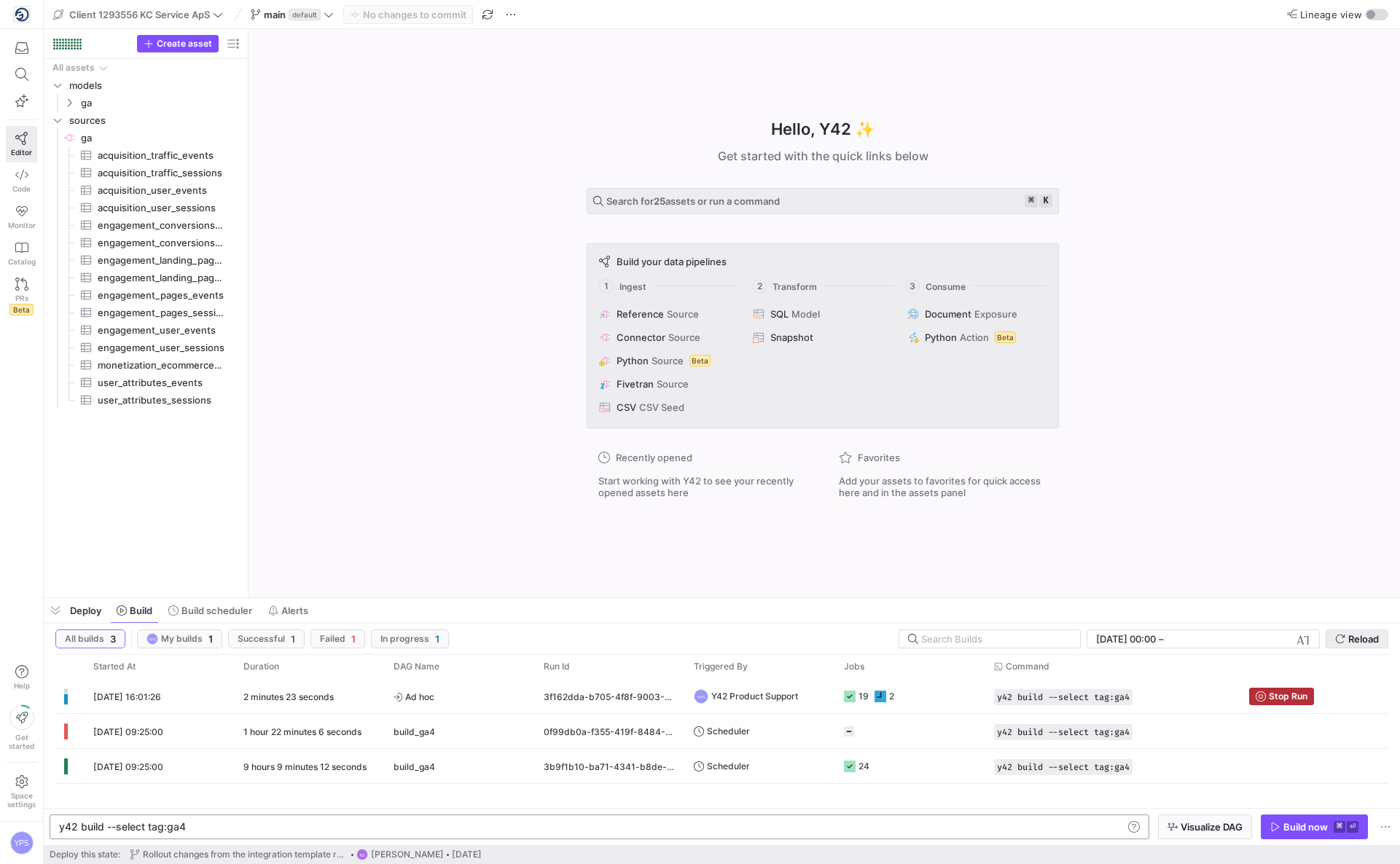
click at [1368, 638] on span "Reload" at bounding box center [1363, 639] width 30 height 12
click at [919, 694] on y42-job-status-cell-renderer "19 2" at bounding box center [910, 696] width 133 height 33
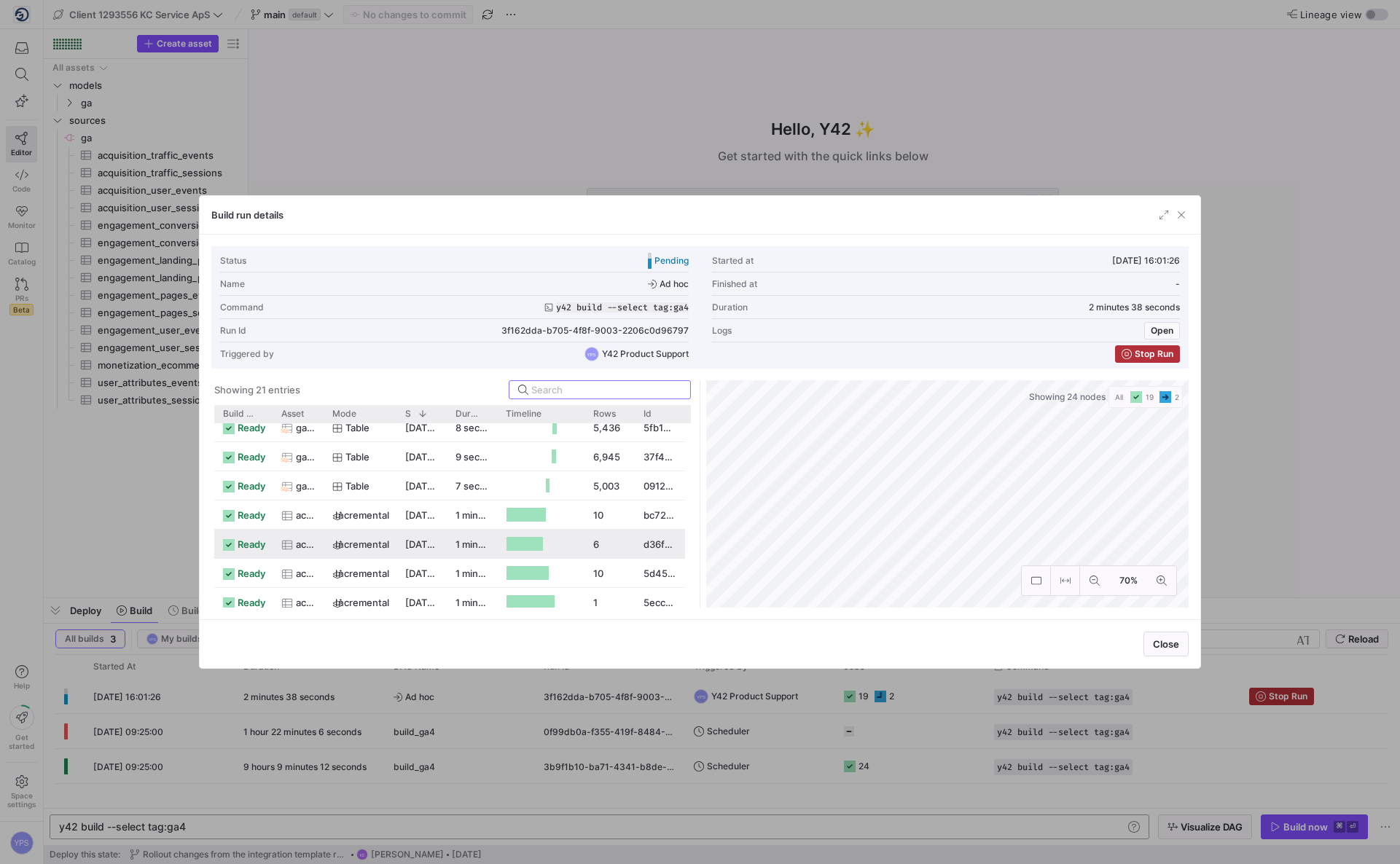
scroll to position [428, 0]
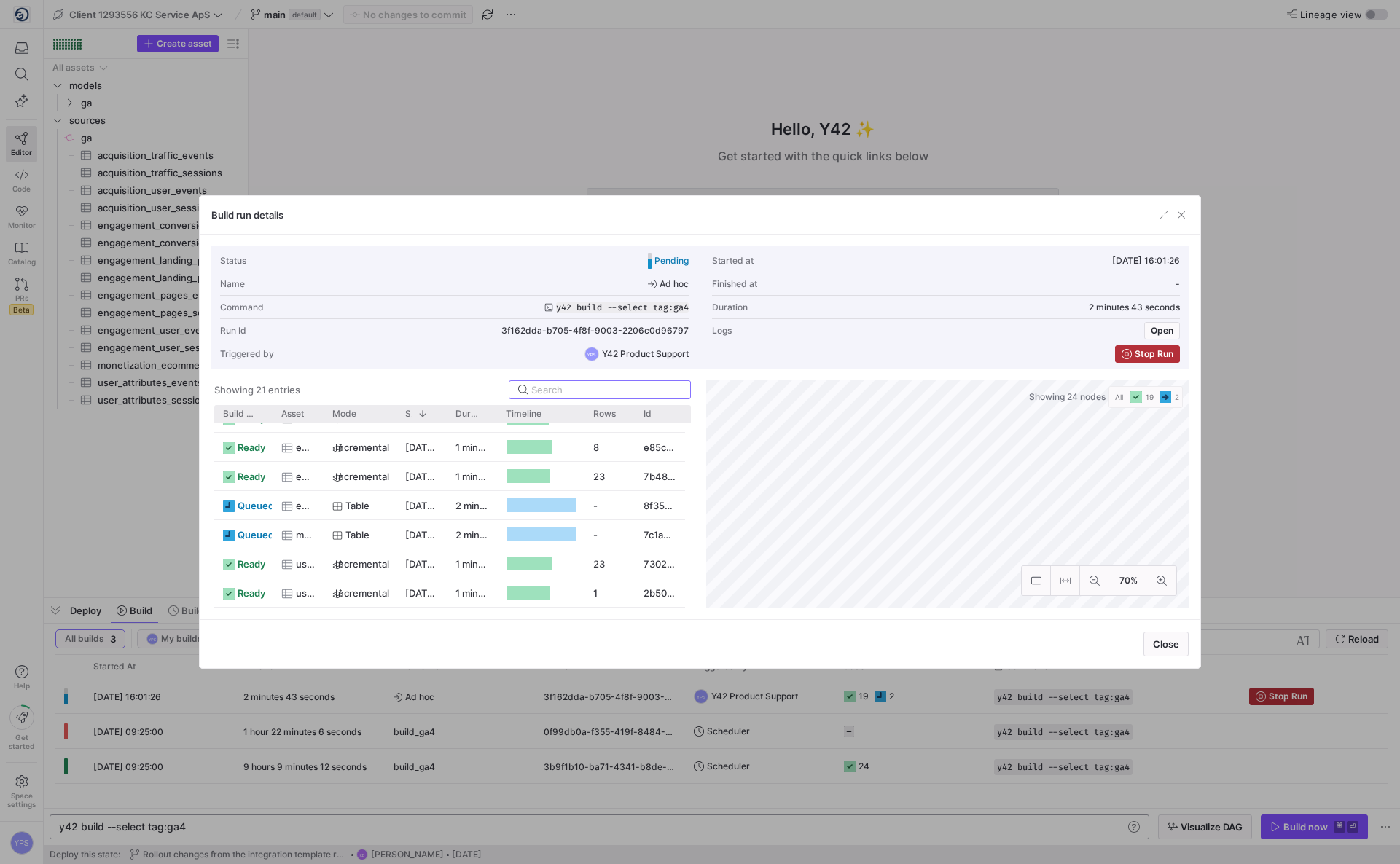
click at [1026, 90] on div at bounding box center [700, 432] width 1400 height 864
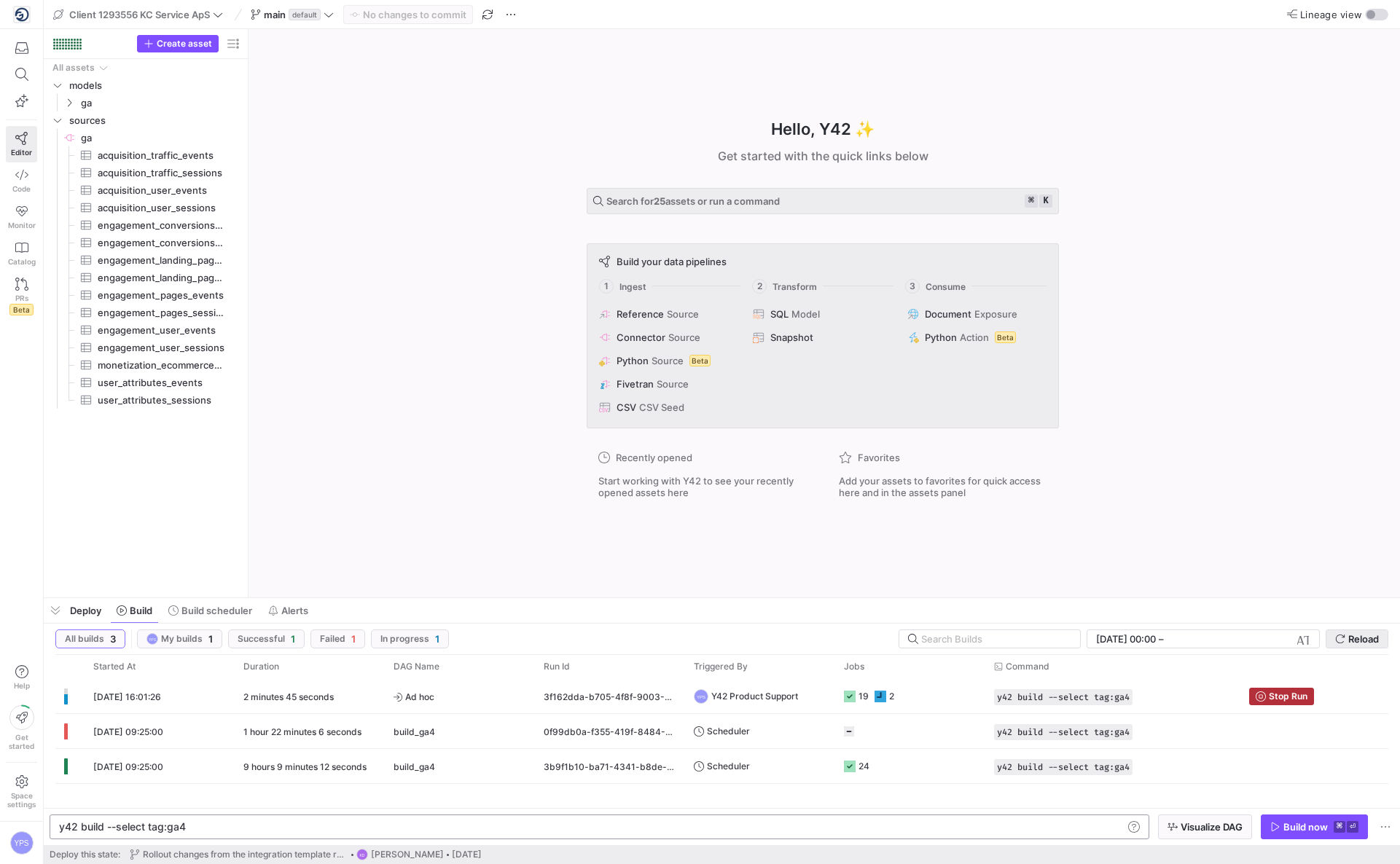
click at [1364, 634] on span "Reload" at bounding box center [1363, 639] width 30 height 12
click at [1366, 642] on span "Reload" at bounding box center [1363, 639] width 30 height 12
click at [416, 265] on div "Hello, Y42 ✨ Get started with the quick links below Search for 25 assets or run…" at bounding box center [822, 313] width 1137 height 568
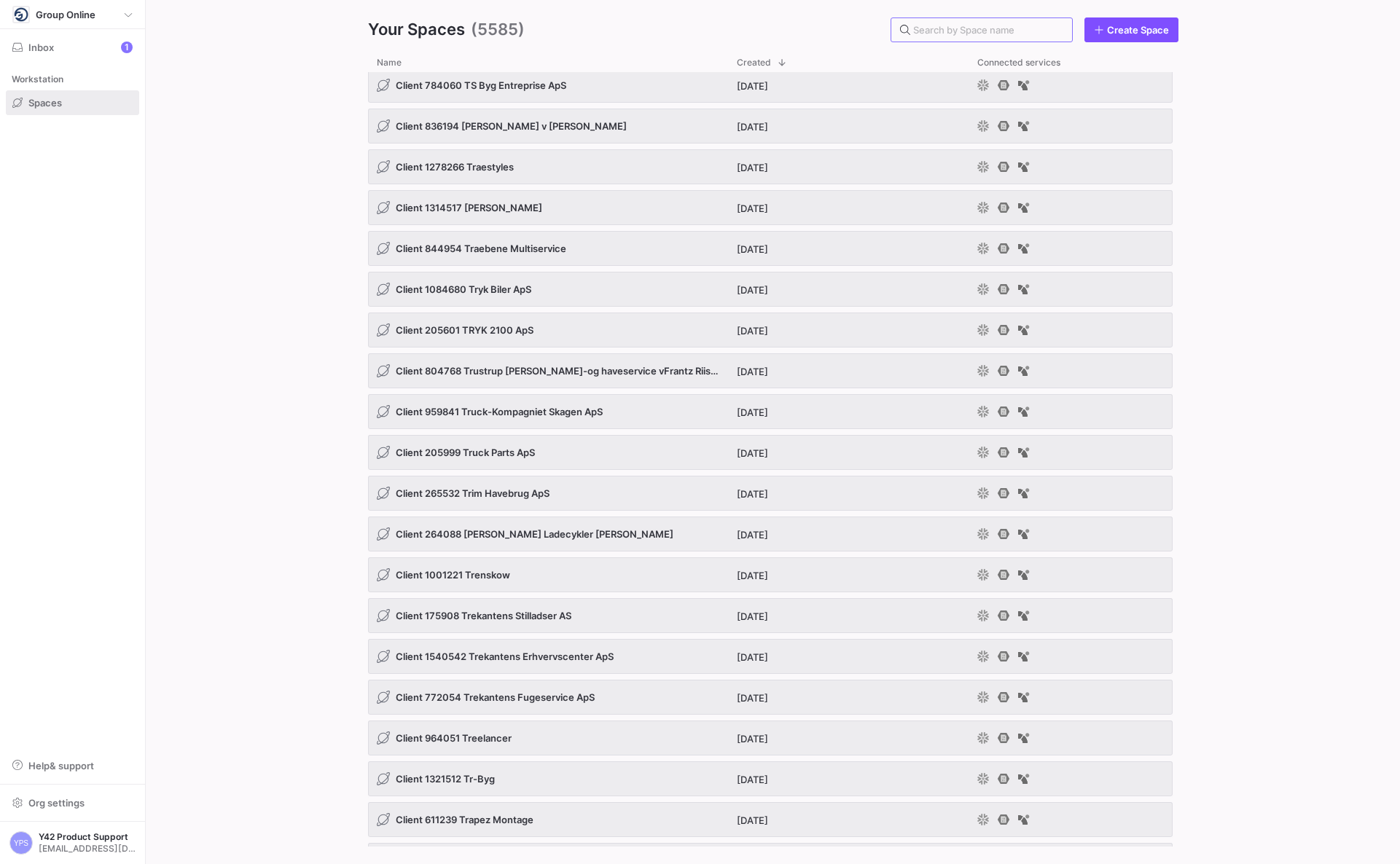
scroll to position [13605, 0]
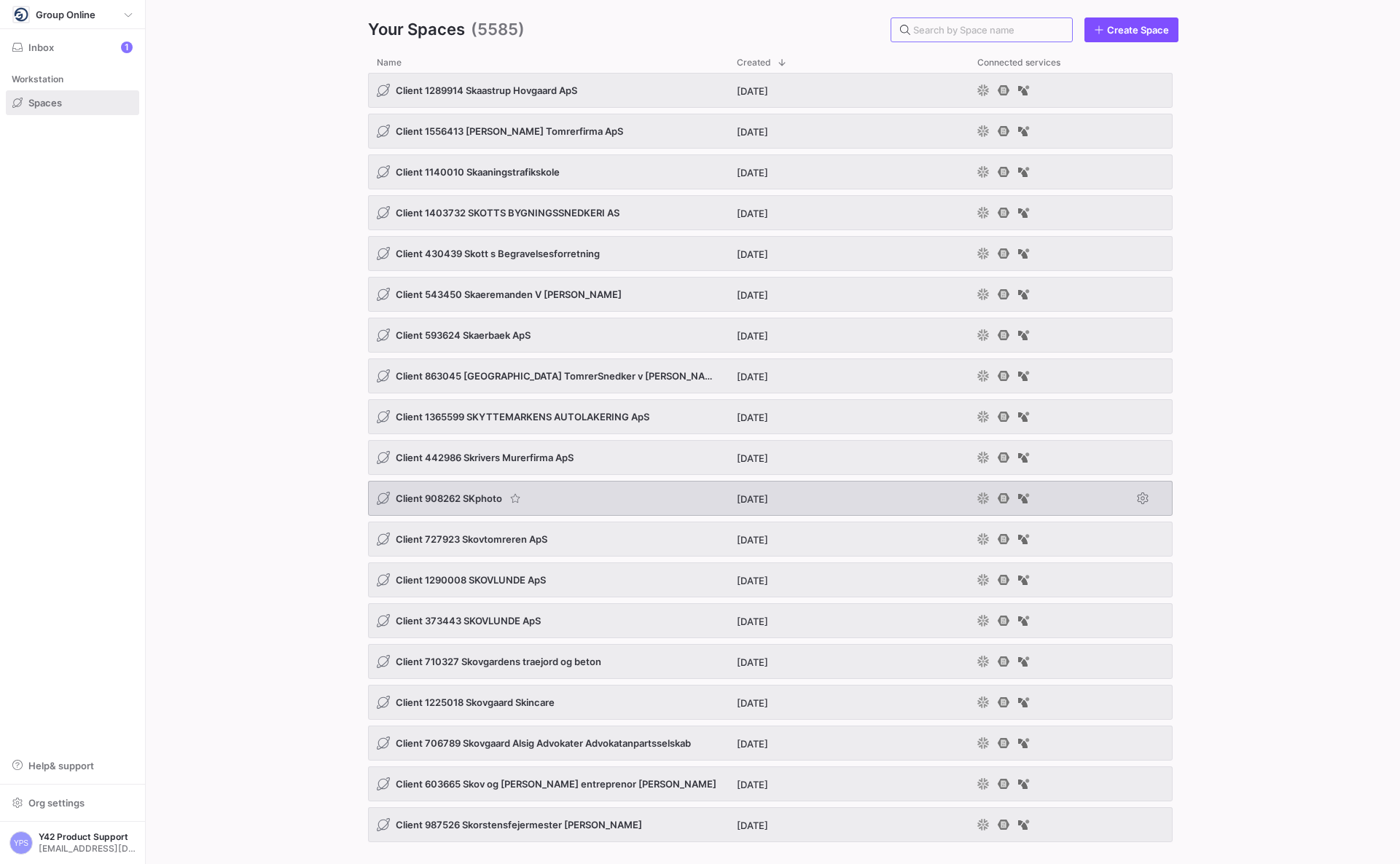
click at [460, 505] on div "Client 908262 SKphoto" at bounding box center [449, 497] width 146 height 15
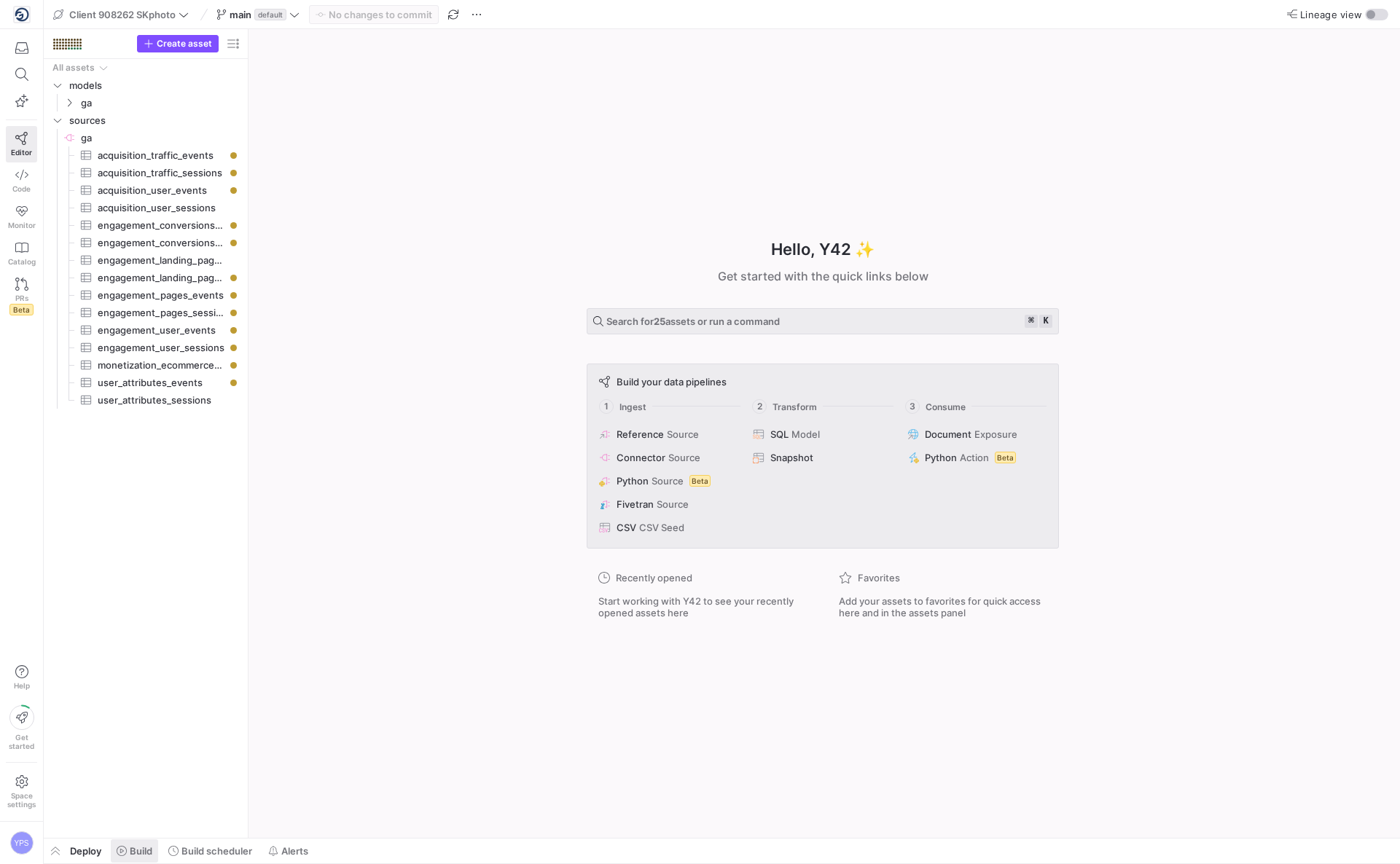
click at [148, 854] on span "Build" at bounding box center [141, 851] width 22 height 12
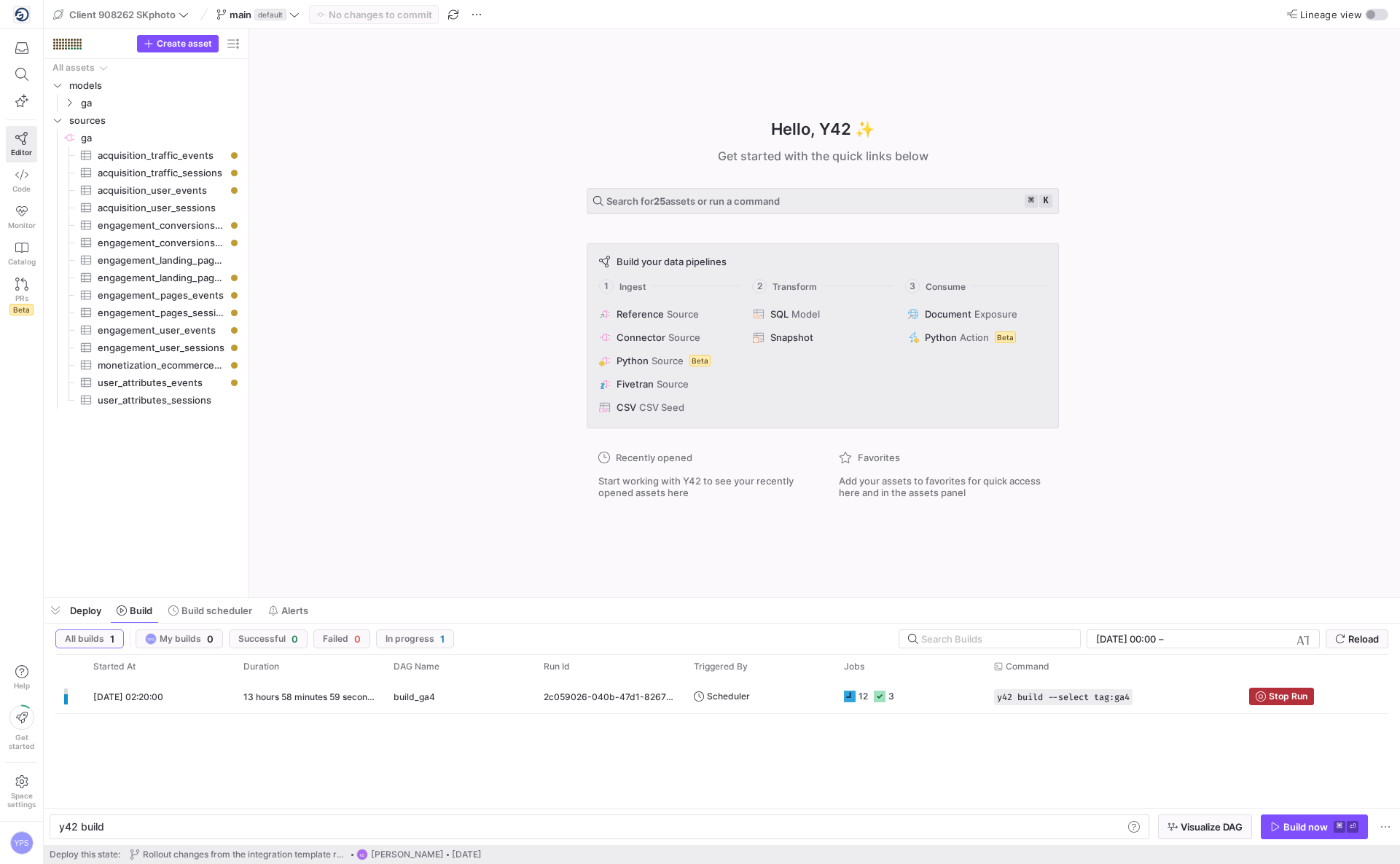
click at [411, 253] on div "Hello, Y42 ✨ Get started with the quick links below Search for 25 assets or run…" at bounding box center [822, 313] width 1137 height 568
click at [511, 705] on div "build_ga4" at bounding box center [460, 696] width 133 height 34
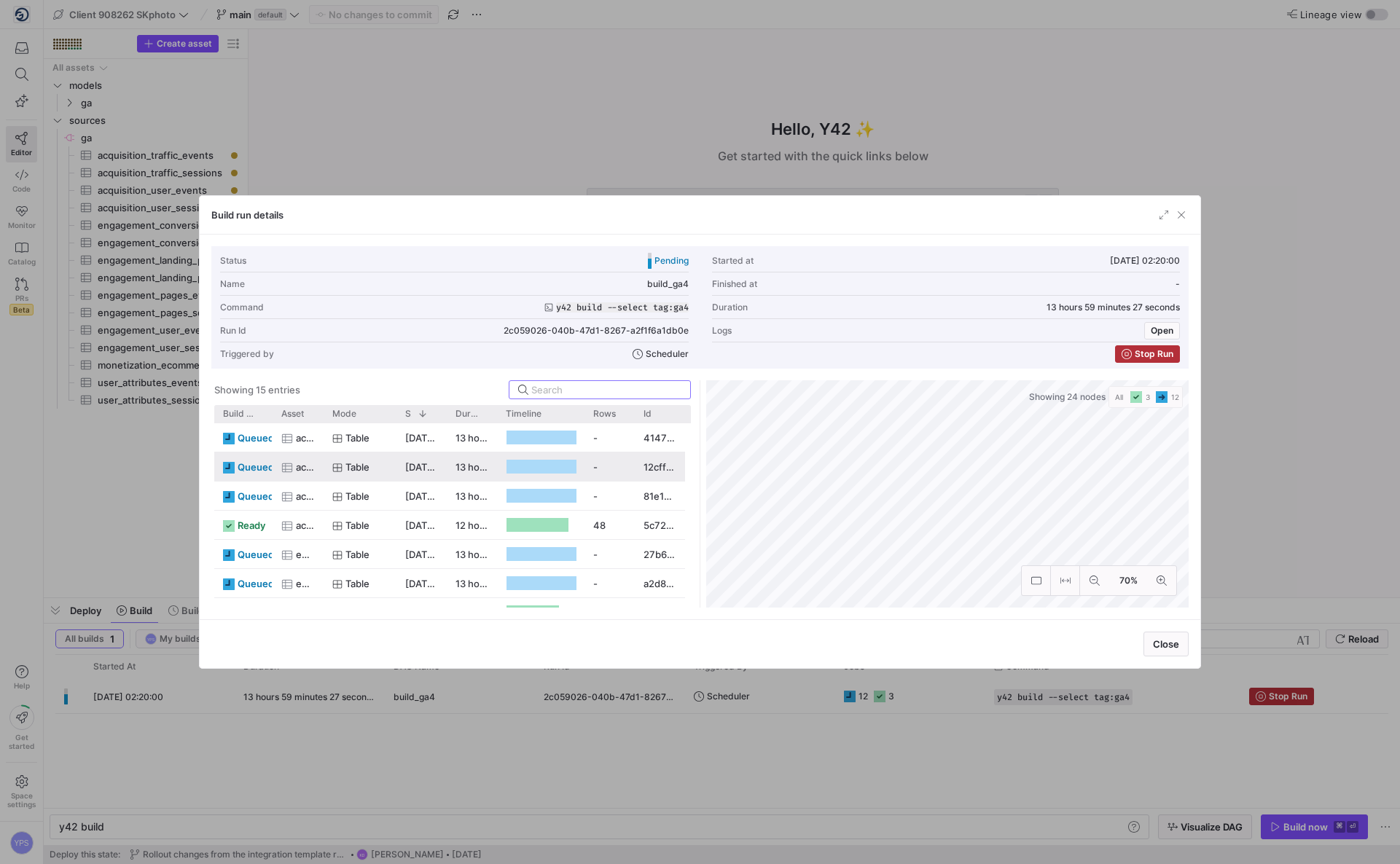
click at [397, 466] on div "[DATE] 02:20:02" at bounding box center [421, 466] width 50 height 28
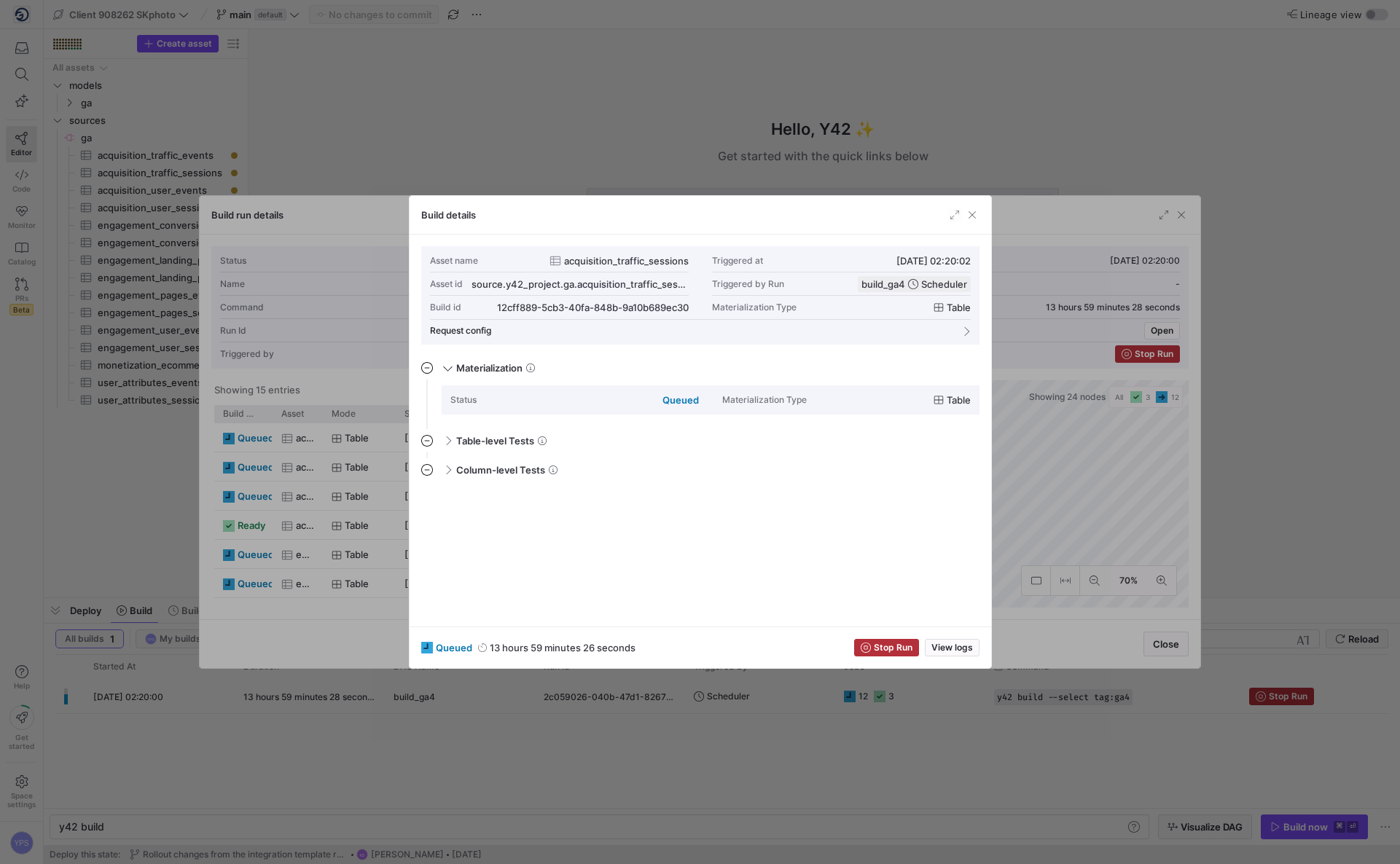
scroll to position [131, 0]
click at [428, 148] on div at bounding box center [700, 432] width 1400 height 864
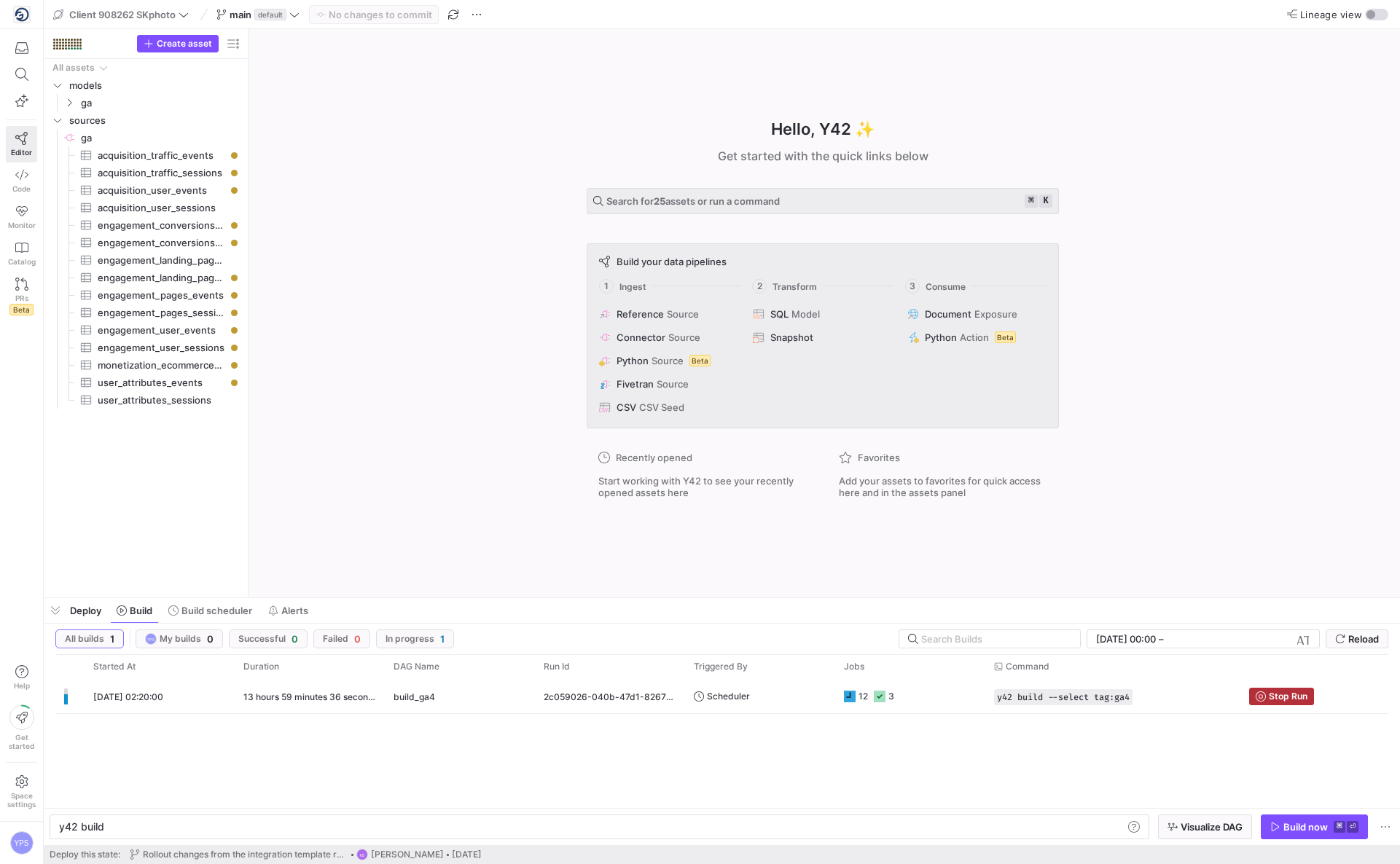
click at [1012, 116] on div "Hello, Y42 ✨ Get started with the quick links below Search for 25 assets or run…" at bounding box center [822, 314] width 496 height 416
click at [1368, 647] on span "submit" at bounding box center [1357, 639] width 62 height 18
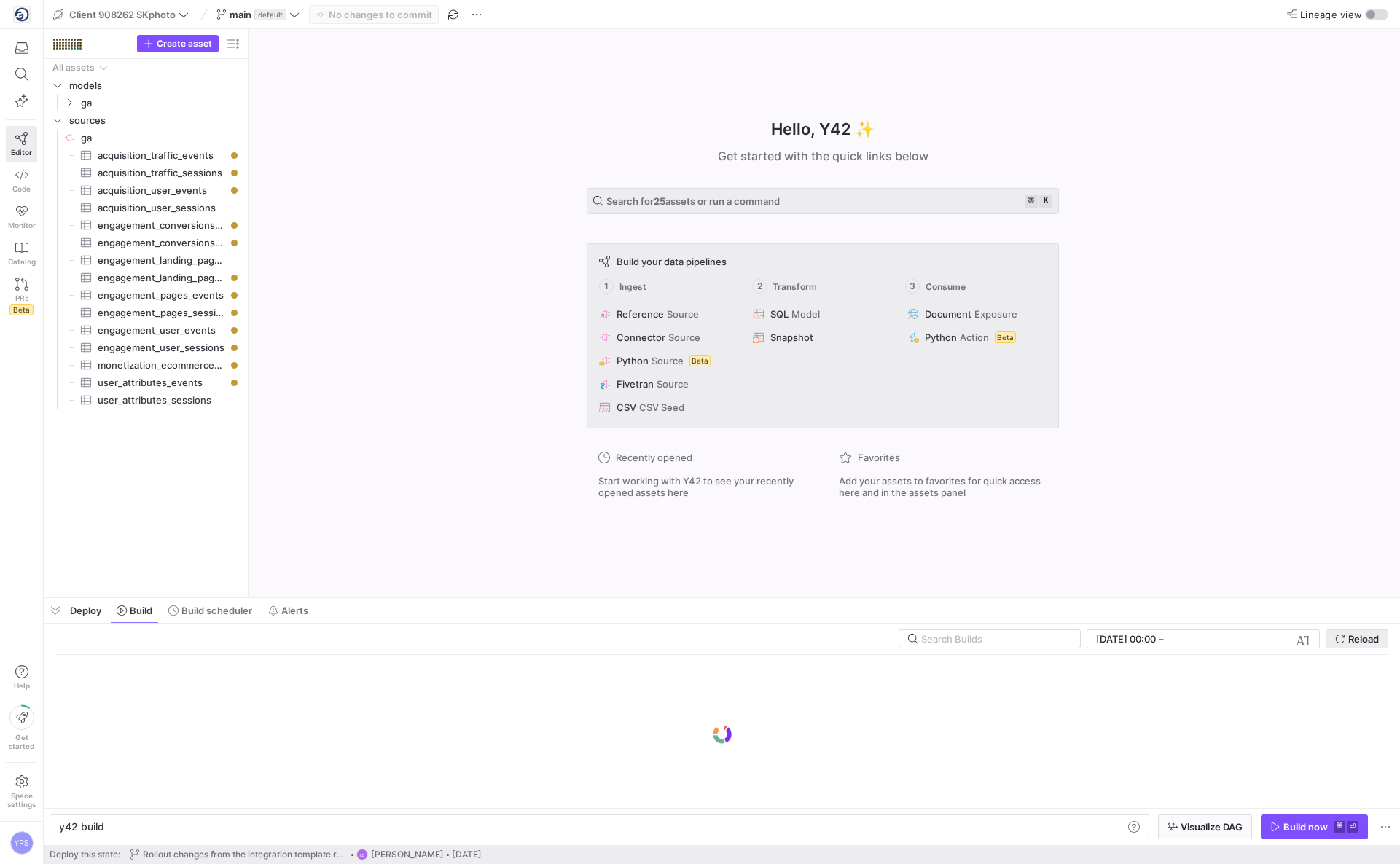
click at [1368, 647] on span "submit" at bounding box center [1357, 639] width 62 height 18
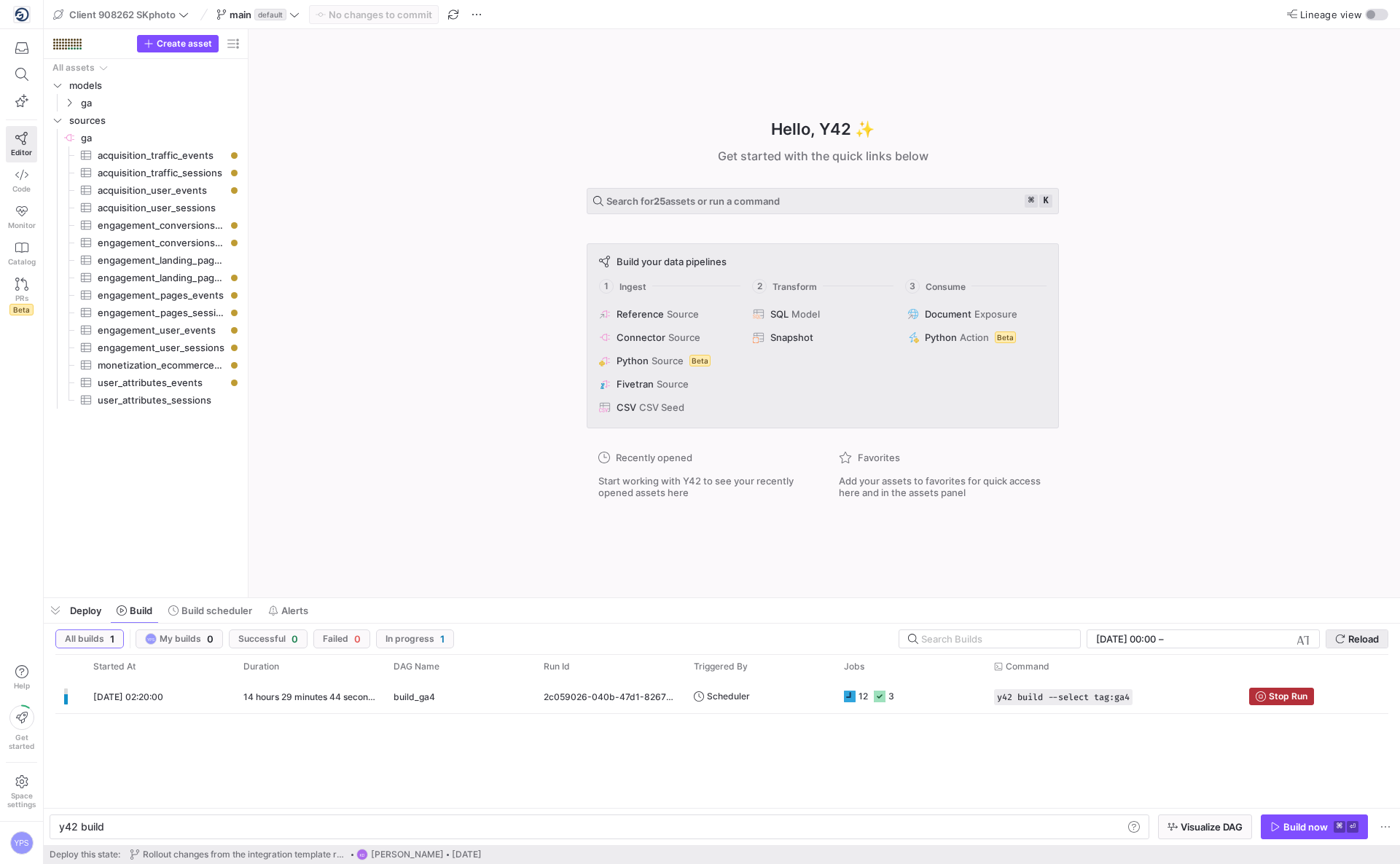
click at [1357, 634] on span "Reload" at bounding box center [1363, 639] width 30 height 12
